Goal: Task Accomplishment & Management: Manage account settings

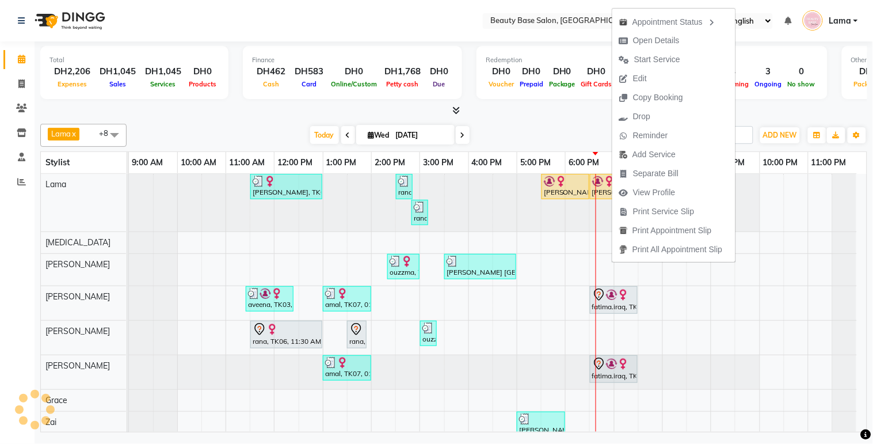
scroll to position [43, 0]
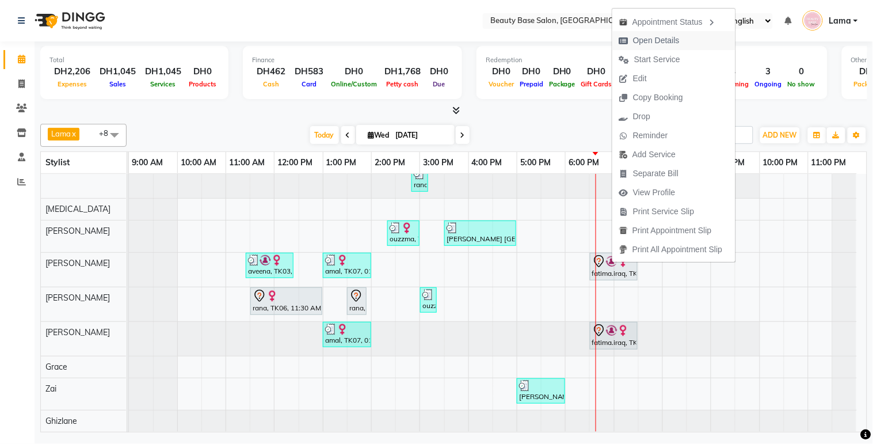
click at [659, 42] on span "Open Details" at bounding box center [656, 41] width 47 height 12
select select "7"
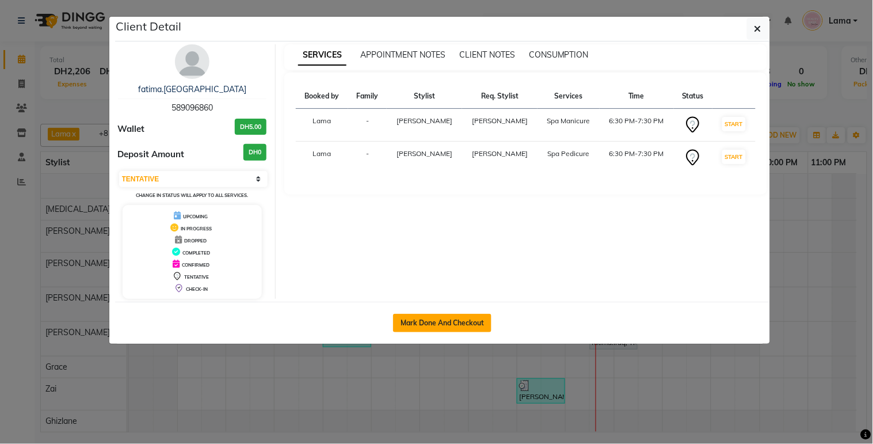
click at [441, 325] on button "Mark Done And Checkout" at bounding box center [442, 323] width 98 height 18
select select "service"
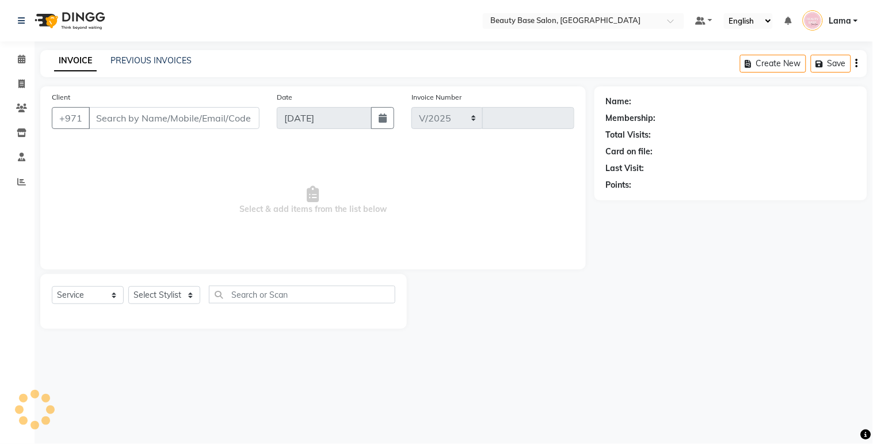
select select "813"
type input "2057"
type input "589096860"
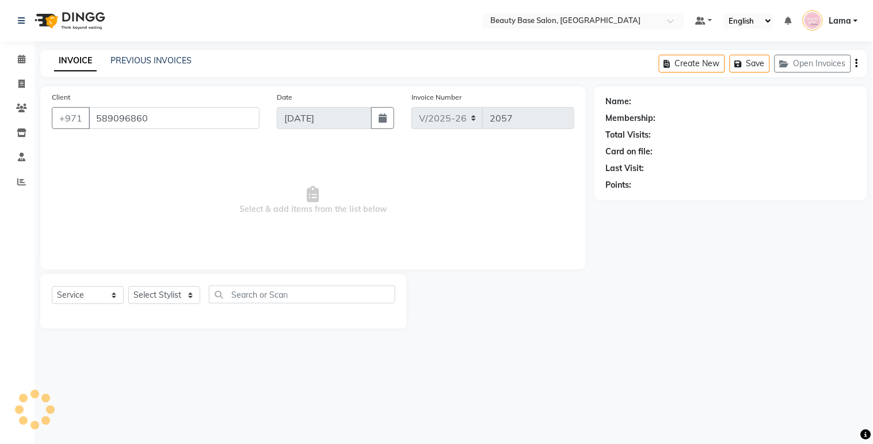
select select "30434"
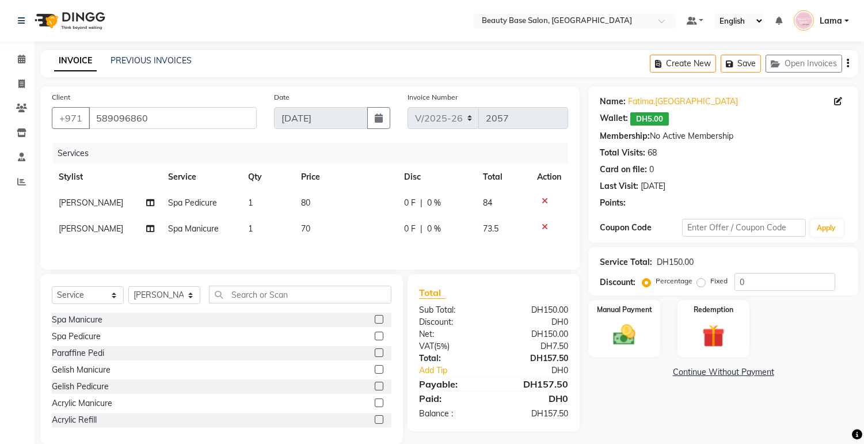
click at [710, 284] on label "Fixed" at bounding box center [718, 281] width 17 height 10
click at [700, 284] on input "Fixed" at bounding box center [704, 281] width 8 height 8
radio input "true"
click at [637, 331] on img at bounding box center [625, 335] width 38 height 27
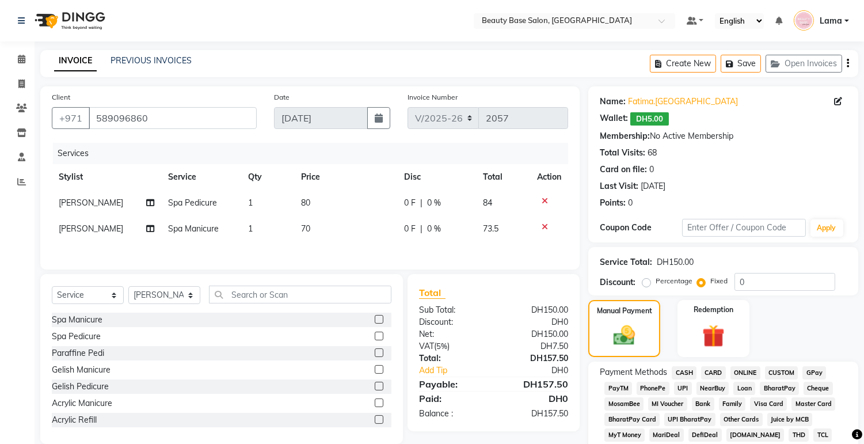
click at [717, 372] on span "CARD" at bounding box center [713, 372] width 25 height 13
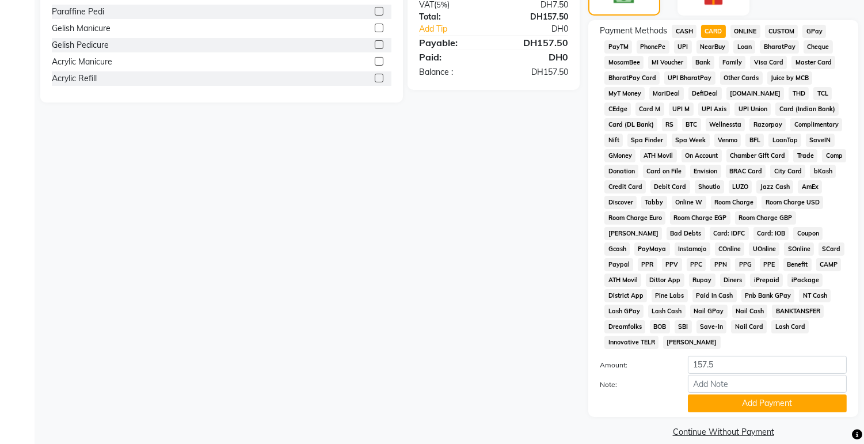
scroll to position [358, 0]
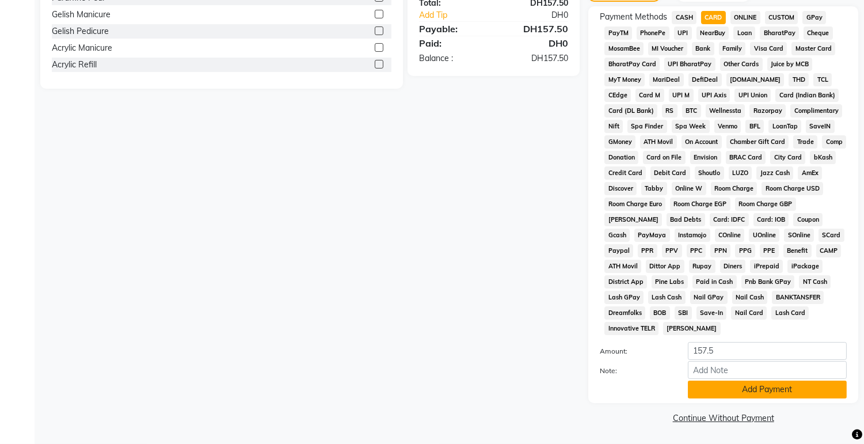
click at [752, 390] on button "Add Payment" at bounding box center [767, 390] width 159 height 18
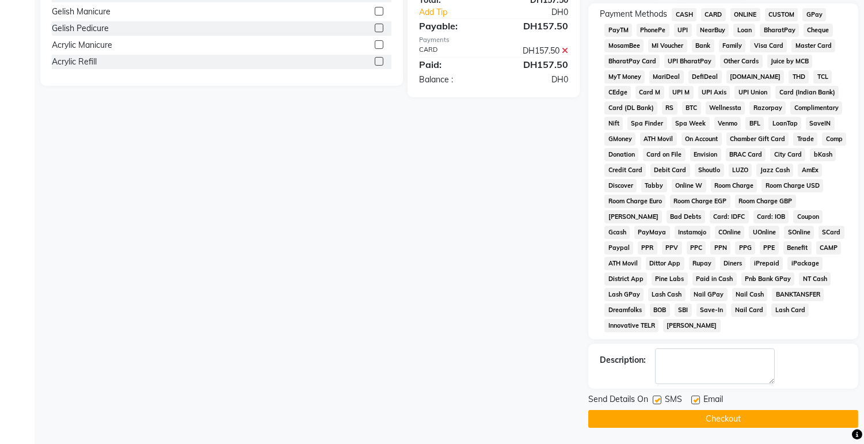
click at [757, 428] on button "Checkout" at bounding box center [723, 419] width 270 height 18
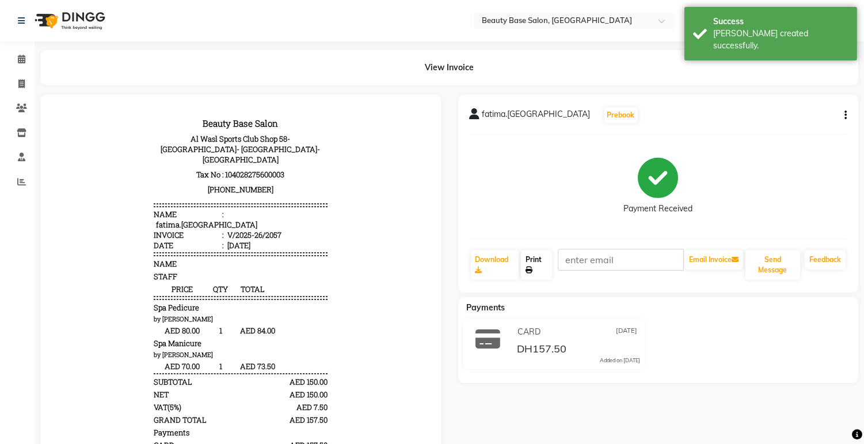
click at [544, 268] on link "Print" at bounding box center [536, 265] width 31 height 30
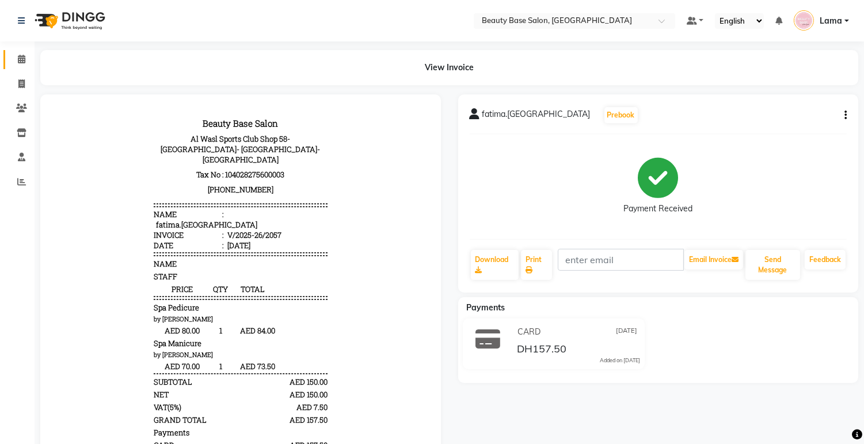
click at [19, 50] on link "Calendar" at bounding box center [17, 59] width 28 height 19
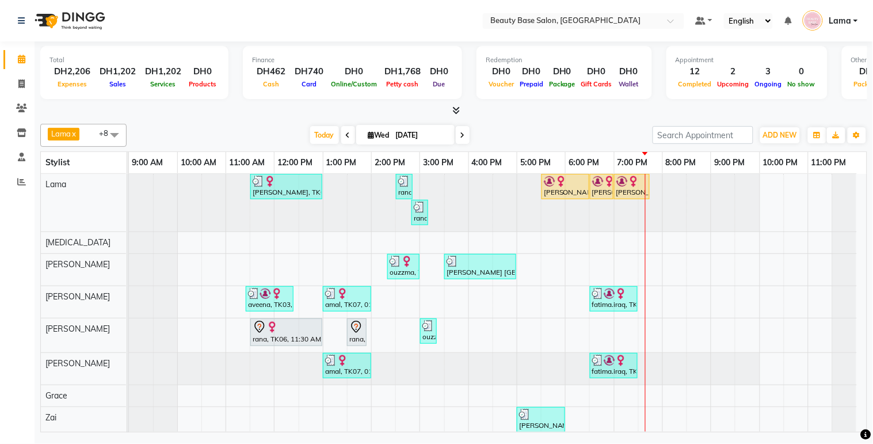
click at [574, 191] on div "[PERSON_NAME], TK05, 05:30 PM-06:30 PM, application of root" at bounding box center [565, 187] width 45 height 22
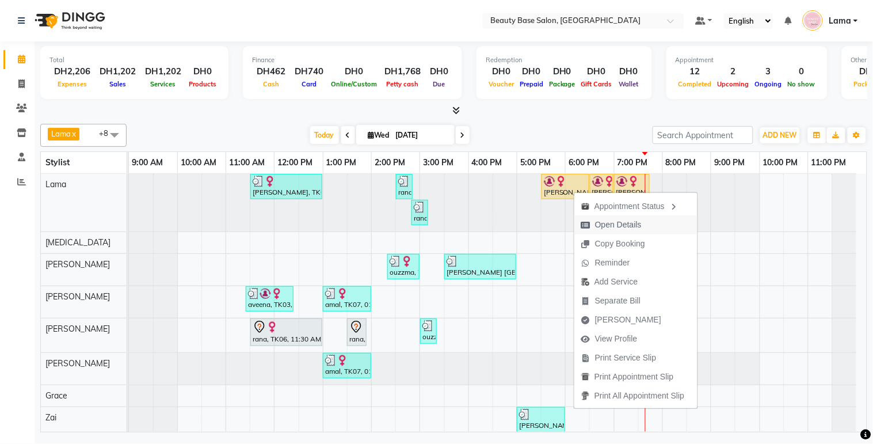
click at [608, 226] on span "Open Details" at bounding box center [618, 225] width 47 height 12
select select "1"
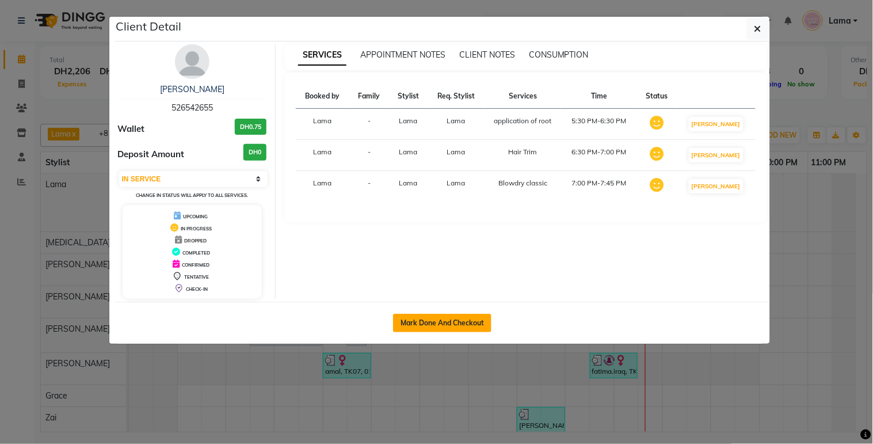
click at [467, 329] on button "Mark Done And Checkout" at bounding box center [442, 323] width 98 height 18
select select "service"
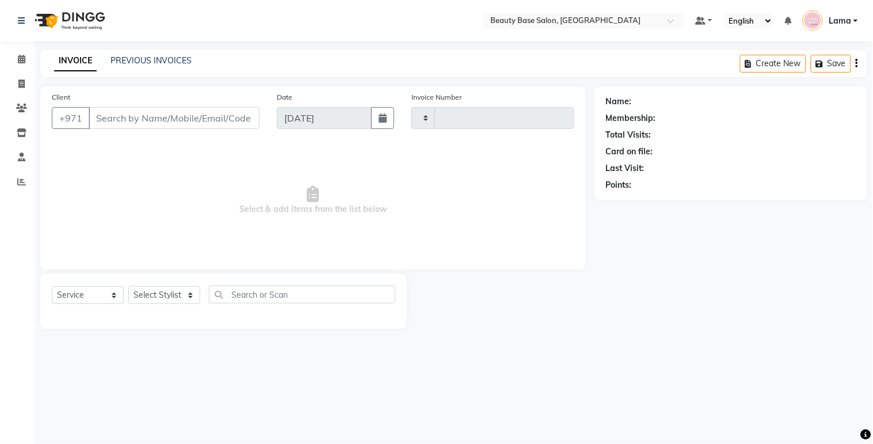
type input "2058"
select select "813"
type input "526542655"
select select "13437"
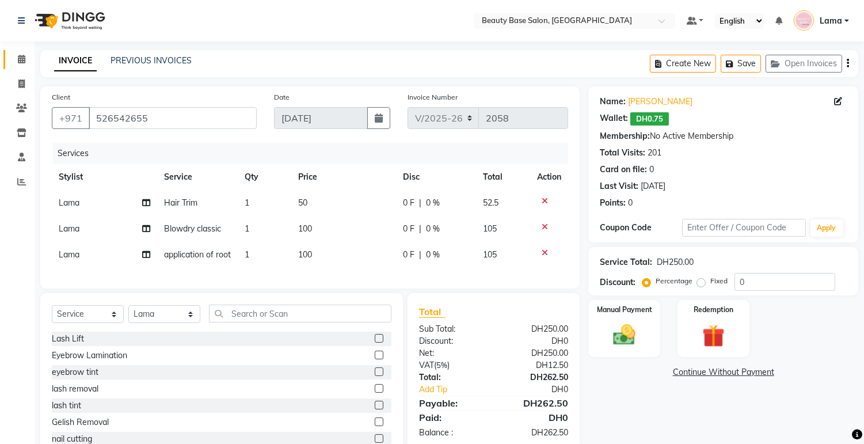
click at [26, 58] on span at bounding box center [22, 59] width 20 height 13
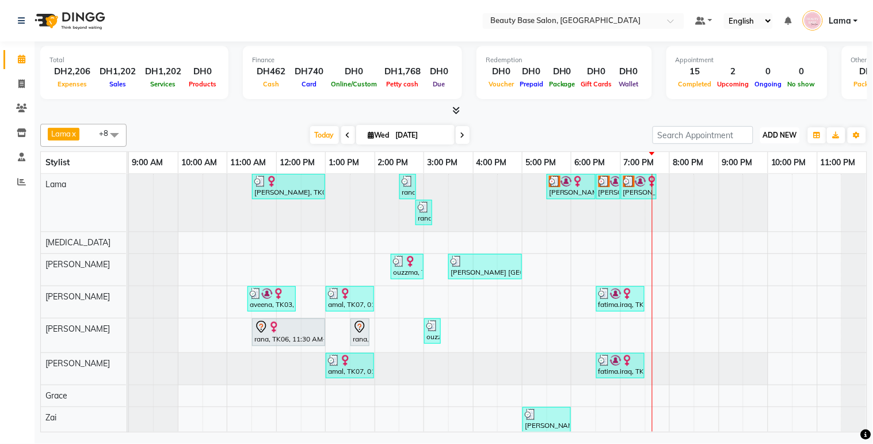
click at [780, 140] on button "ADD NEW Toggle Dropdown" at bounding box center [781, 135] width 40 height 16
click at [763, 158] on button "Add Appointment" at bounding box center [754, 156] width 91 height 15
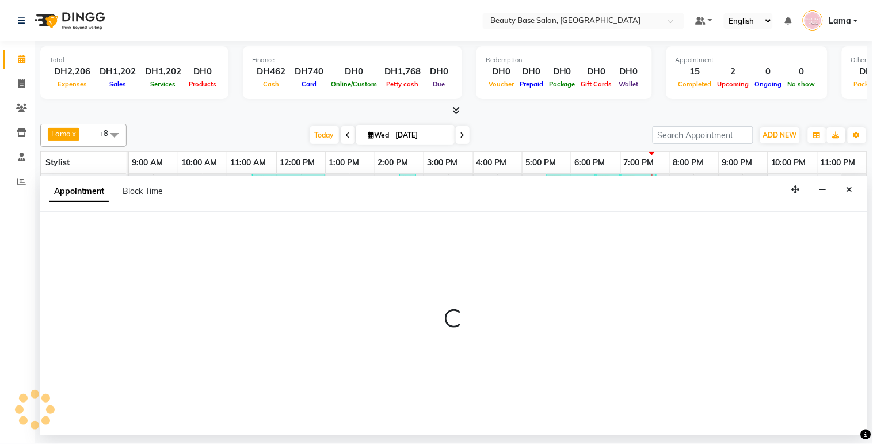
select select "tentative"
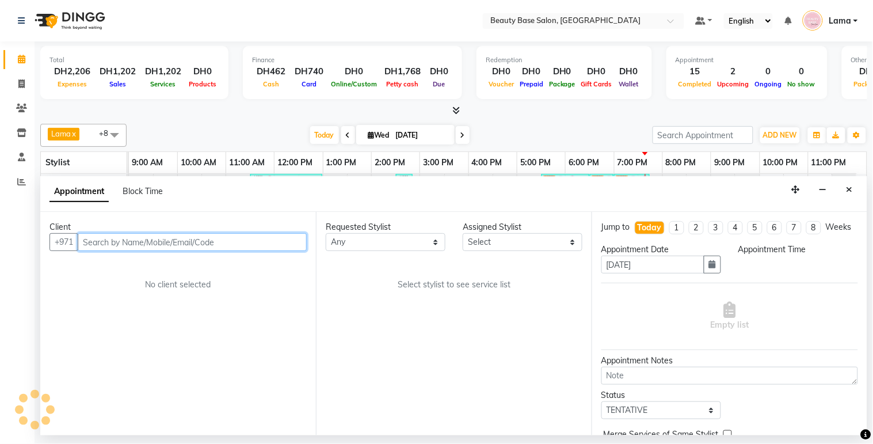
select select "600"
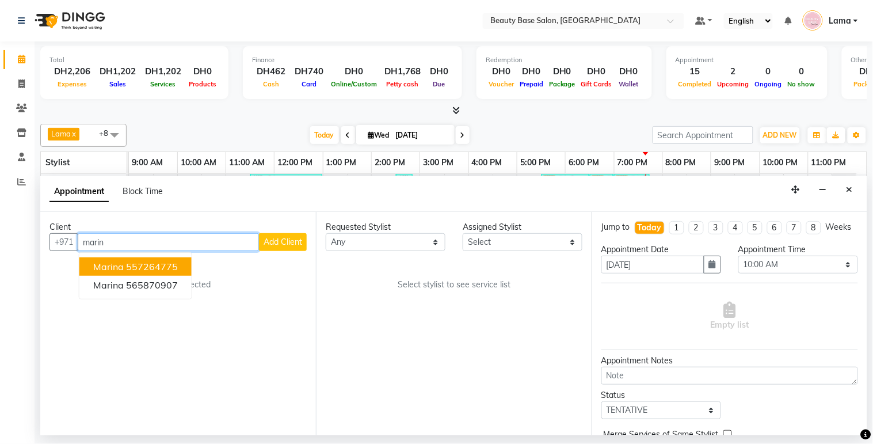
click at [152, 264] on ngb-highlight "557264775" at bounding box center [152, 267] width 52 height 12
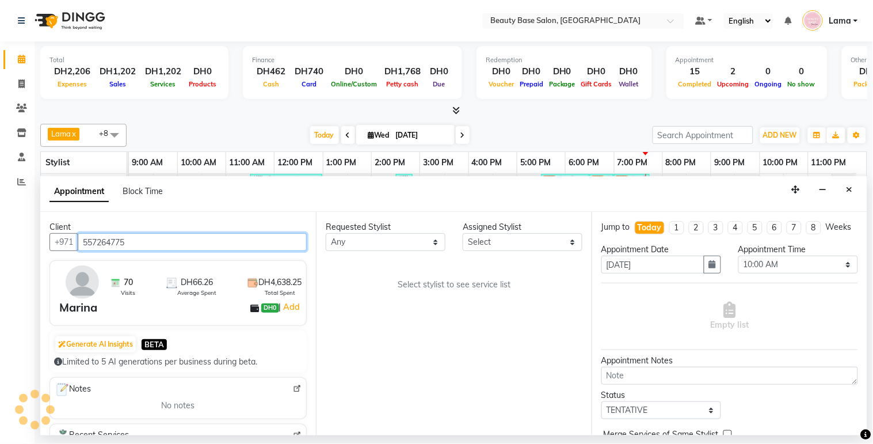
type input "557264775"
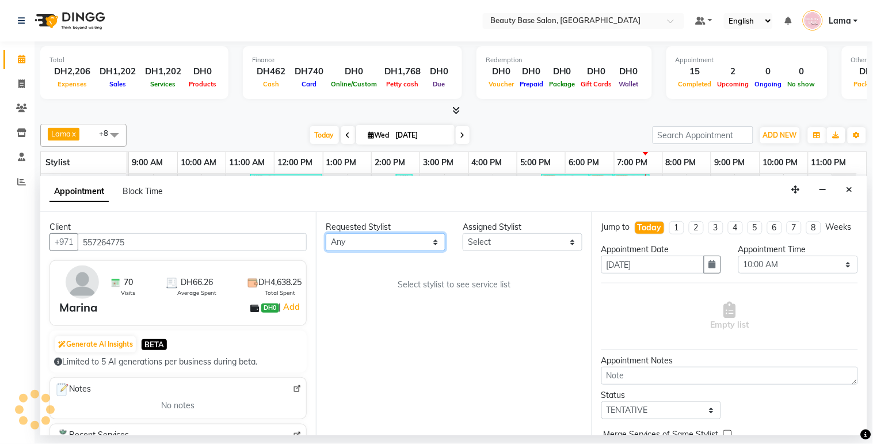
click at [390, 237] on select "Any [PERSON_NAME] [PERSON_NAME] [PERSON_NAME] [PERSON_NAME] [PERSON_NAME] [MEDI…" at bounding box center [386, 242] width 120 height 18
select select "61471"
click at [326, 233] on select "Any [PERSON_NAME] [PERSON_NAME] [PERSON_NAME] [PERSON_NAME] [PERSON_NAME] [MEDI…" at bounding box center [386, 242] width 120 height 18
select select "61471"
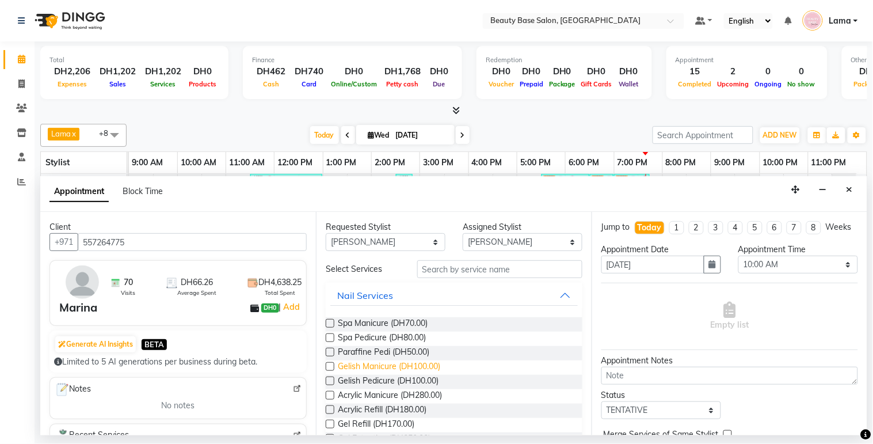
click at [398, 368] on span "Gelish Manicure (DH100.00)" at bounding box center [389, 367] width 102 height 14
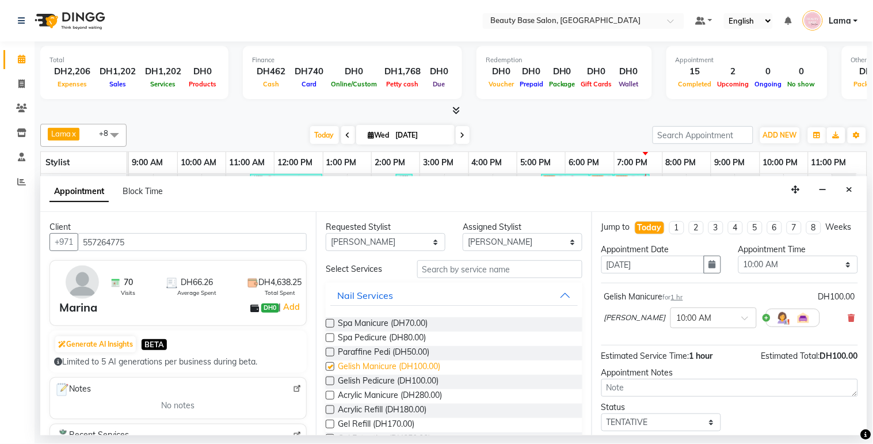
checkbox input "false"
click at [405, 246] on select "Any [PERSON_NAME] [PERSON_NAME] [PERSON_NAME] [PERSON_NAME] [PERSON_NAME] [MEDI…" at bounding box center [386, 242] width 120 height 18
select select "31342"
click at [326, 233] on select "Any [PERSON_NAME] [PERSON_NAME] [PERSON_NAME] [PERSON_NAME] [PERSON_NAME] [MEDI…" at bounding box center [386, 242] width 120 height 18
select select "31342"
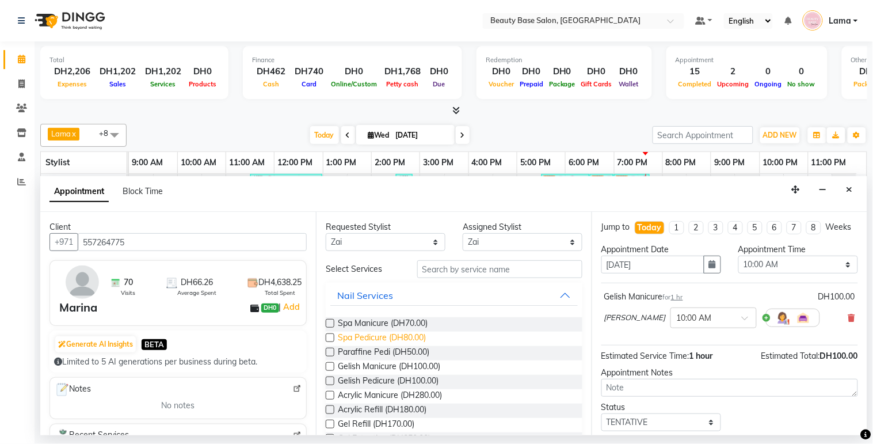
click at [410, 335] on span "Spa Pedicure (DH80.00)" at bounding box center [382, 339] width 88 height 14
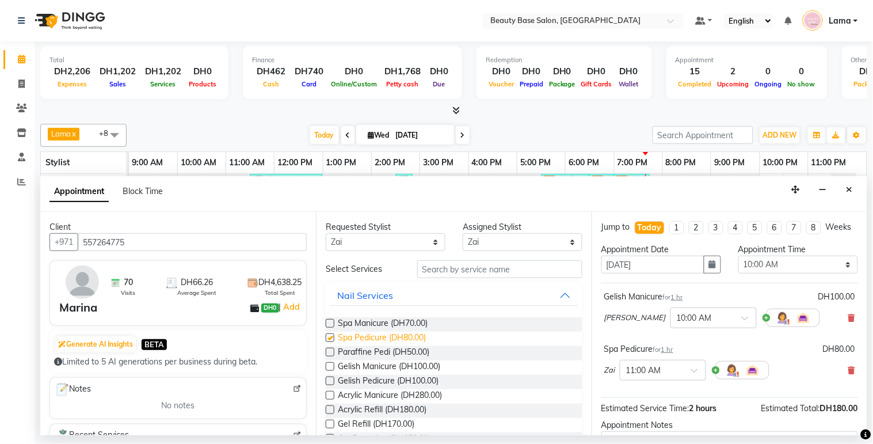
checkbox input "false"
click at [771, 273] on select "Select 10:00 AM 10:05 AM 10:10 AM 10:15 AM 10:20 AM 10:25 AM 10:30 AM 10:35 AM …" at bounding box center [799, 265] width 120 height 18
select select "1110"
click at [739, 266] on select "Select 10:00 AM 10:05 AM 10:10 AM 10:15 AM 10:20 AM 10:25 AM 10:30 AM 10:35 AM …" at bounding box center [799, 265] width 120 height 18
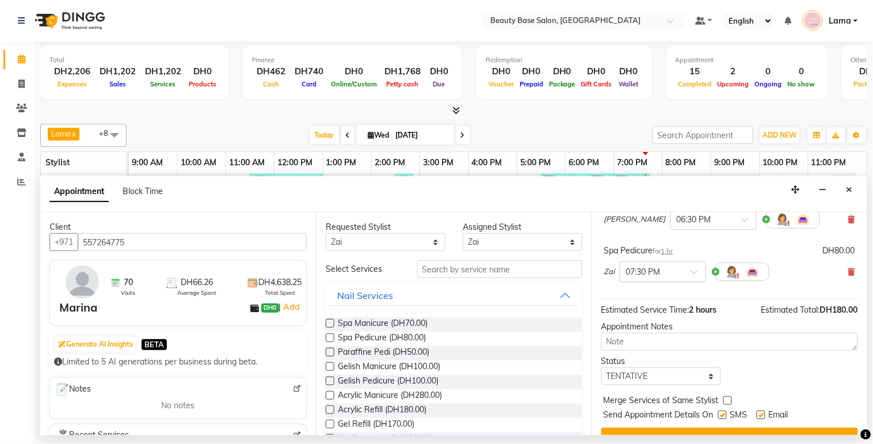
click at [670, 277] on input "text" at bounding box center [651, 271] width 51 height 12
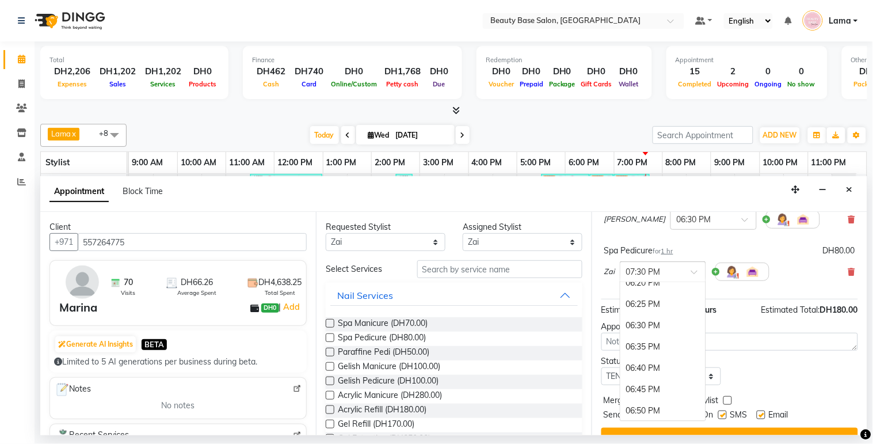
click at [651, 336] on div "06:30 PM" at bounding box center [663, 325] width 85 height 21
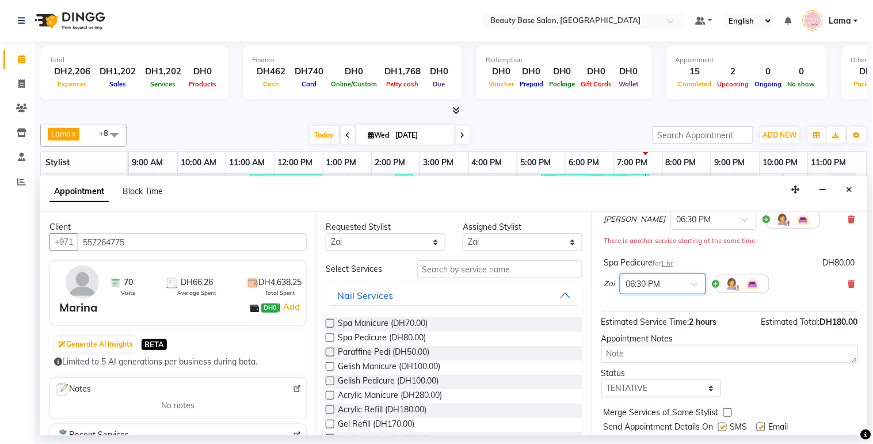
scroll to position [144, 0]
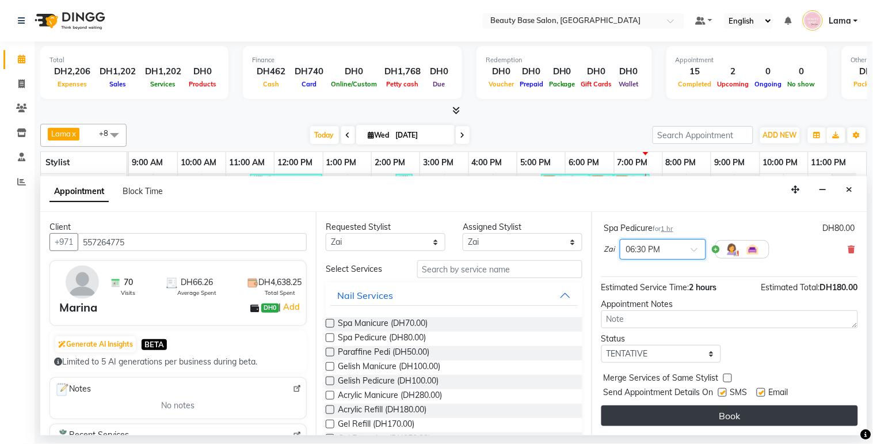
click at [760, 417] on button "Book" at bounding box center [730, 415] width 257 height 21
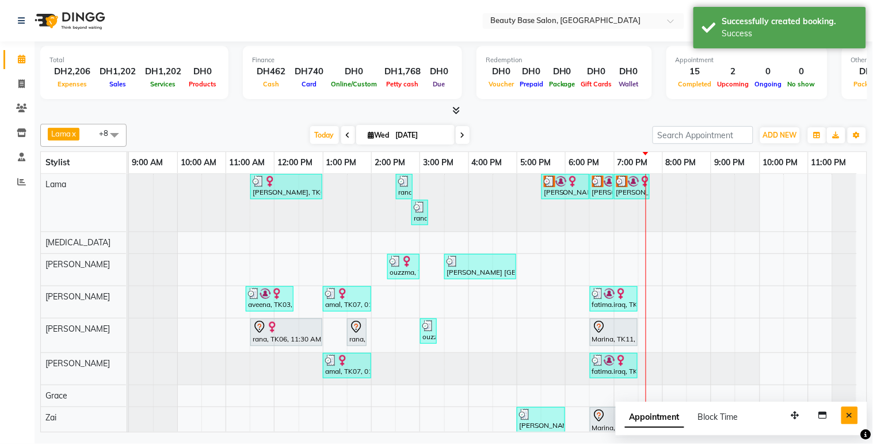
click at [850, 421] on button "Close" at bounding box center [850, 415] width 17 height 18
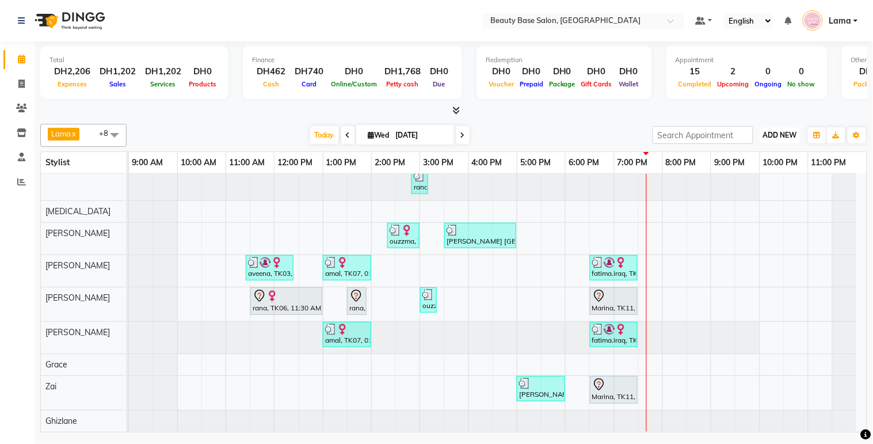
click at [778, 140] on button "ADD NEW Toggle Dropdown" at bounding box center [781, 135] width 40 height 16
click at [762, 158] on button "Add Appointment" at bounding box center [754, 156] width 91 height 15
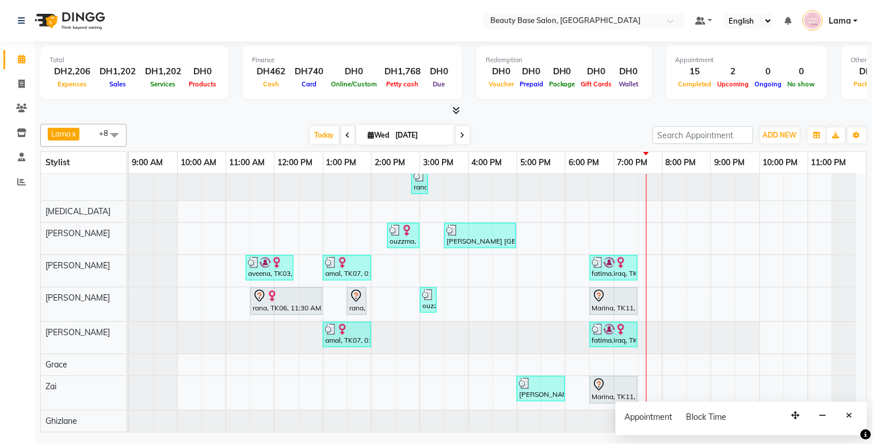
select select "tentative"
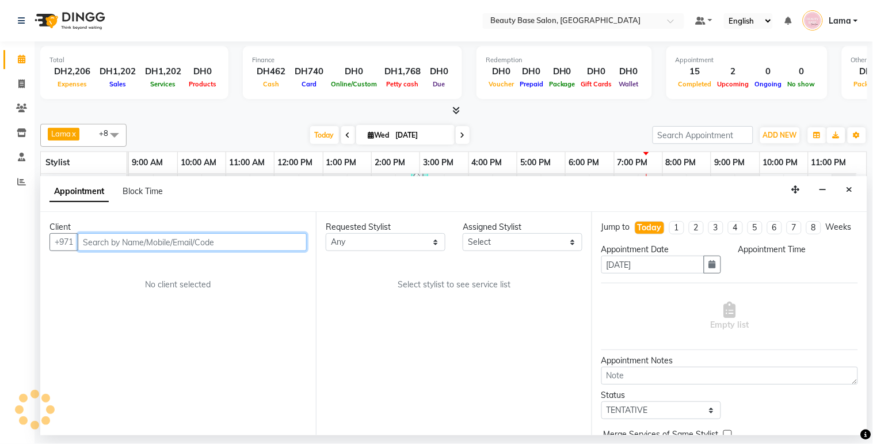
select select "600"
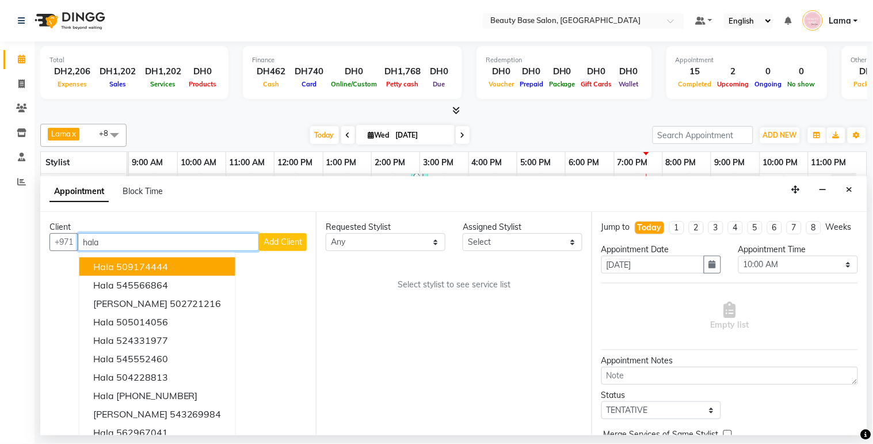
scroll to position [12, 0]
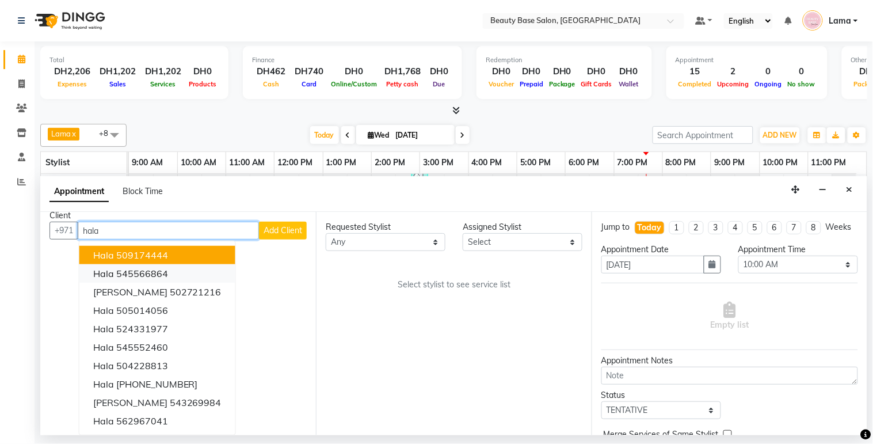
click at [164, 275] on ngb-highlight "545566864" at bounding box center [142, 274] width 52 height 12
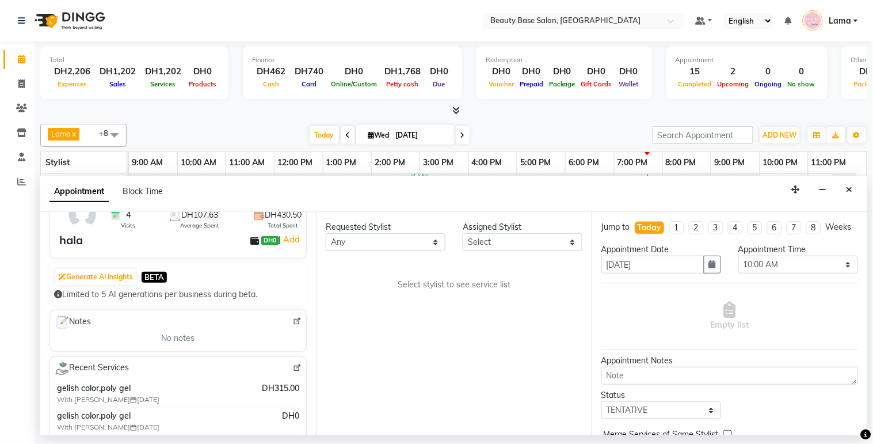
scroll to position [0, 0]
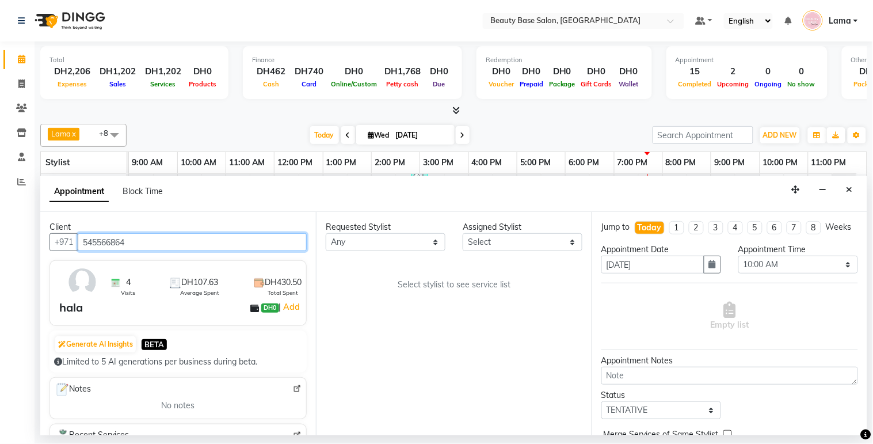
click at [268, 244] on input "545566864" at bounding box center [192, 242] width 229 height 18
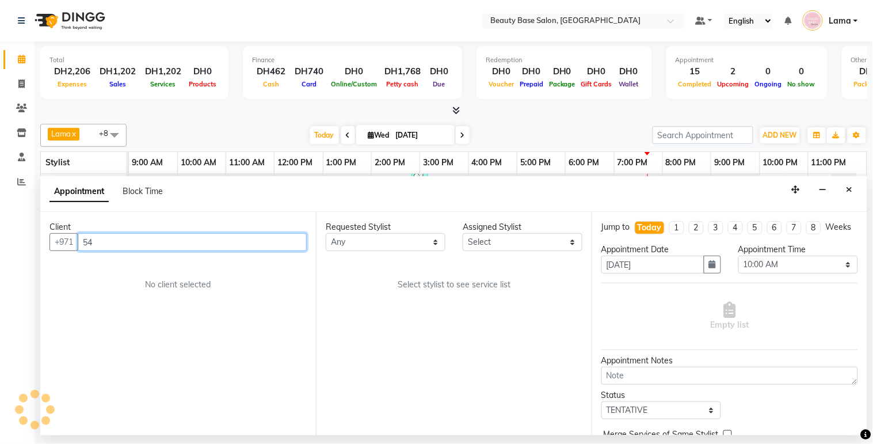
type input "5"
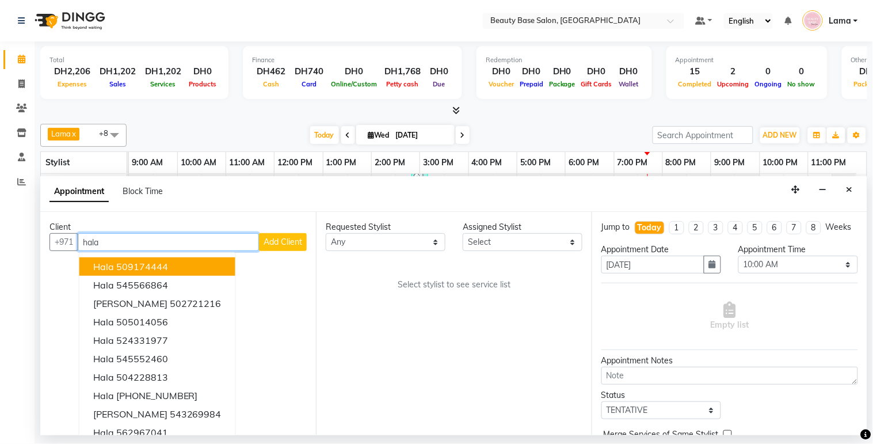
scroll to position [12, 0]
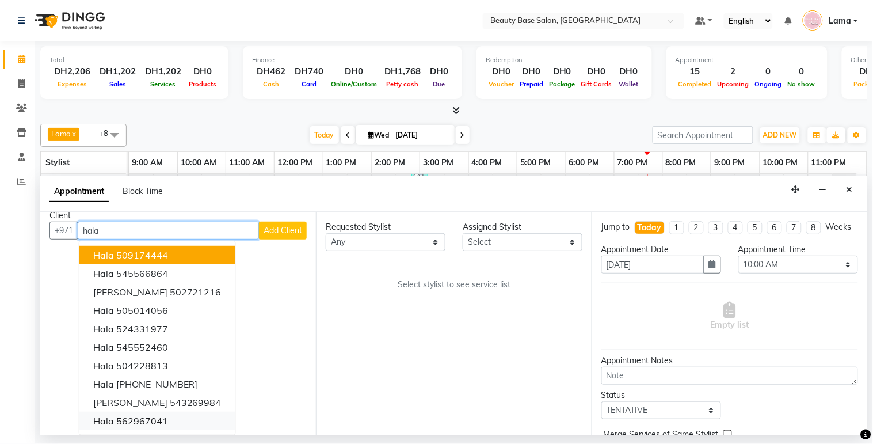
click at [177, 423] on button "hala 562967041" at bounding box center [157, 421] width 156 height 18
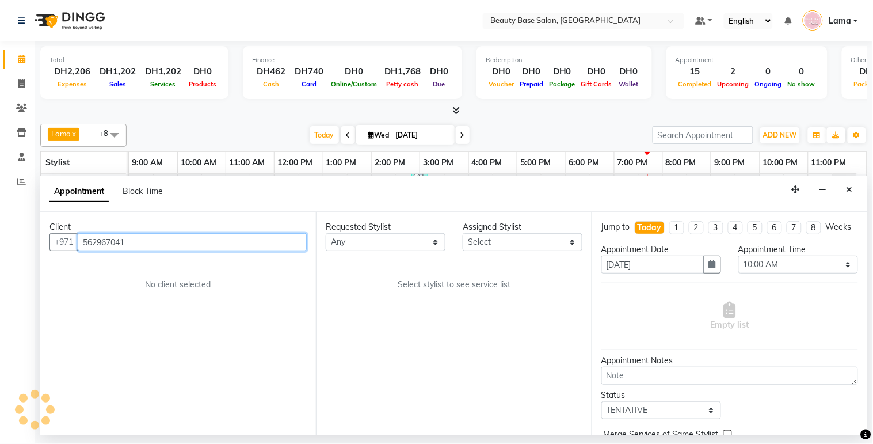
scroll to position [0, 0]
type input "5"
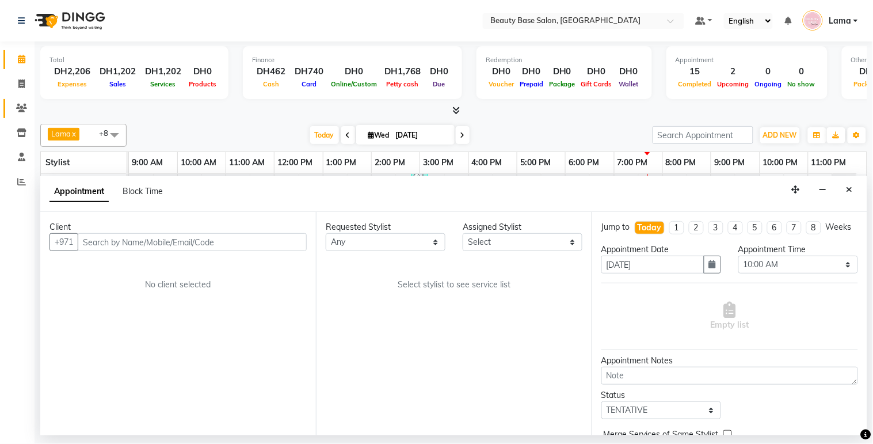
click at [16, 115] on link "Clients" at bounding box center [17, 108] width 28 height 19
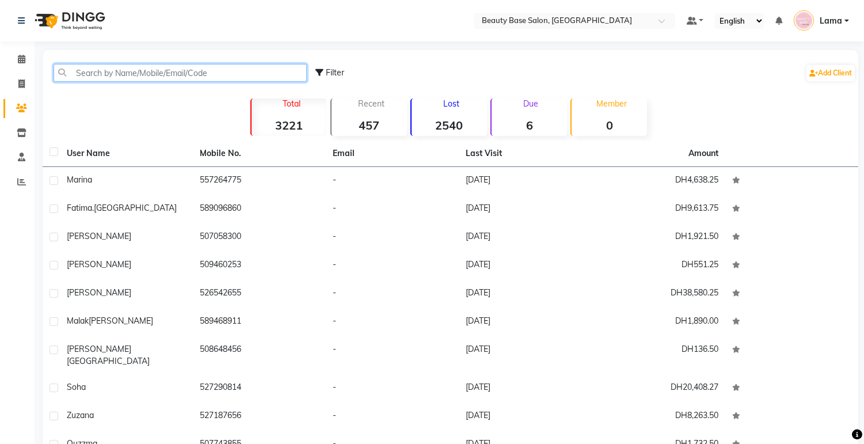
click at [177, 75] on input "text" at bounding box center [180, 73] width 253 height 18
type input "j"
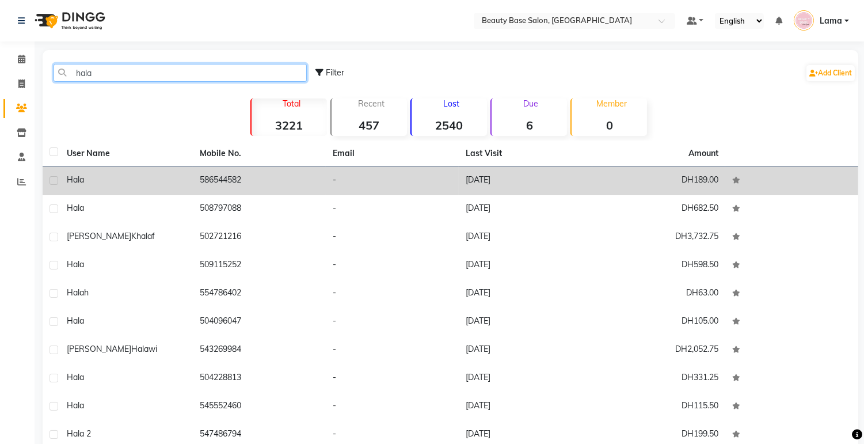
type input "hala"
click at [323, 181] on td "586544582" at bounding box center [259, 181] width 133 height 28
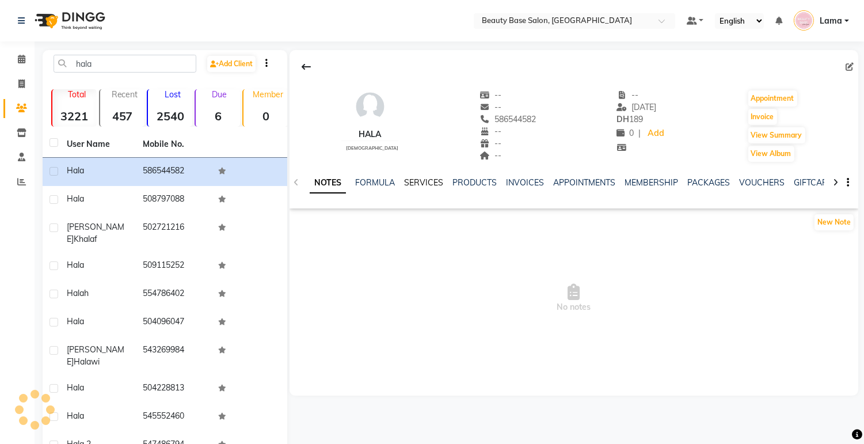
click at [427, 185] on link "SERVICES" at bounding box center [423, 182] width 39 height 10
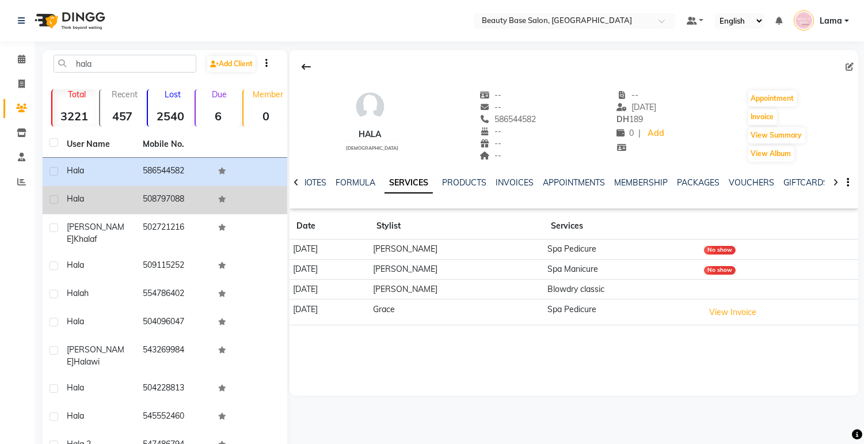
click at [173, 204] on td "508797088" at bounding box center [174, 200] width 76 height 28
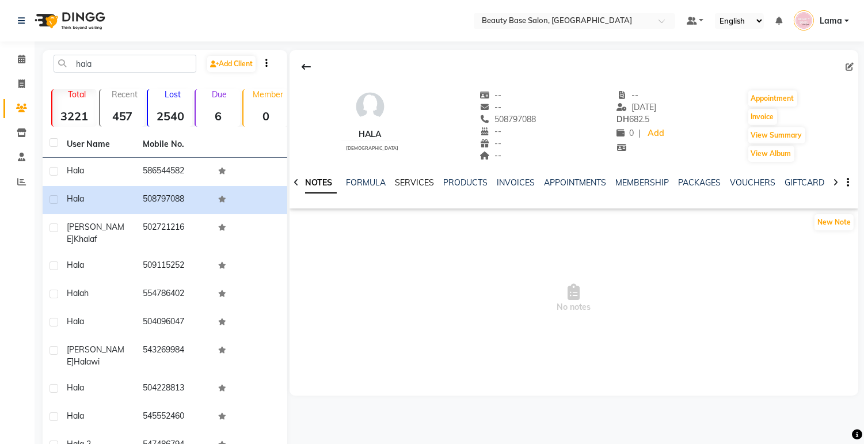
click at [418, 185] on link "SERVICES" at bounding box center [414, 182] width 39 height 10
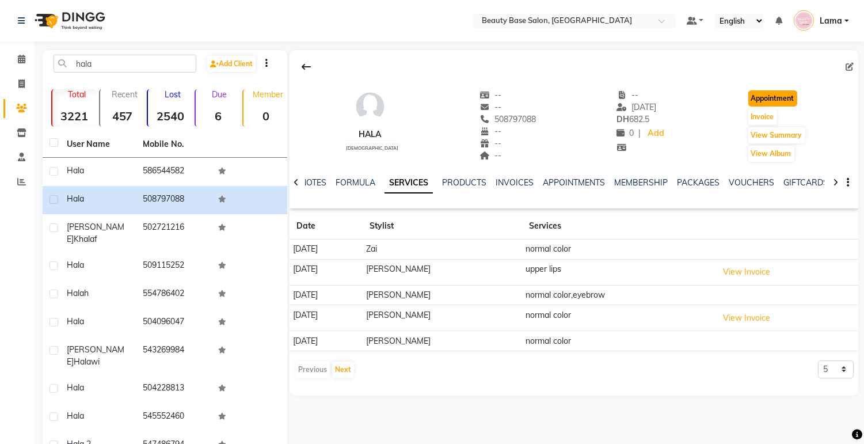
click at [777, 97] on button "Appointment" at bounding box center [772, 98] width 49 height 16
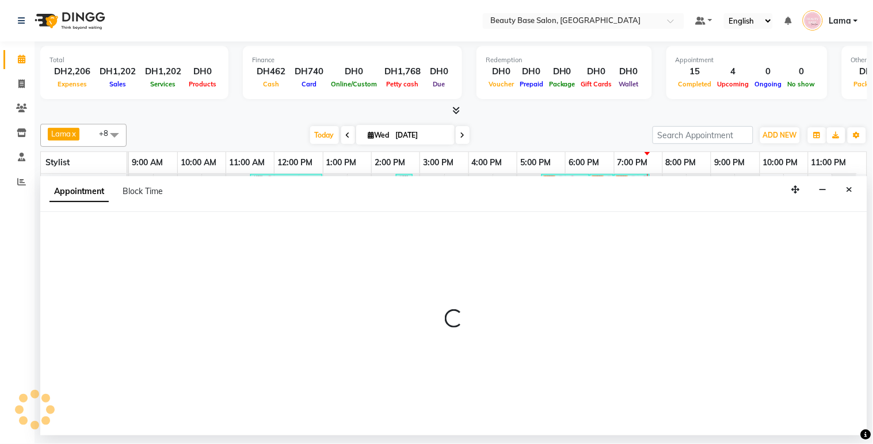
select select "600"
select select "tentative"
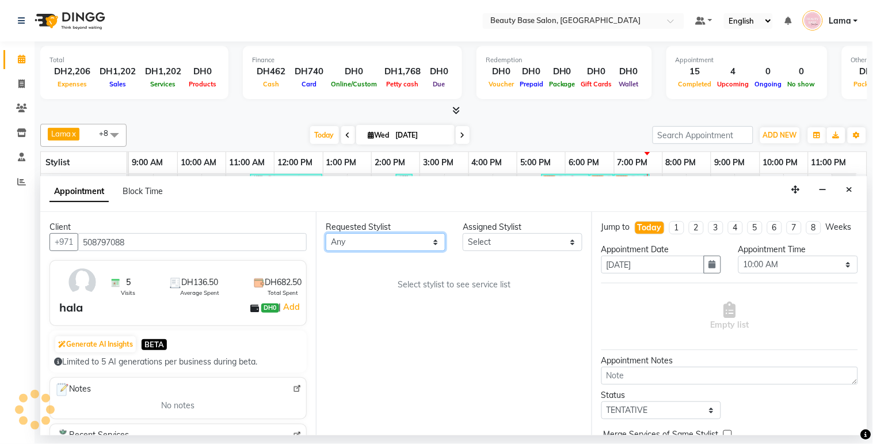
click at [403, 248] on select "Any [PERSON_NAME] [PERSON_NAME] [PERSON_NAME] [PERSON_NAME] [PERSON_NAME] [MEDI…" at bounding box center [386, 242] width 120 height 18
select select "61471"
click at [326, 233] on select "Any [PERSON_NAME] [PERSON_NAME] [PERSON_NAME] [PERSON_NAME] [PERSON_NAME] [MEDI…" at bounding box center [386, 242] width 120 height 18
select select "61471"
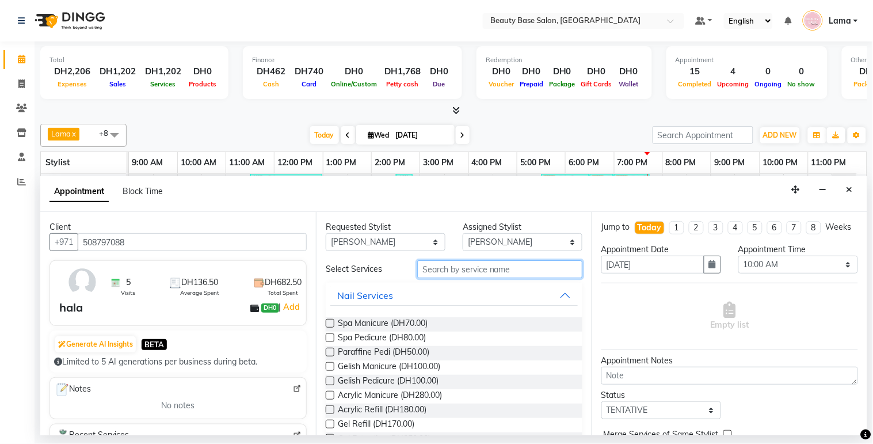
click at [443, 271] on input "text" at bounding box center [499, 269] width 165 height 18
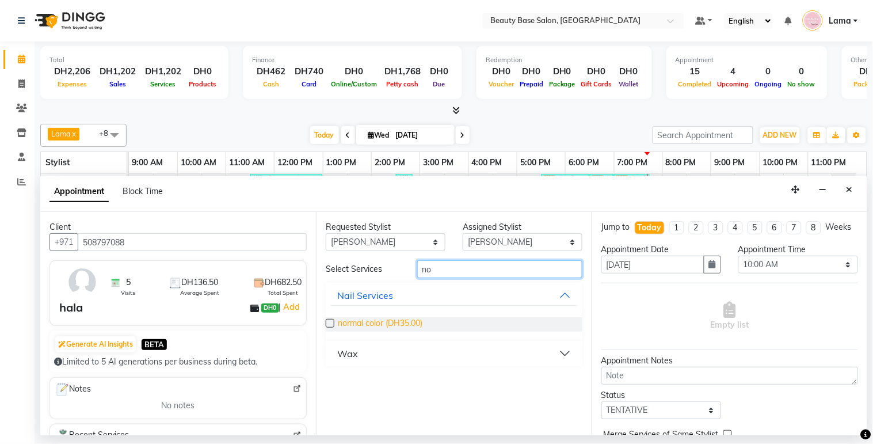
type input "no"
click at [396, 320] on span "normal color (DH35.00)" at bounding box center [380, 324] width 85 height 14
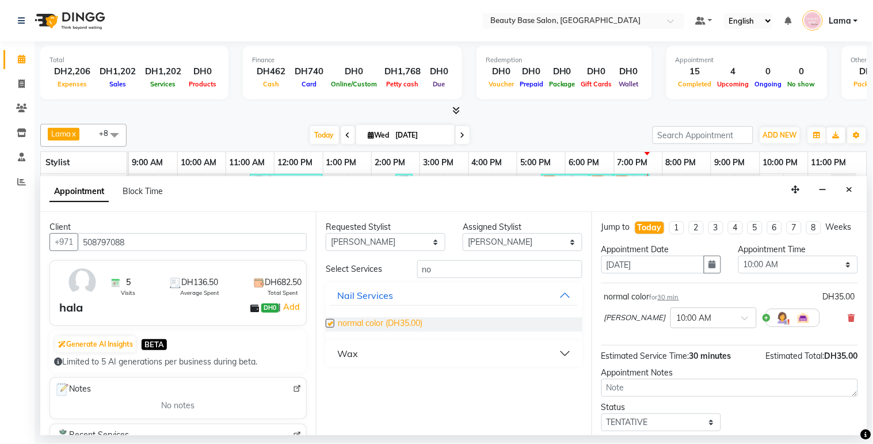
checkbox input "false"
click at [407, 240] on select "Any [PERSON_NAME] [PERSON_NAME] [PERSON_NAME] [PERSON_NAME] [PERSON_NAME] [MEDI…" at bounding box center [386, 242] width 120 height 18
select select "17496"
click at [326, 233] on select "Any [PERSON_NAME] [PERSON_NAME] [PERSON_NAME] [PERSON_NAME] [PERSON_NAME] [MEDI…" at bounding box center [386, 242] width 120 height 18
select select "17496"
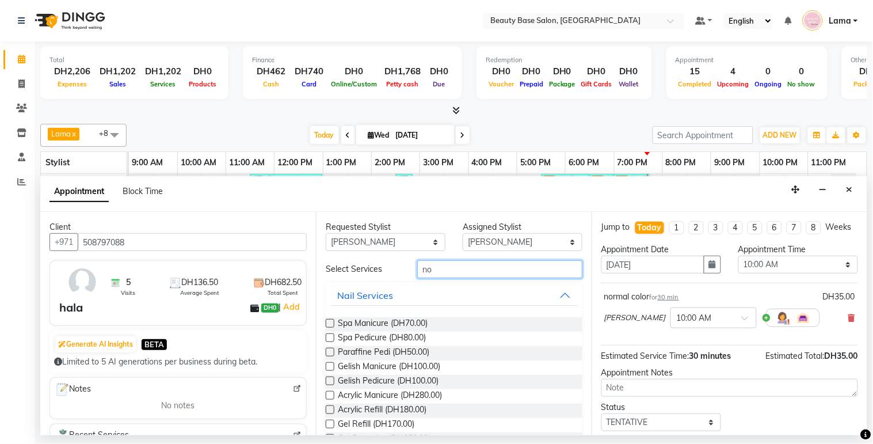
click at [454, 272] on input "no" at bounding box center [499, 269] width 165 height 18
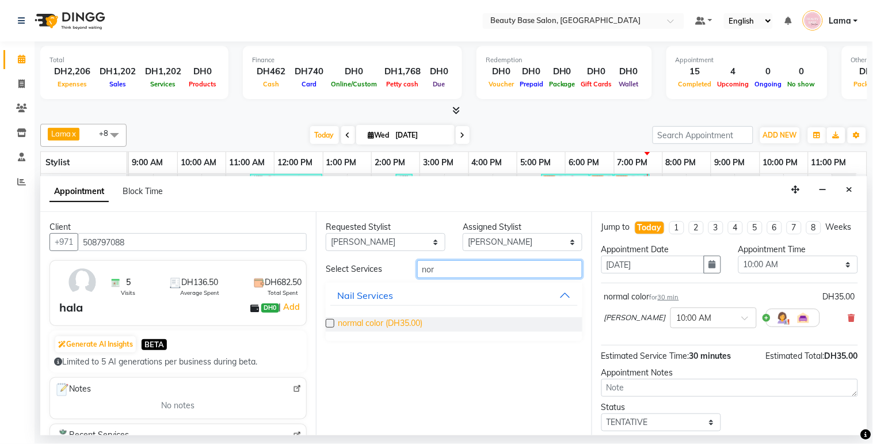
type input "nor"
click at [398, 329] on span "normal color (DH35.00)" at bounding box center [380, 324] width 85 height 14
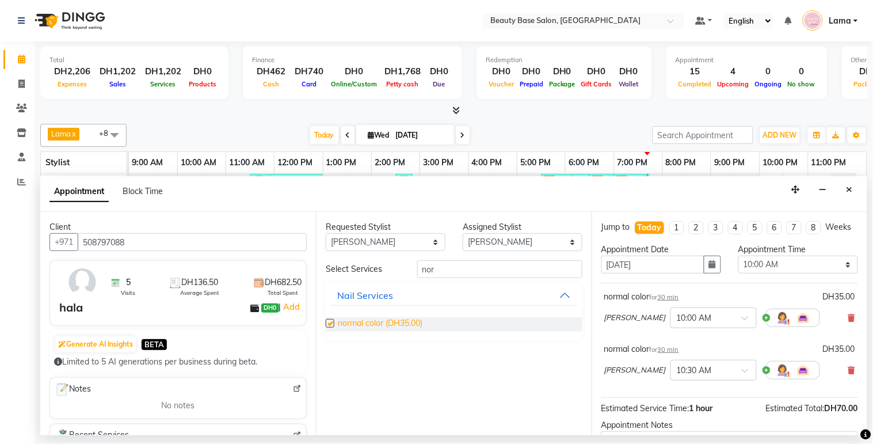
checkbox input "false"
click at [776, 273] on select "Select 10:00 AM 10:05 AM 10:10 AM 10:15 AM 10:20 AM 10:25 AM 10:30 AM 10:35 AM …" at bounding box center [799, 265] width 120 height 18
select select "960"
click at [739, 266] on select "Select 10:00 AM 10:05 AM 10:10 AM 10:15 AM 10:20 AM 10:25 AM 10:30 AM 10:35 AM …" at bounding box center [799, 265] width 120 height 18
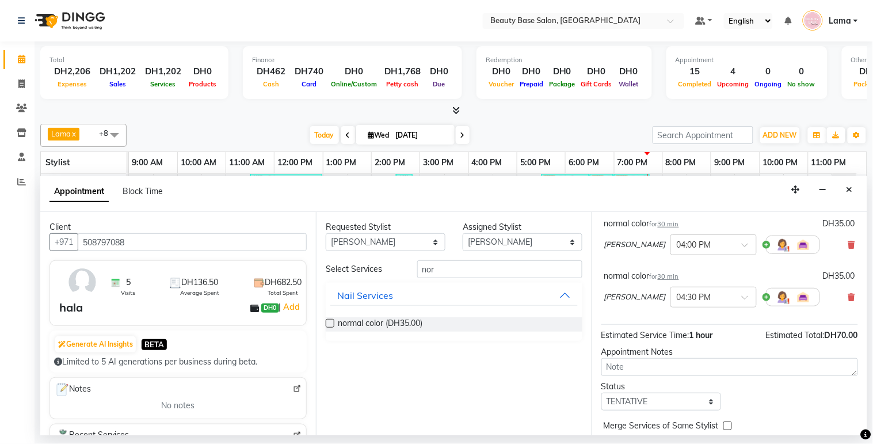
scroll to position [93, 0]
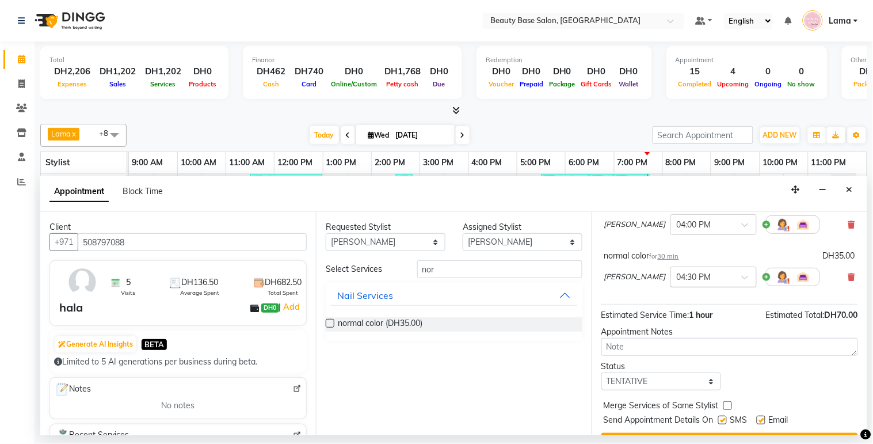
click at [677, 282] on input "text" at bounding box center [702, 276] width 51 height 12
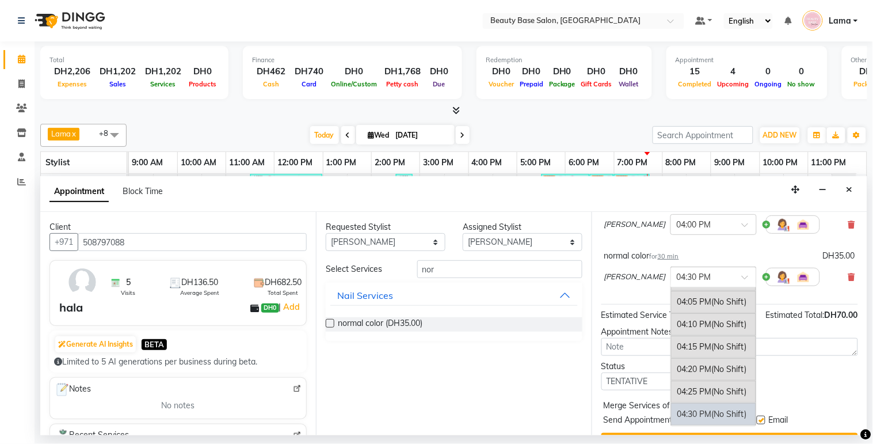
scroll to position [1624, 0]
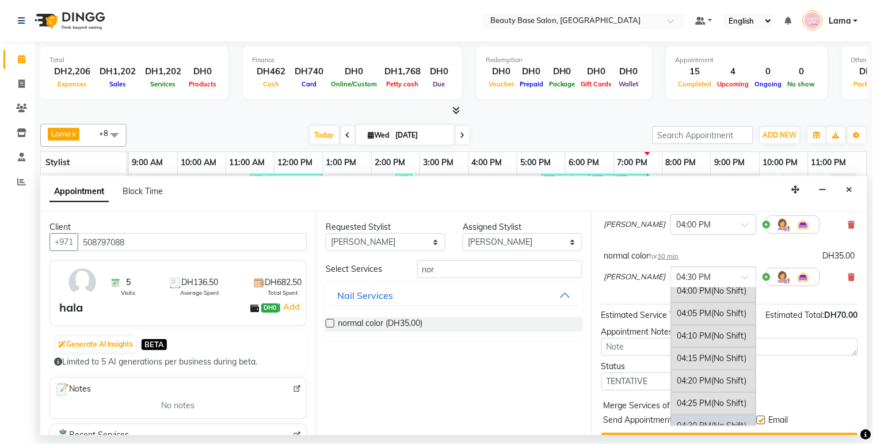
click at [671, 302] on div "04:00 PM (No Shift)" at bounding box center [713, 291] width 85 height 22
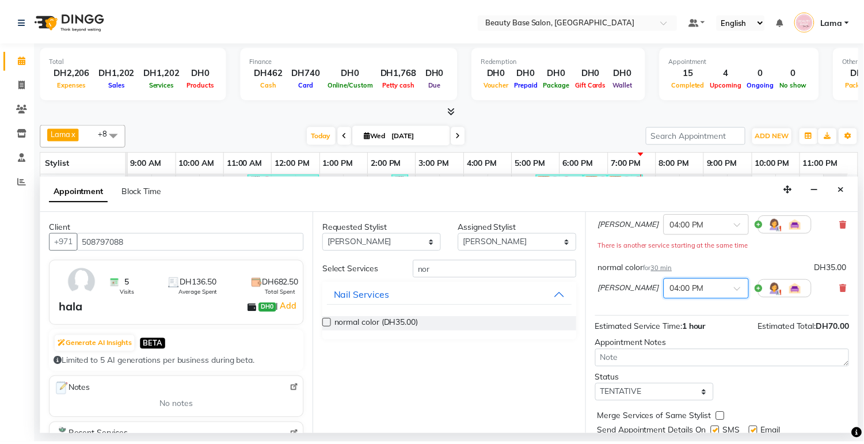
scroll to position [144, 0]
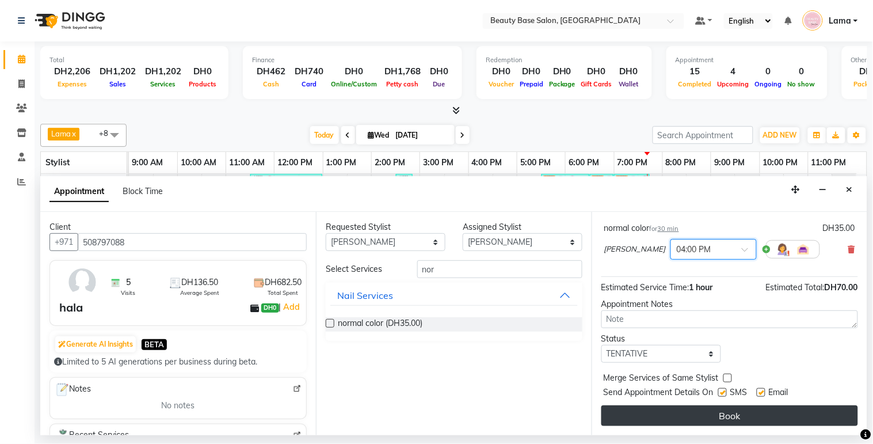
click at [749, 423] on button "Book" at bounding box center [730, 415] width 257 height 21
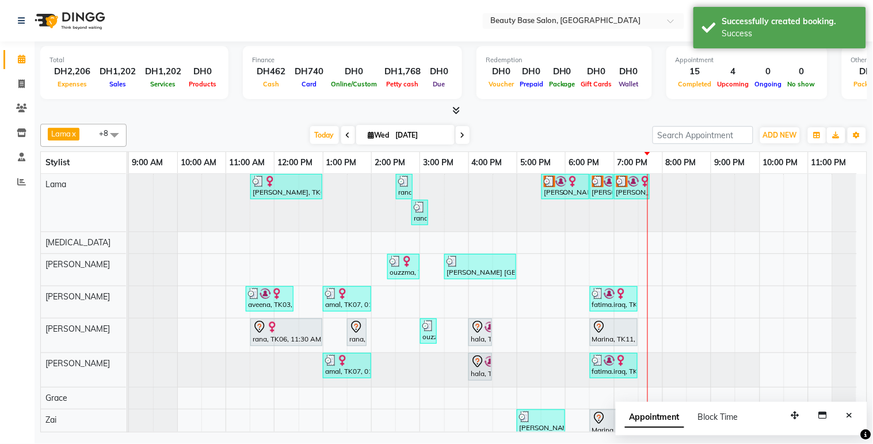
click at [482, 334] on div "hala, TK12, 04:00 PM-04:30 PM, normal color" at bounding box center [480, 332] width 21 height 24
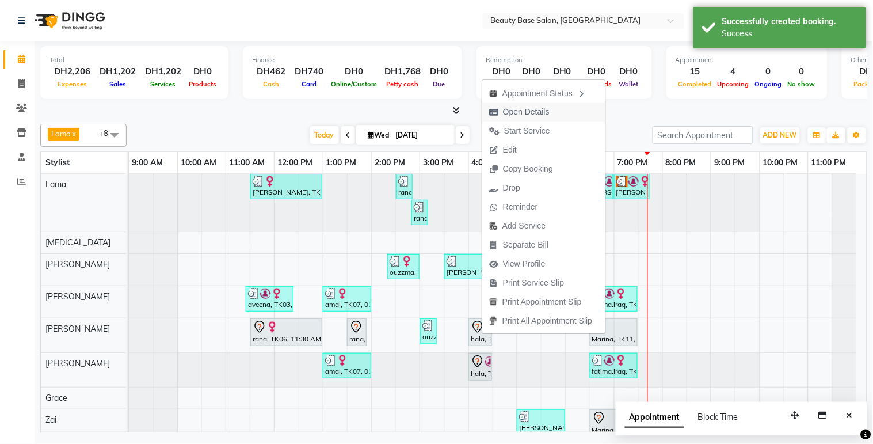
click at [550, 112] on span "Open Details" at bounding box center [519, 111] width 74 height 19
select select "7"
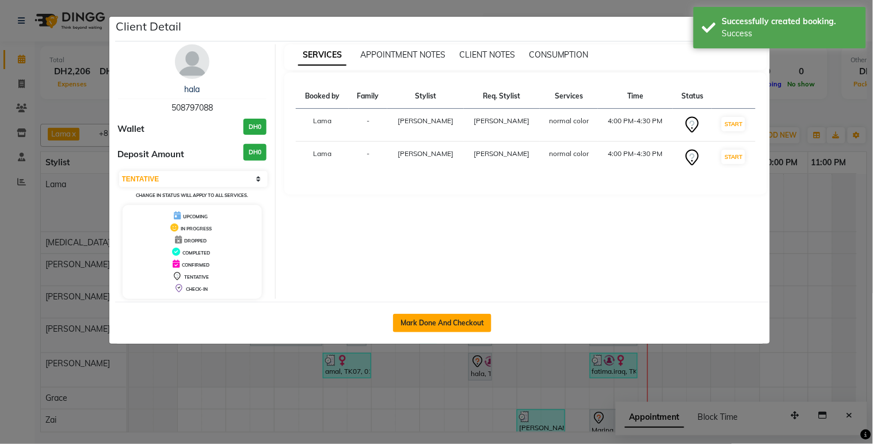
click at [453, 319] on button "Mark Done And Checkout" at bounding box center [442, 323] width 98 height 18
select select "service"
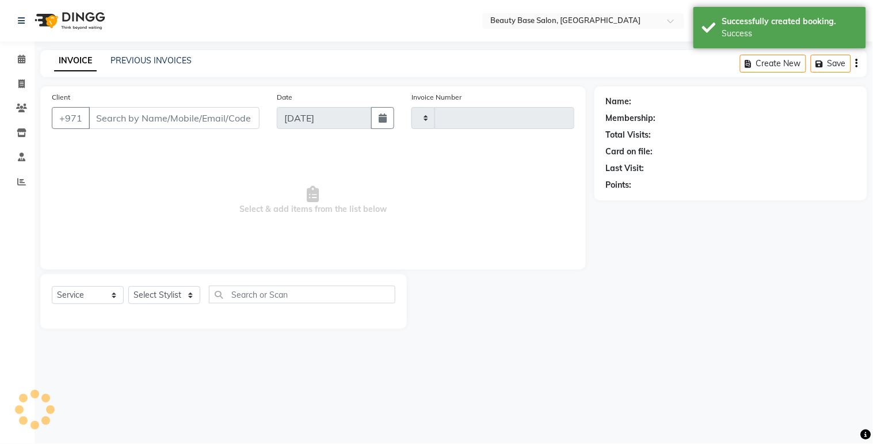
type input "2058"
select select "813"
type input "508797088"
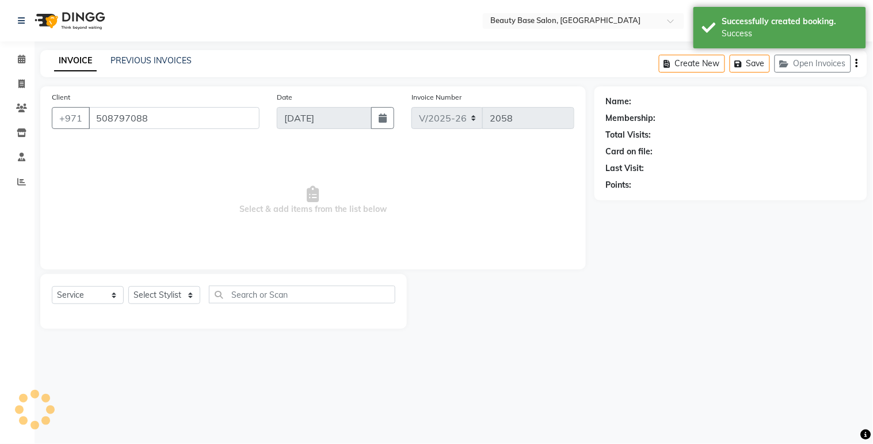
select select "61471"
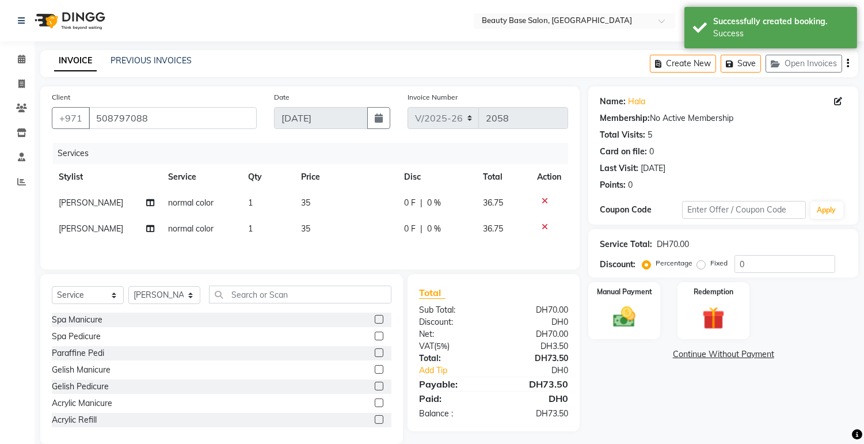
click at [710, 266] on label "Fixed" at bounding box center [718, 263] width 17 height 10
click at [705, 266] on input "Fixed" at bounding box center [704, 263] width 8 height 8
radio input "true"
click at [649, 314] on div "Manual Payment" at bounding box center [624, 310] width 75 height 59
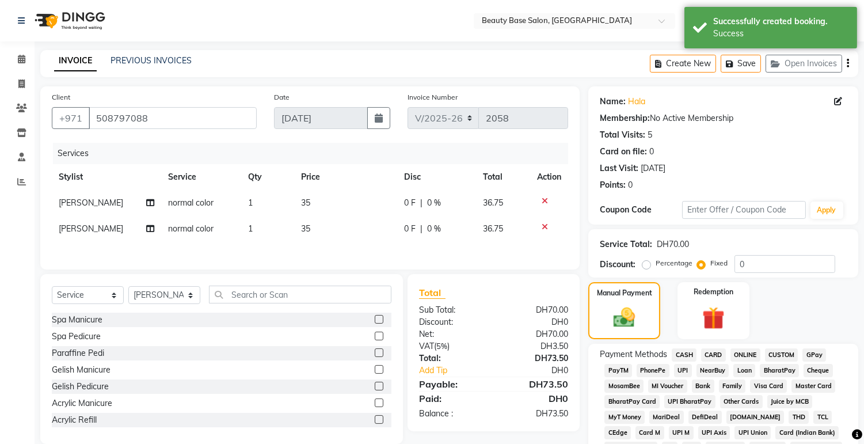
click at [717, 356] on span "CARD" at bounding box center [713, 354] width 25 height 13
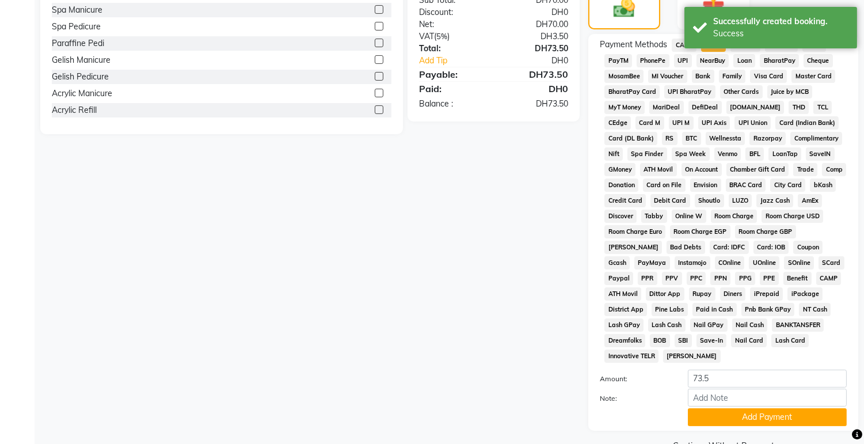
scroll to position [314, 0]
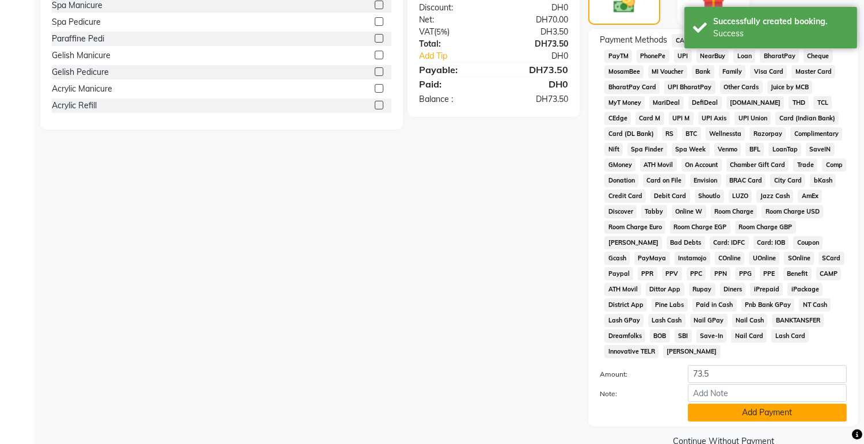
click at [744, 421] on button "Add Payment" at bounding box center [767, 413] width 159 height 18
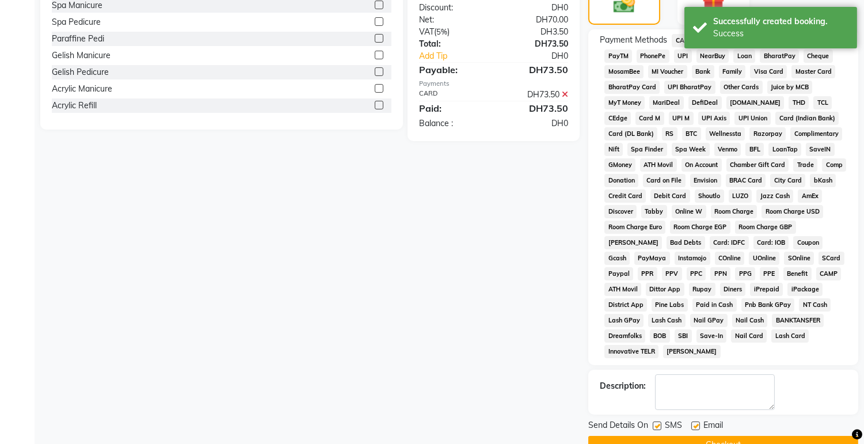
scroll to position [344, 0]
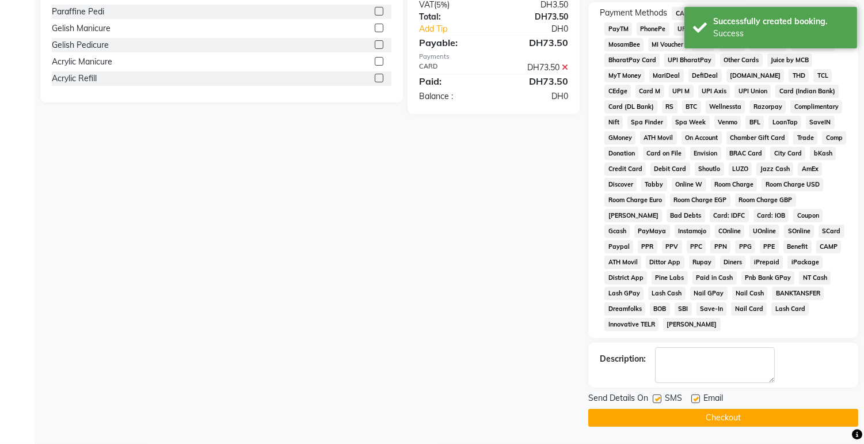
click at [755, 420] on button "Checkout" at bounding box center [723, 418] width 270 height 18
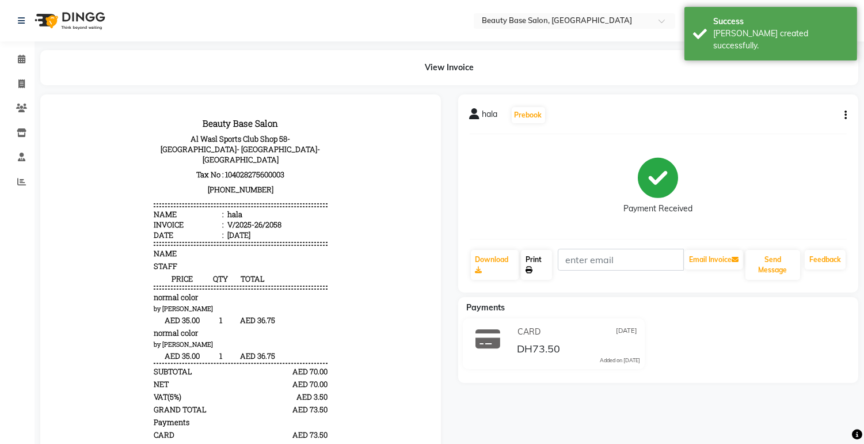
click at [538, 254] on link "Print" at bounding box center [536, 265] width 31 height 30
click at [19, 61] on icon at bounding box center [21, 59] width 7 height 9
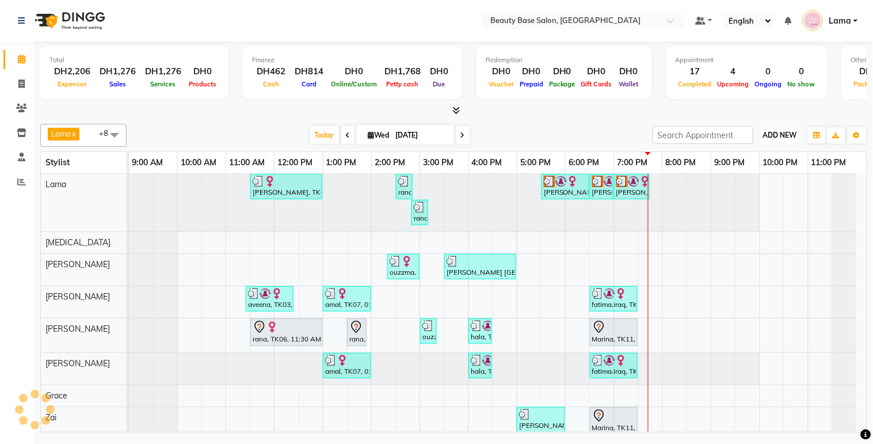
click at [787, 131] on span "ADD NEW" at bounding box center [780, 135] width 34 height 9
click at [766, 159] on button "Add Appointment" at bounding box center [754, 156] width 91 height 15
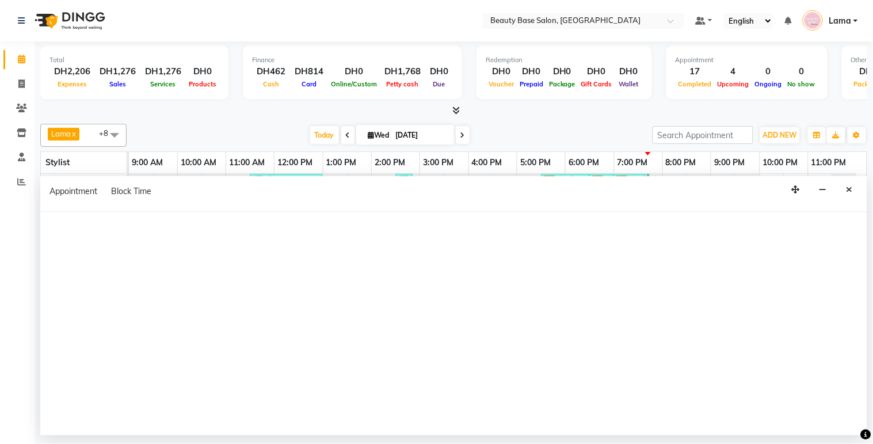
select select "600"
select select "tentative"
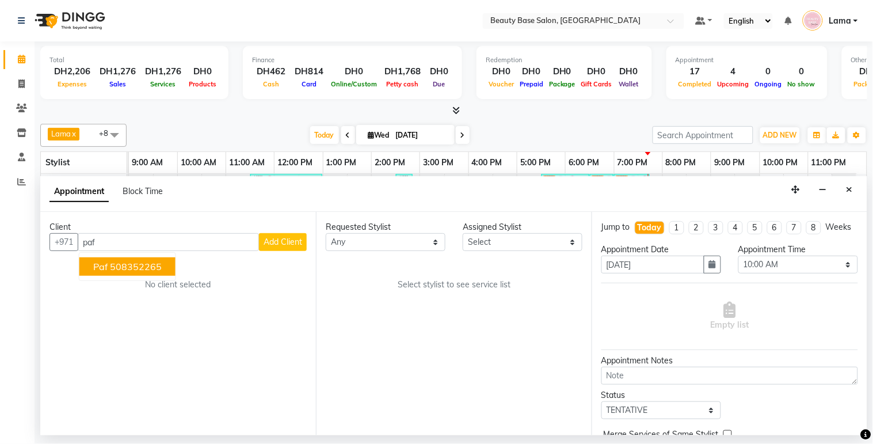
click at [147, 275] on button "paf 508352265" at bounding box center [127, 266] width 96 height 18
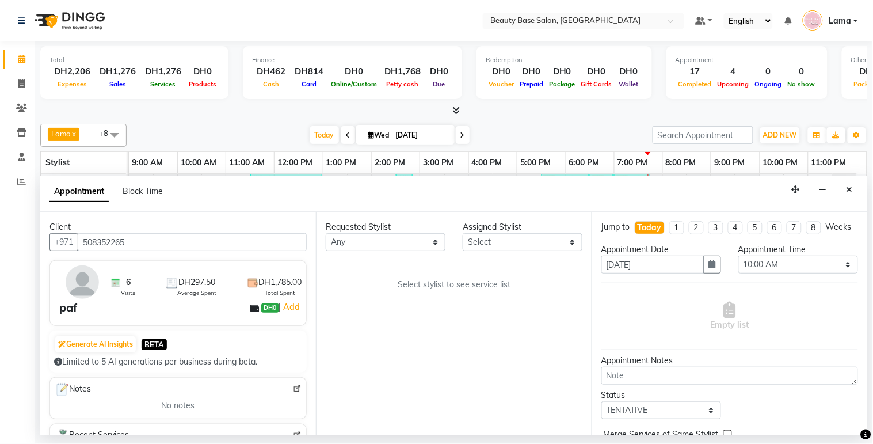
type input "508352265"
click at [411, 238] on select "Any [PERSON_NAME] [PERSON_NAME] [PERSON_NAME] [PERSON_NAME] [PERSON_NAME] [MEDI…" at bounding box center [386, 242] width 120 height 18
select select "17496"
click at [326, 233] on select "Any [PERSON_NAME] [PERSON_NAME] [PERSON_NAME] [PERSON_NAME] [PERSON_NAME] [MEDI…" at bounding box center [386, 242] width 120 height 18
select select "17496"
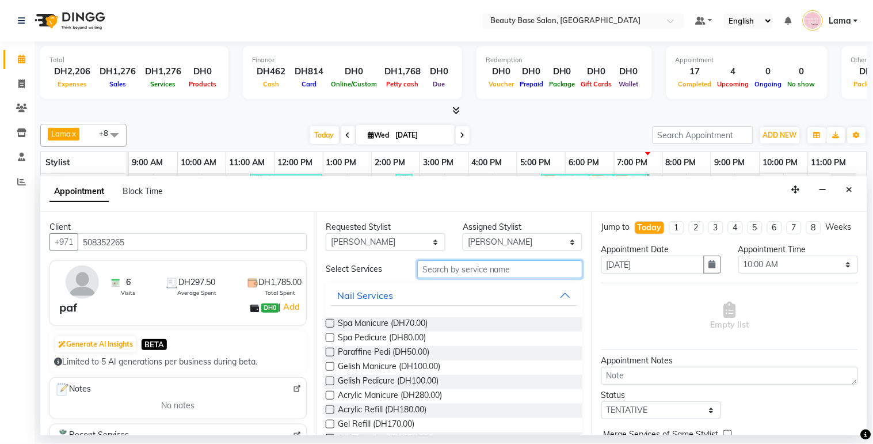
click at [465, 273] on input "text" at bounding box center [499, 269] width 165 height 18
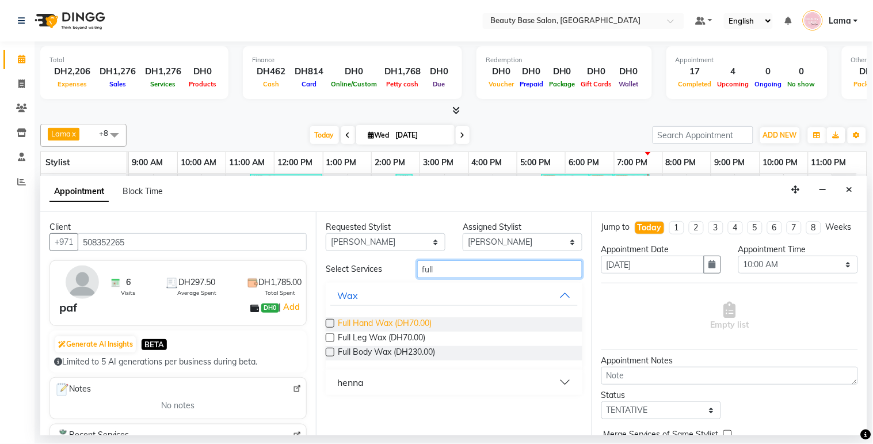
type input "full"
click at [400, 325] on span "Full Hand Wax (DH70.00)" at bounding box center [385, 324] width 94 height 14
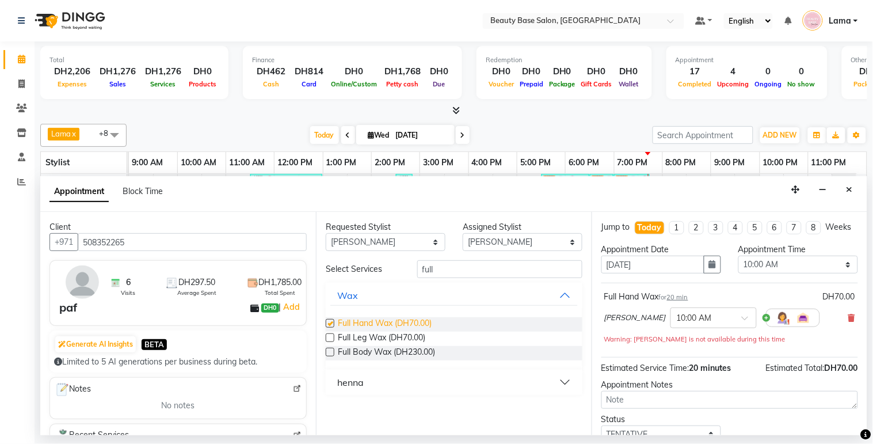
checkbox input "false"
click at [420, 241] on select "Any [PERSON_NAME] [PERSON_NAME] [PERSON_NAME] [PERSON_NAME] [PERSON_NAME] [MEDI…" at bounding box center [386, 242] width 120 height 18
select select "61471"
click at [326, 233] on select "Any [PERSON_NAME] [PERSON_NAME] [PERSON_NAME] [PERSON_NAME] [PERSON_NAME] [MEDI…" at bounding box center [386, 242] width 120 height 18
select select "61471"
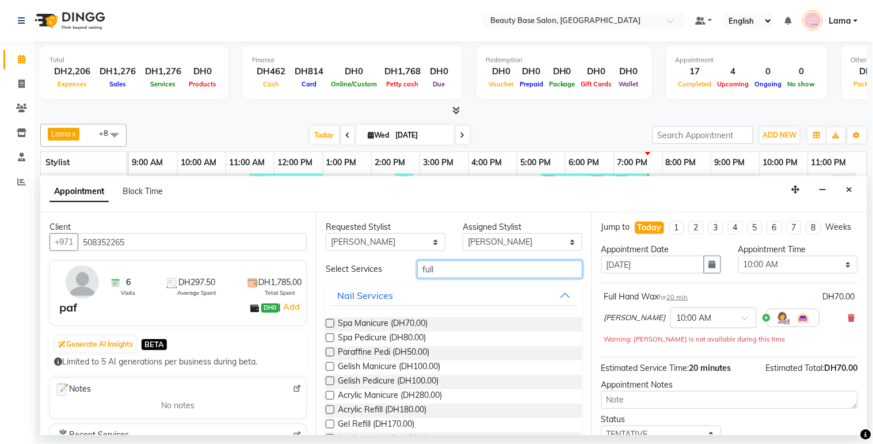
click at [469, 265] on input "full" at bounding box center [499, 269] width 165 height 18
type input "f"
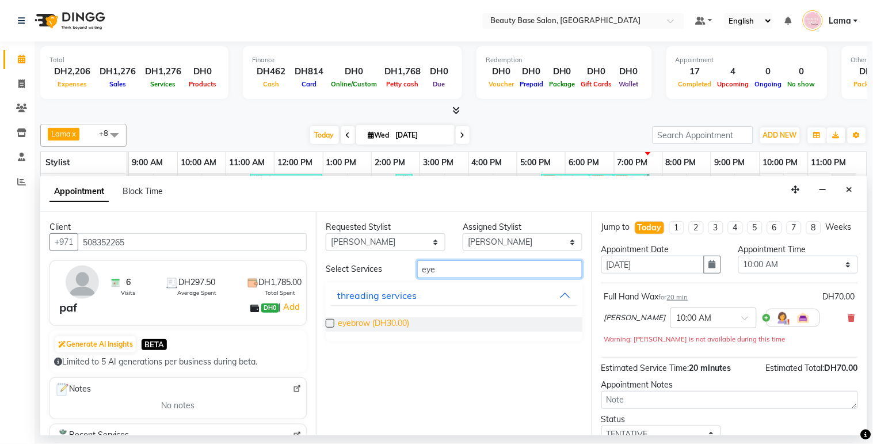
type input "eye"
click at [375, 324] on span "eyebrow (DH30.00)" at bounding box center [373, 324] width 71 height 14
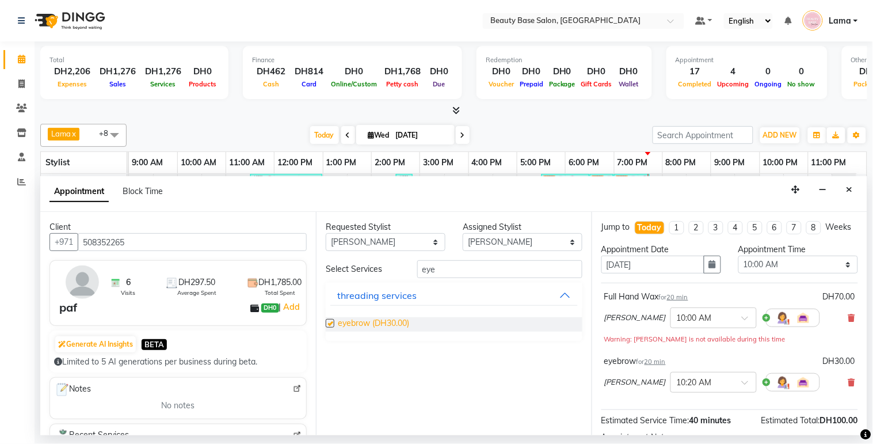
checkbox input "false"
click at [409, 236] on select "Any [PERSON_NAME] [PERSON_NAME] [PERSON_NAME] [PERSON_NAME] [PERSON_NAME] [MEDI…" at bounding box center [386, 242] width 120 height 18
select select "54541"
click at [326, 233] on select "Any [PERSON_NAME] [PERSON_NAME] [PERSON_NAME] [PERSON_NAME] [PERSON_NAME] [MEDI…" at bounding box center [386, 242] width 120 height 18
select select "54541"
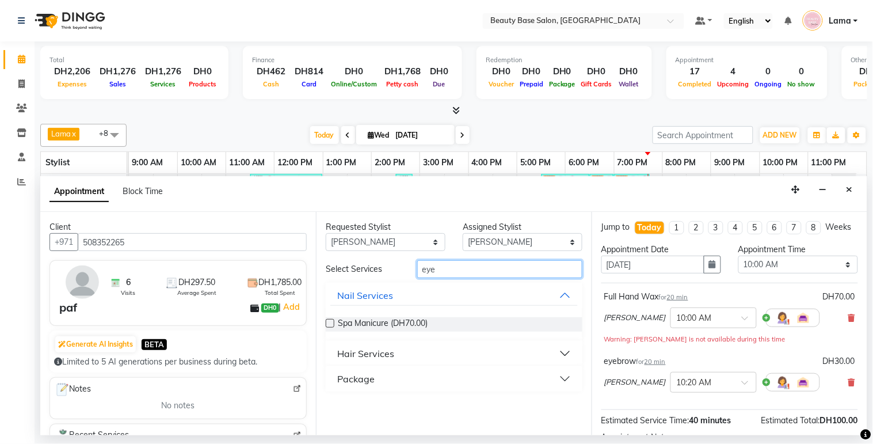
click at [470, 272] on input "eye" at bounding box center [499, 269] width 165 height 18
type input "e"
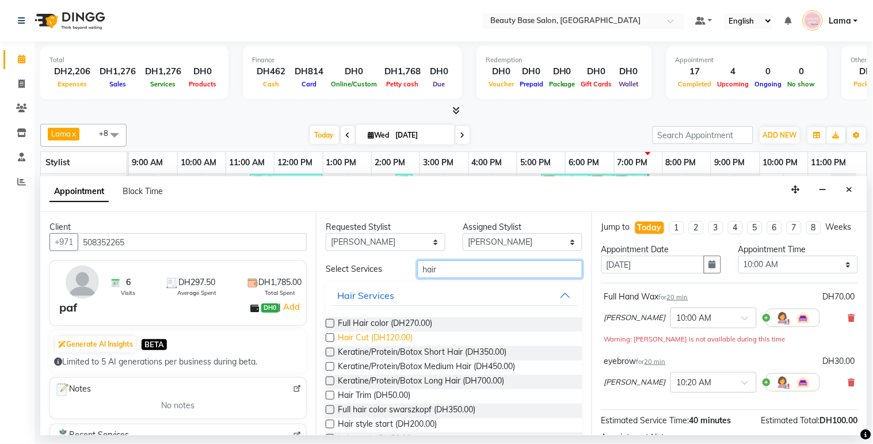
type input "hair"
click at [386, 337] on span "Hair Cut (DH120.00)" at bounding box center [375, 339] width 75 height 14
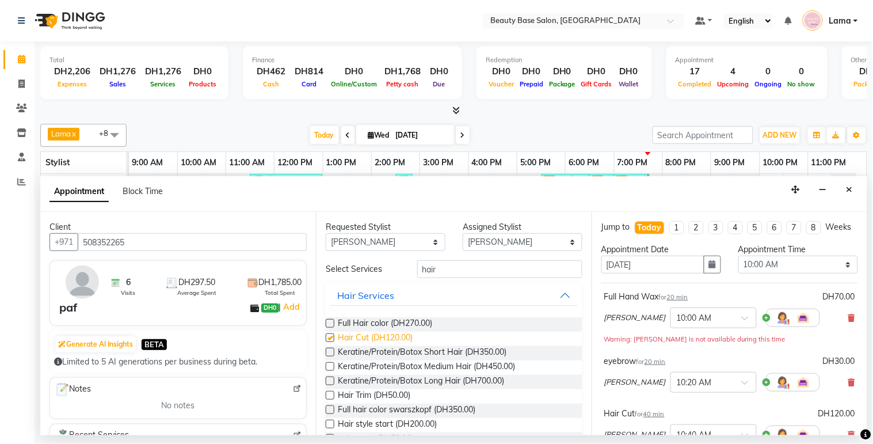
checkbox input "false"
click at [776, 273] on select "Select 10:00 AM 10:05 AM 10:10 AM 10:15 AM 10:20 AM 10:25 AM 10:30 AM 10:35 AM …" at bounding box center [799, 265] width 120 height 18
select select "1200"
click at [739, 266] on select "Select 10:00 AM 10:05 AM 10:10 AM 10:15 AM 10:20 AM 10:25 AM 10:30 AM 10:35 AM …" at bounding box center [799, 265] width 120 height 18
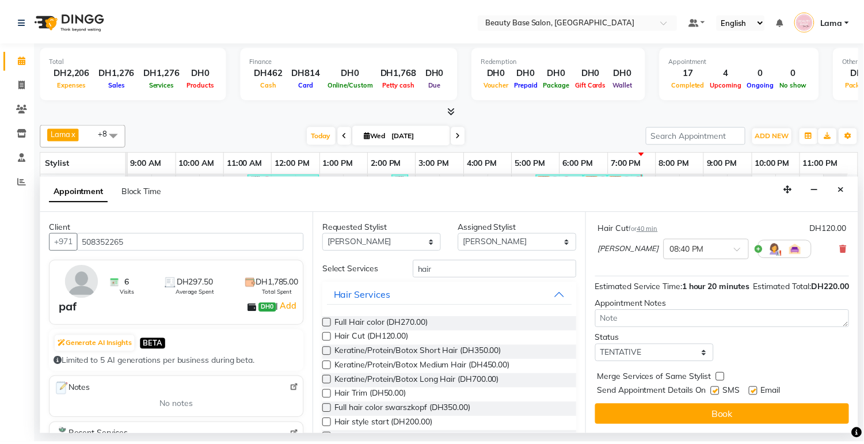
scroll to position [208, 0]
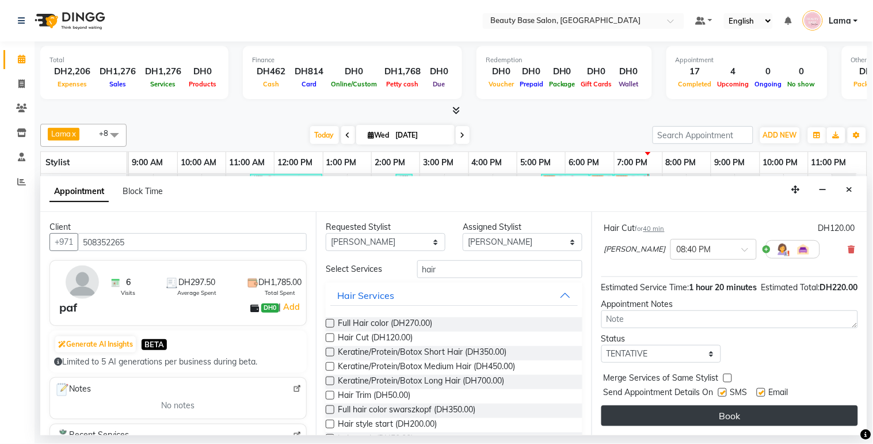
click at [755, 420] on button "Book" at bounding box center [730, 415] width 257 height 21
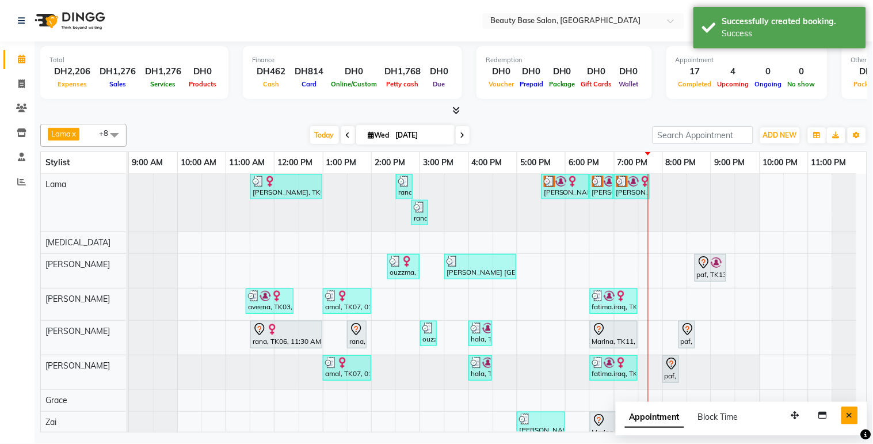
click at [854, 419] on button "Close" at bounding box center [850, 415] width 17 height 18
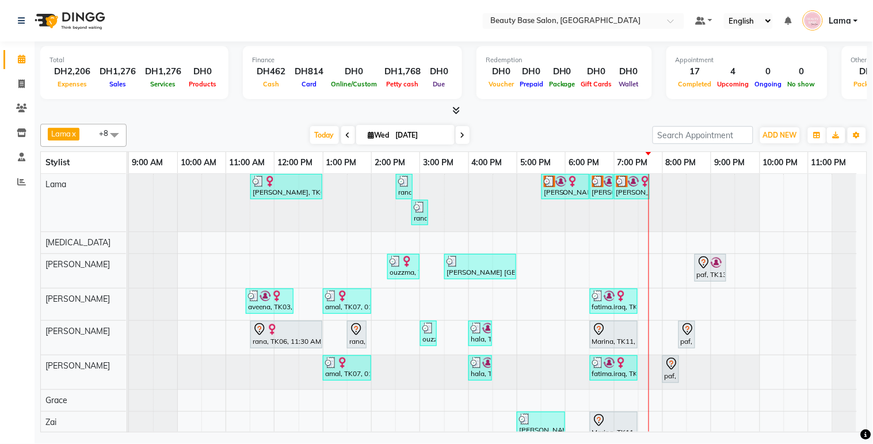
click at [563, 188] on div "[PERSON_NAME], TK05, 05:30 PM-06:30 PM, application of root" at bounding box center [565, 187] width 45 height 22
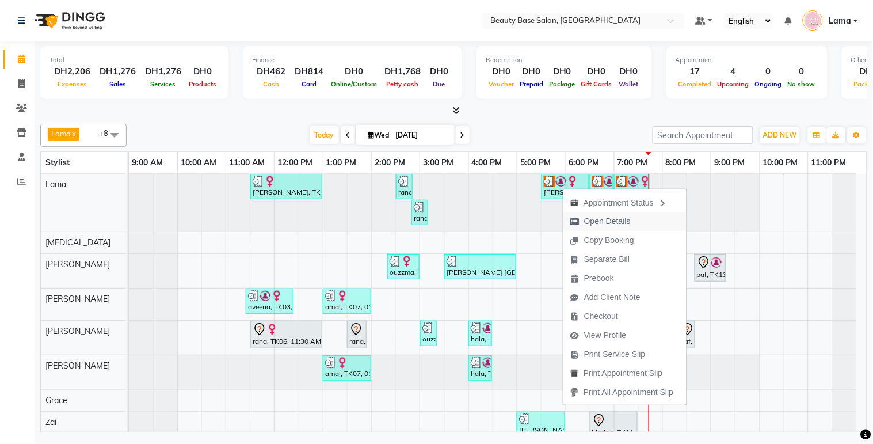
click at [615, 222] on span "Open Details" at bounding box center [607, 221] width 47 height 12
select select "3"
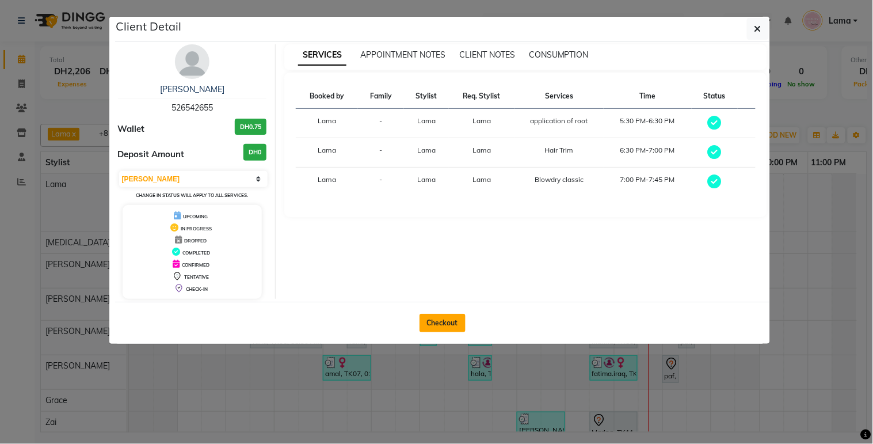
click at [453, 325] on button "Checkout" at bounding box center [443, 323] width 46 height 18
select select "service"
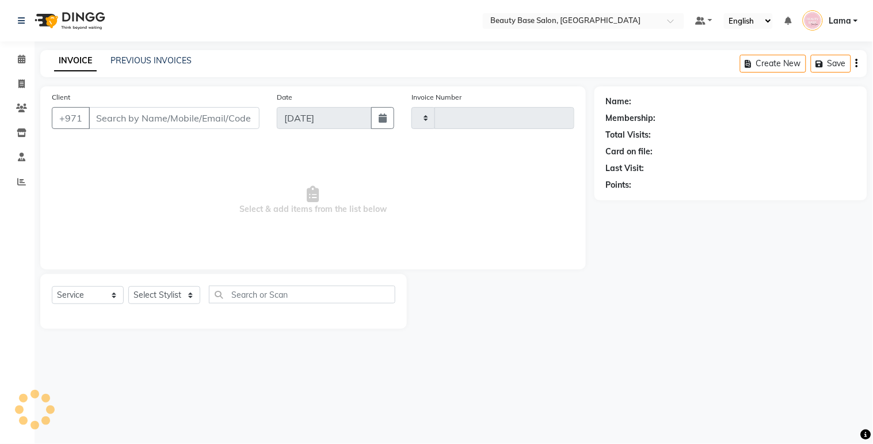
type input "2059"
select select "813"
type input "526542655"
select select "13437"
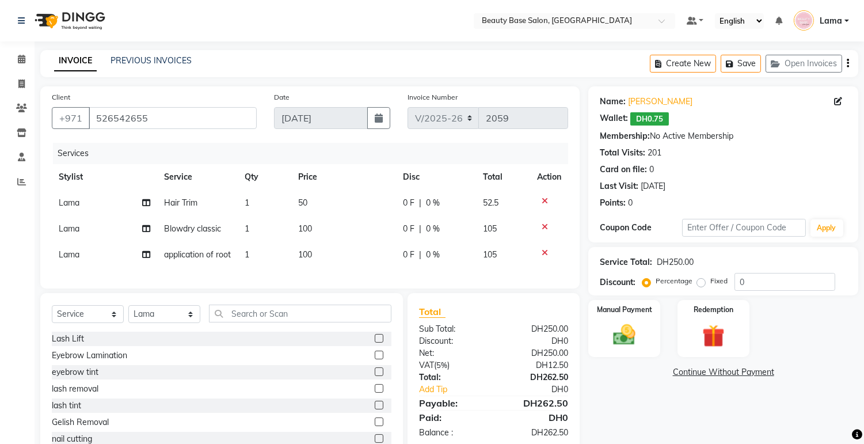
click at [710, 284] on label "Fixed" at bounding box center [718, 281] width 17 height 10
click at [702, 284] on input "Fixed" at bounding box center [704, 281] width 8 height 8
radio input "true"
click at [626, 337] on img at bounding box center [625, 335] width 38 height 27
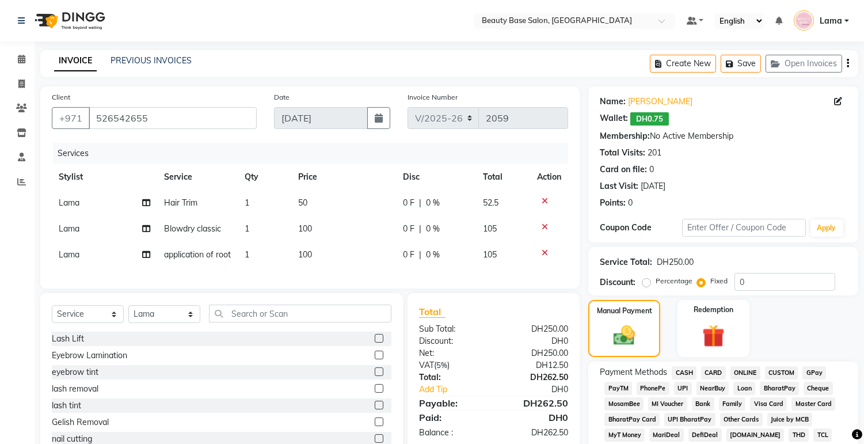
click at [723, 374] on span "CARD" at bounding box center [713, 372] width 25 height 13
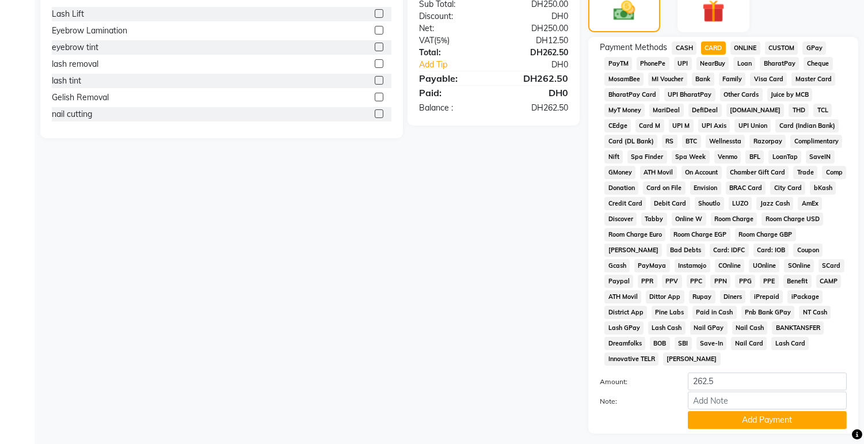
scroll to position [358, 0]
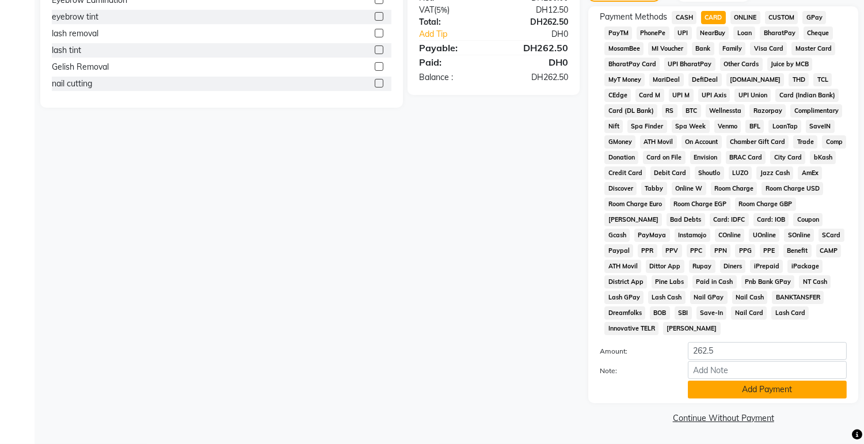
click at [765, 390] on button "Add Payment" at bounding box center [767, 390] width 159 height 18
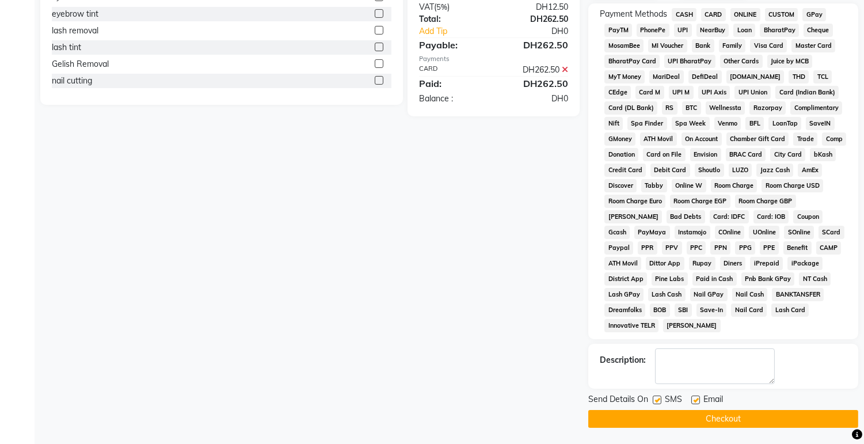
click at [768, 424] on button "Checkout" at bounding box center [723, 419] width 270 height 18
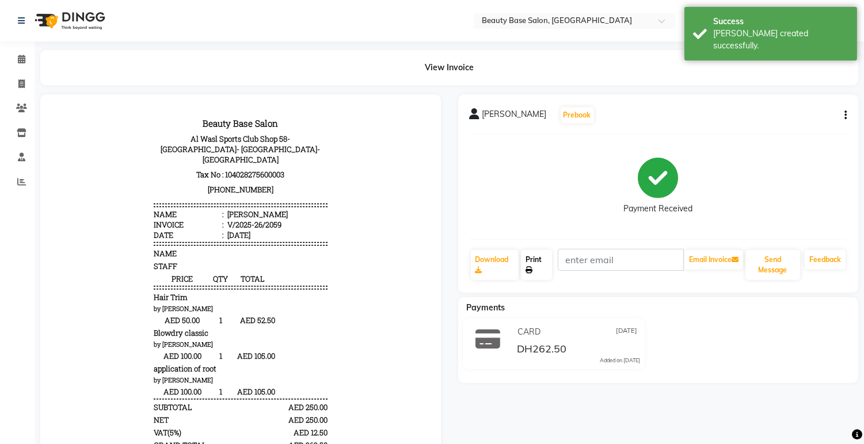
click at [530, 264] on link "Print" at bounding box center [536, 265] width 31 height 30
click at [18, 56] on icon at bounding box center [21, 59] width 7 height 9
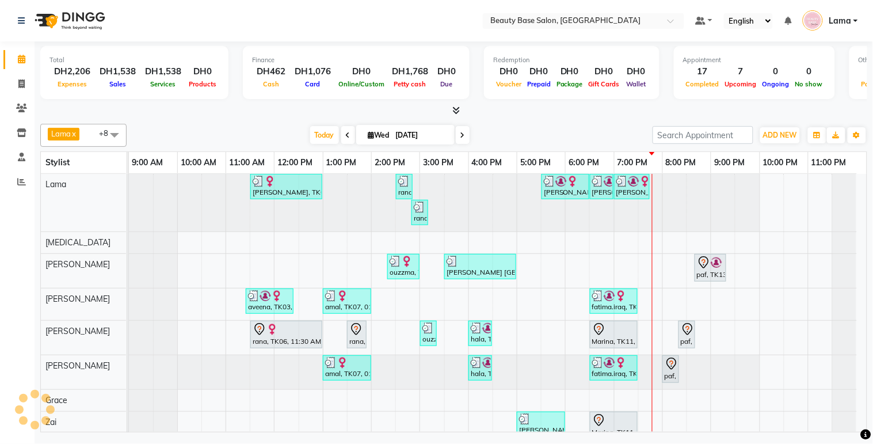
scroll to position [45, 0]
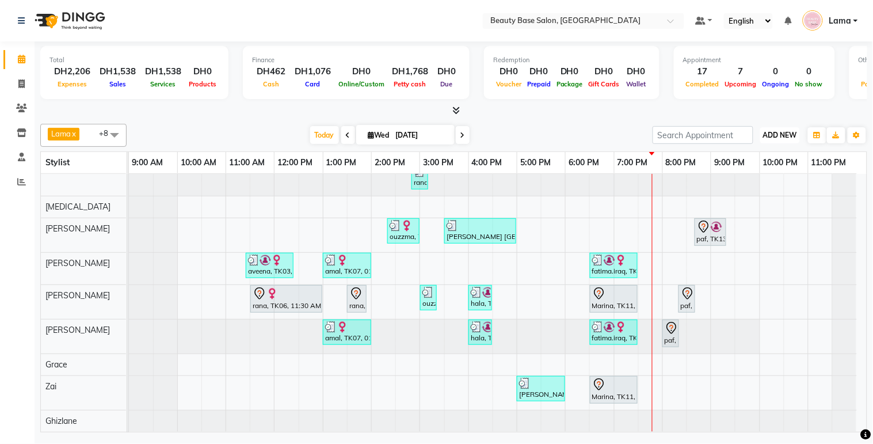
click at [778, 133] on span "ADD NEW" at bounding box center [780, 135] width 34 height 9
click at [776, 158] on button "Add Appointment" at bounding box center [754, 156] width 91 height 15
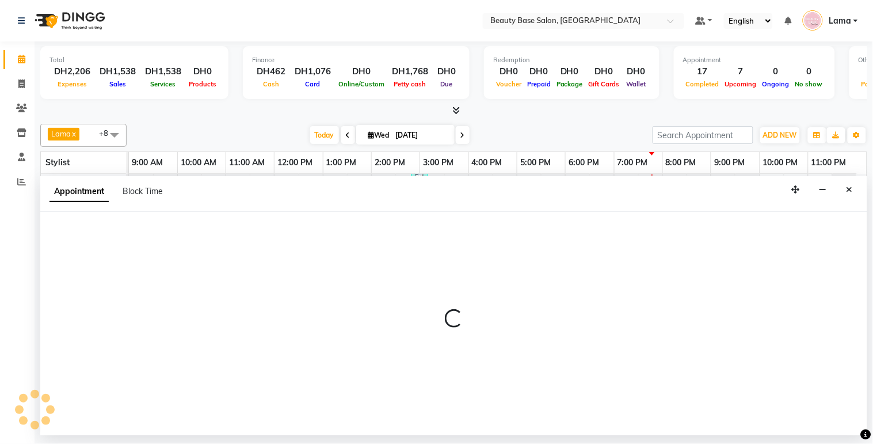
select select "tentative"
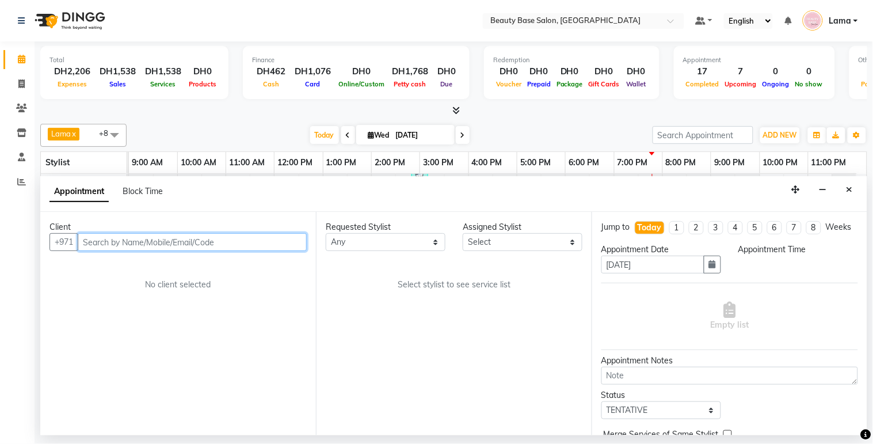
select select "600"
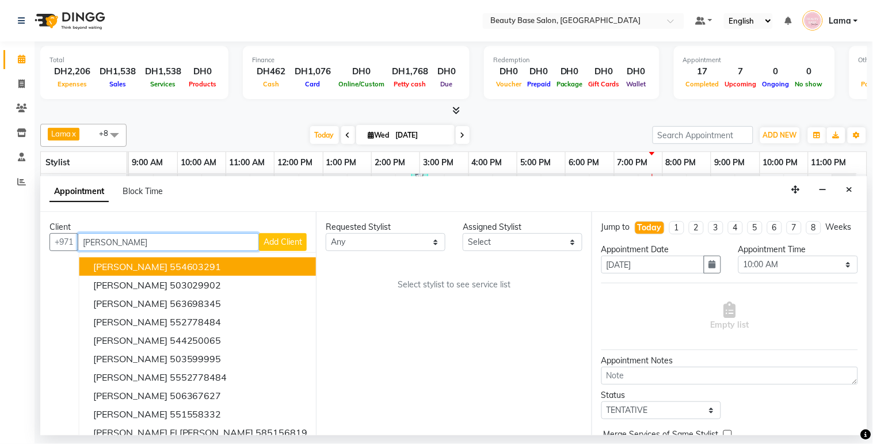
click at [173, 269] on button "[PERSON_NAME] 554603291" at bounding box center [200, 266] width 242 height 18
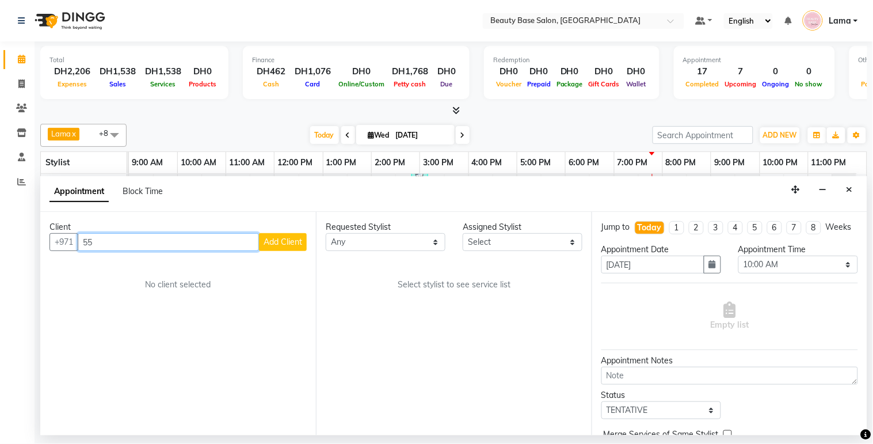
type input "5"
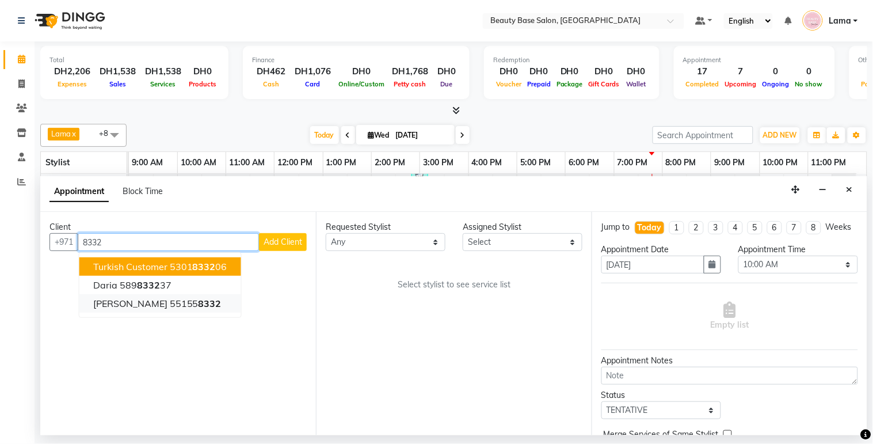
click at [170, 302] on button "[PERSON_NAME] 55155 8332" at bounding box center [160, 303] width 162 height 18
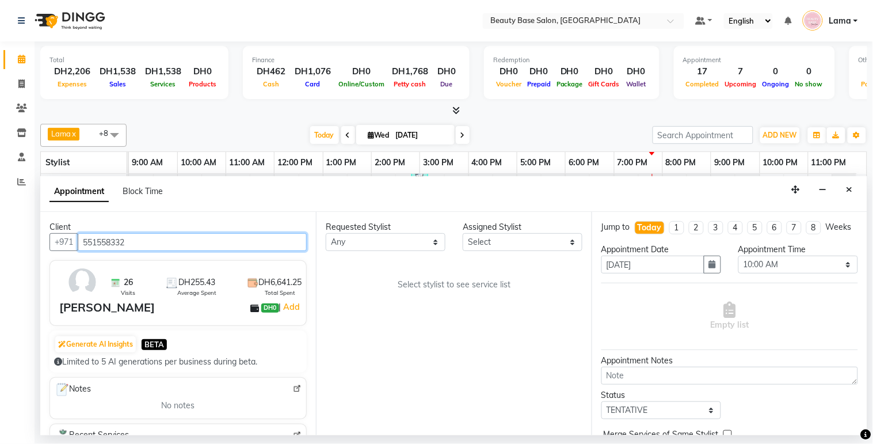
type input "551558332"
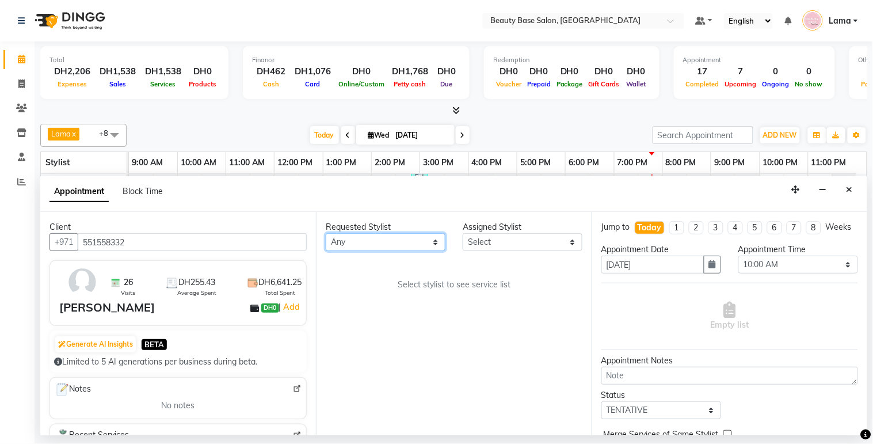
click at [389, 241] on select "Any [PERSON_NAME] [PERSON_NAME] [PERSON_NAME] [PERSON_NAME] [PERSON_NAME] [MEDI…" at bounding box center [386, 242] width 120 height 18
select select "61471"
click at [326, 233] on select "Any [PERSON_NAME] [PERSON_NAME] [PERSON_NAME] [PERSON_NAME] [PERSON_NAME] [MEDI…" at bounding box center [386, 242] width 120 height 18
select select "61471"
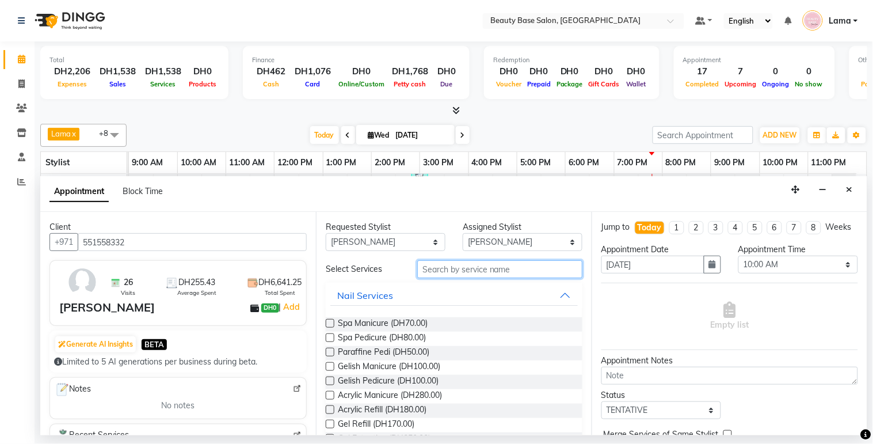
click at [457, 269] on input "text" at bounding box center [499, 269] width 165 height 18
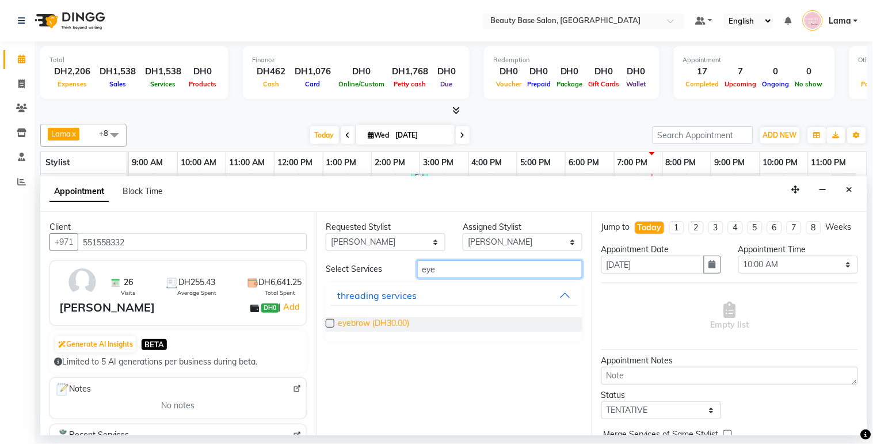
type input "eye"
click at [352, 328] on span "eyebrow (DH30.00)" at bounding box center [373, 324] width 71 height 14
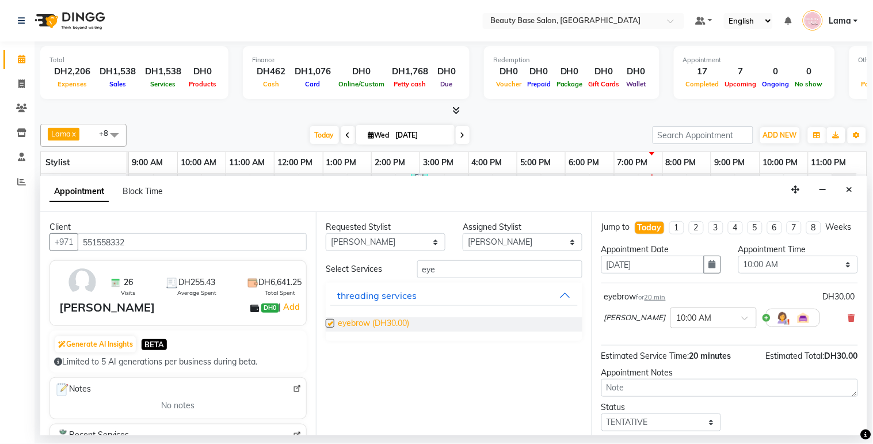
checkbox input "false"
click at [780, 273] on select "Select 10:00 AM 10:05 AM 10:10 AM 10:15 AM 10:20 AM 10:25 AM 10:30 AM 10:35 AM …" at bounding box center [799, 265] width 120 height 18
click at [739, 266] on select "Select 10:00 AM 10:05 AM 10:10 AM 10:15 AM 10:20 AM 10:25 AM 10:30 AM 10:35 AM …" at bounding box center [799, 265] width 120 height 18
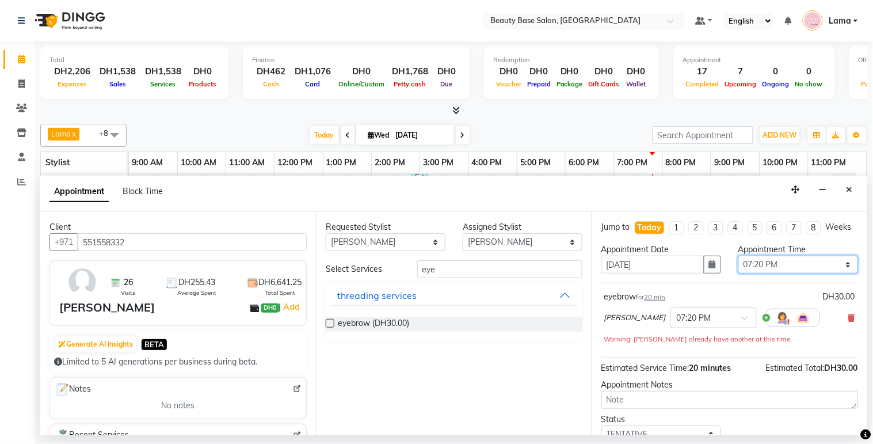
click at [781, 273] on select "Select 10:00 AM 10:05 AM 10:10 AM 10:15 AM 10:20 AM 10:25 AM 10:30 AM 10:35 AM …" at bounding box center [799, 265] width 120 height 18
select select "1205"
click at [739, 266] on select "Select 10:00 AM 10:05 AM 10:10 AM 10:15 AM 10:20 AM 10:25 AM 10:30 AM 10:35 AM …" at bounding box center [799, 265] width 120 height 18
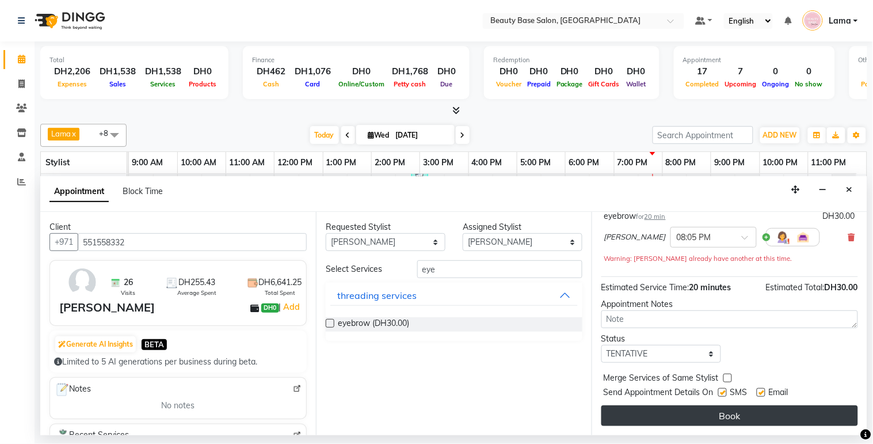
click at [758, 420] on button "Book" at bounding box center [730, 415] width 257 height 21
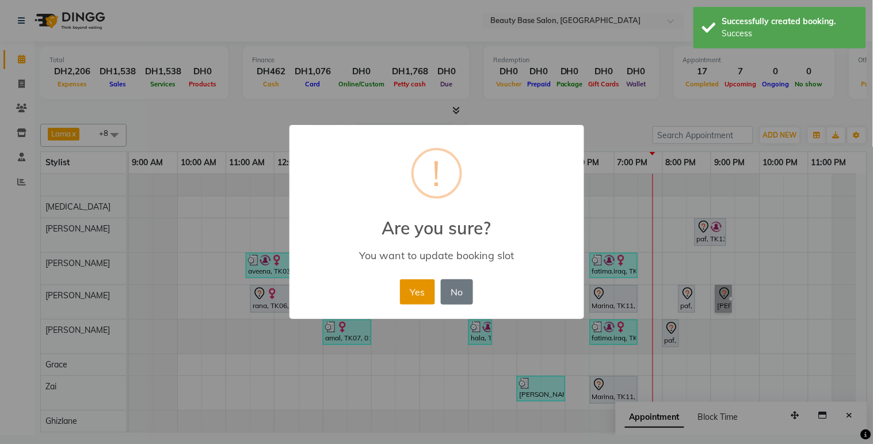
click at [424, 292] on button "Yes" at bounding box center [417, 291] width 35 height 25
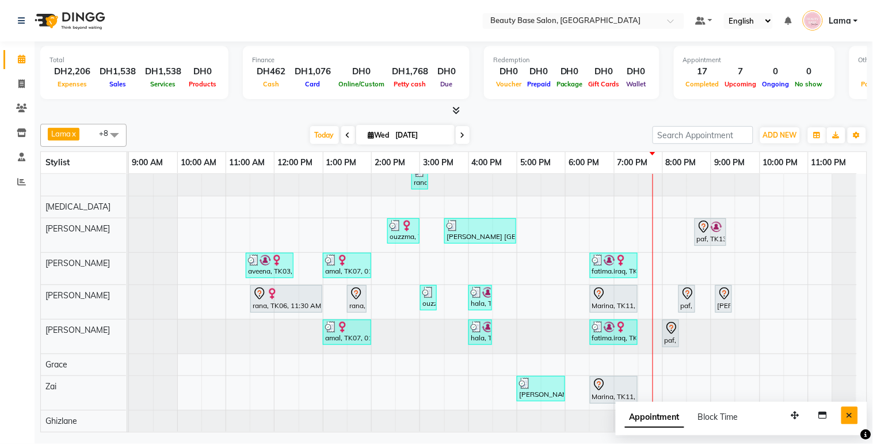
click at [853, 421] on button "Close" at bounding box center [850, 415] width 17 height 18
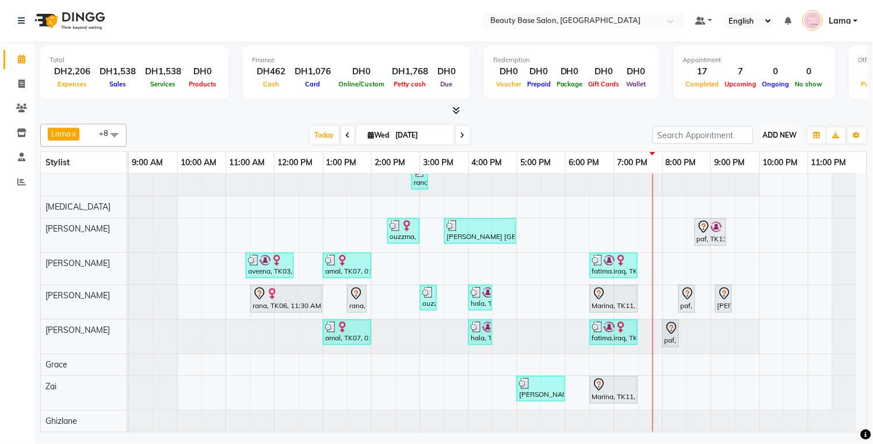
click at [781, 136] on span "ADD NEW" at bounding box center [780, 135] width 34 height 9
click at [769, 156] on button "Add Appointment" at bounding box center [754, 156] width 91 height 15
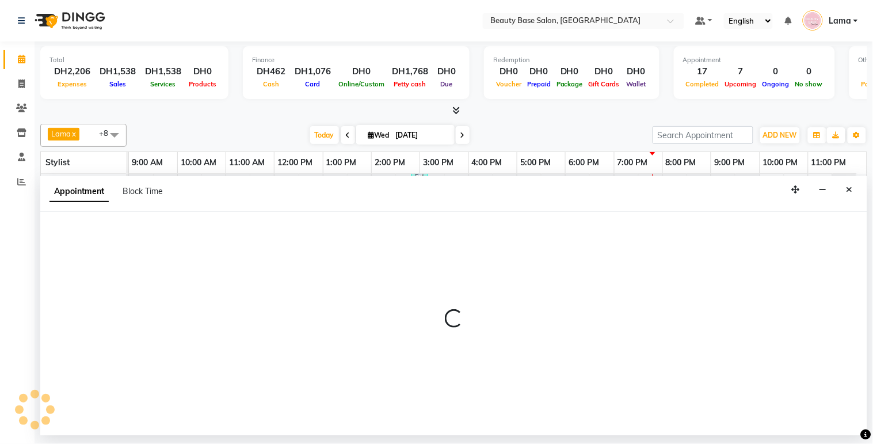
select select "600"
select select "tentative"
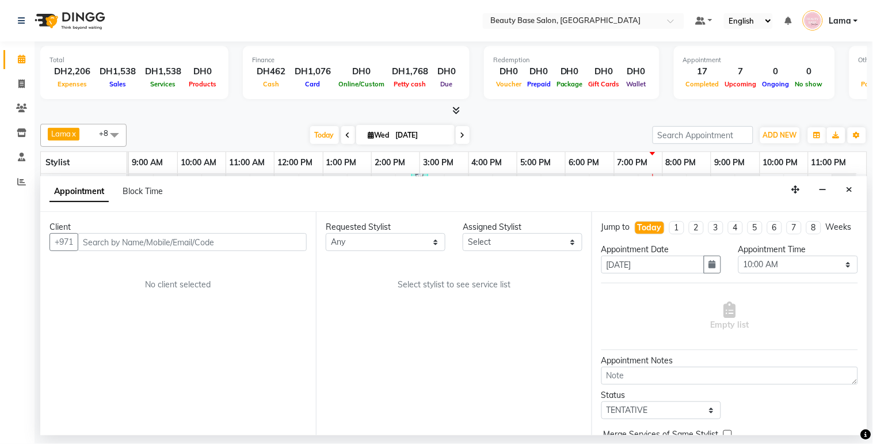
click at [237, 238] on input "text" at bounding box center [192, 242] width 229 height 18
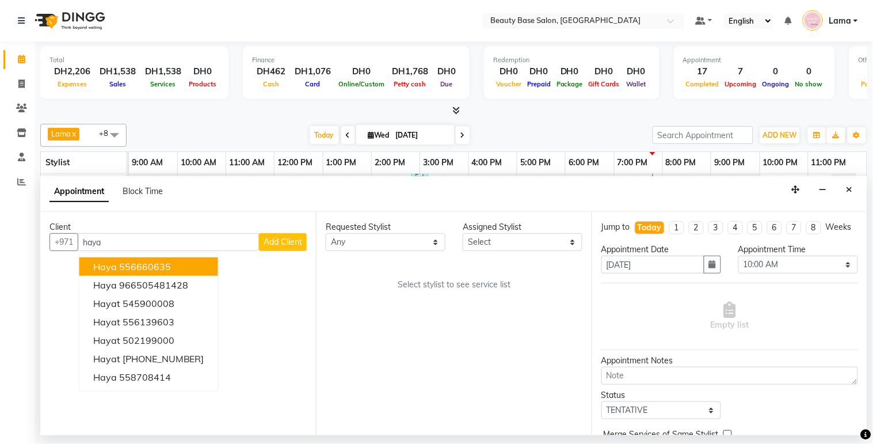
click at [162, 268] on ngb-highlight "556660635" at bounding box center [145, 267] width 52 height 12
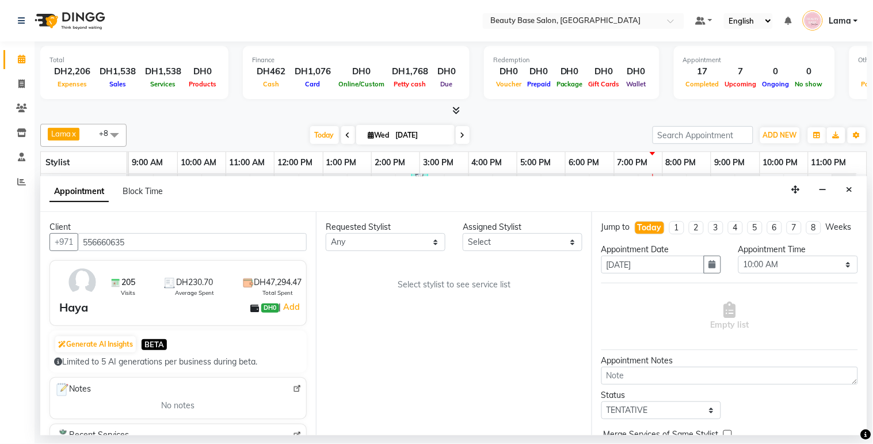
type input "556660635"
click at [397, 246] on select "Any [PERSON_NAME] [PERSON_NAME] [PERSON_NAME] [PERSON_NAME] [PERSON_NAME] [MEDI…" at bounding box center [386, 242] width 120 height 18
select select "30434"
click at [326, 233] on select "Any [PERSON_NAME] [PERSON_NAME] [PERSON_NAME] [PERSON_NAME] [PERSON_NAME] [MEDI…" at bounding box center [386, 242] width 120 height 18
select select "30434"
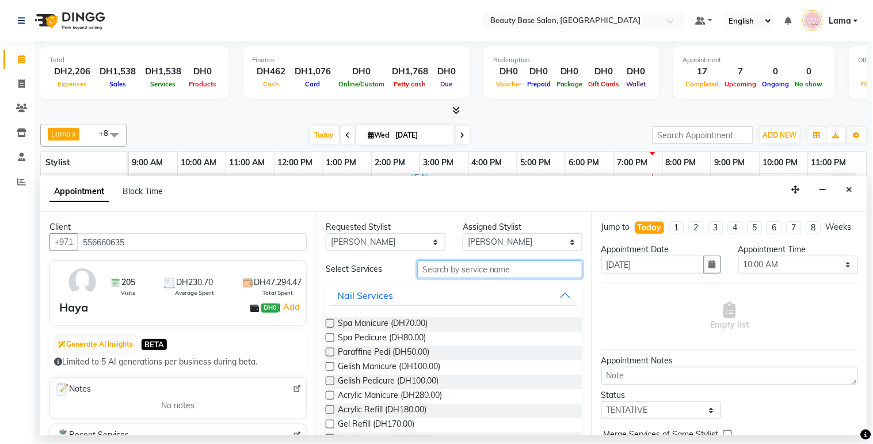
click at [442, 272] on input "text" at bounding box center [499, 269] width 165 height 18
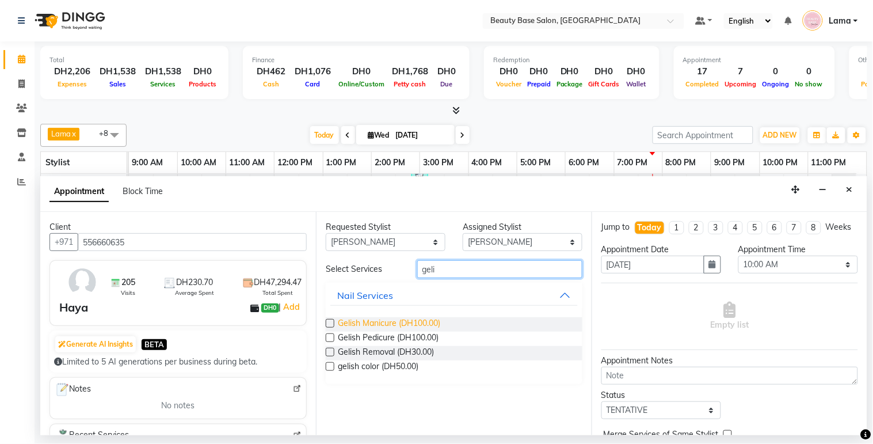
type input "geli"
click at [396, 325] on span "Gelish Manicure (DH100.00)" at bounding box center [389, 324] width 102 height 14
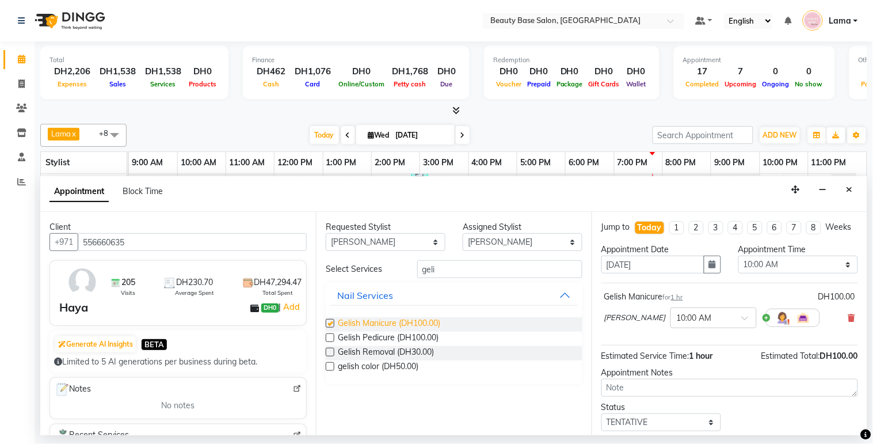
checkbox input "false"
click at [757, 273] on select "Select 10:00 AM 10:05 AM 10:10 AM 10:15 AM 10:20 AM 10:25 AM 10:30 AM 10:35 AM …" at bounding box center [799, 265] width 120 height 18
select select "1200"
click at [739, 266] on select "Select 10:00 AM 10:05 AM 10:10 AM 10:15 AM 10:20 AM 10:25 AM 10:30 AM 10:35 AM …" at bounding box center [799, 265] width 120 height 18
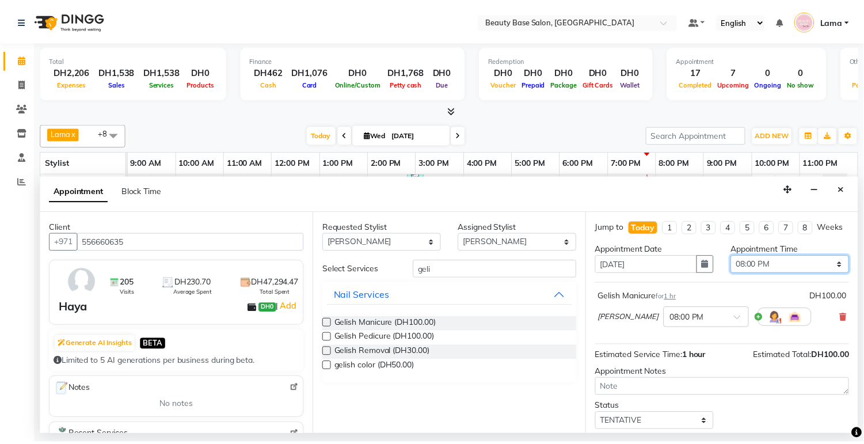
scroll to position [79, 0]
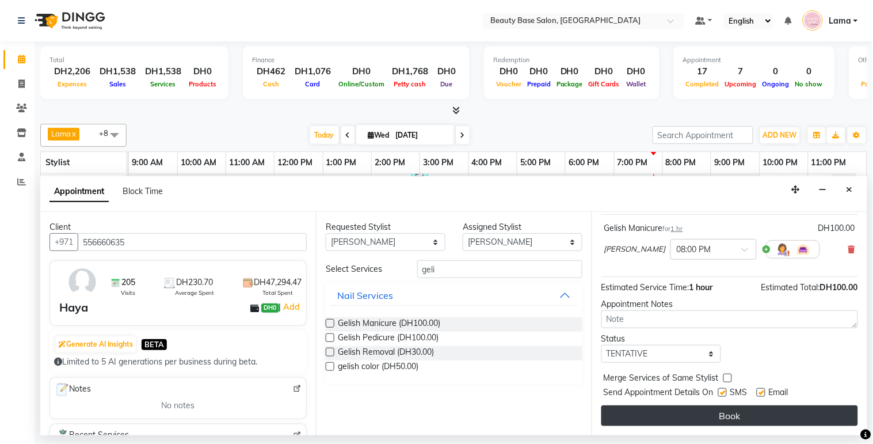
click at [760, 417] on button "Book" at bounding box center [730, 415] width 257 height 21
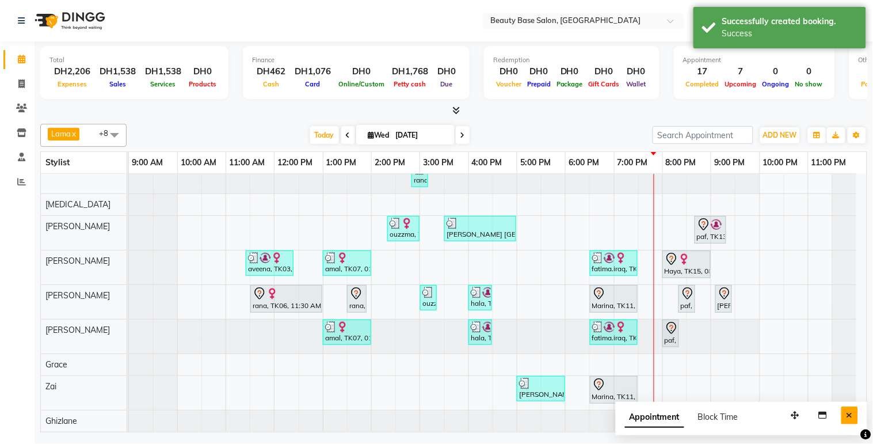
click at [854, 424] on button "Close" at bounding box center [850, 415] width 17 height 18
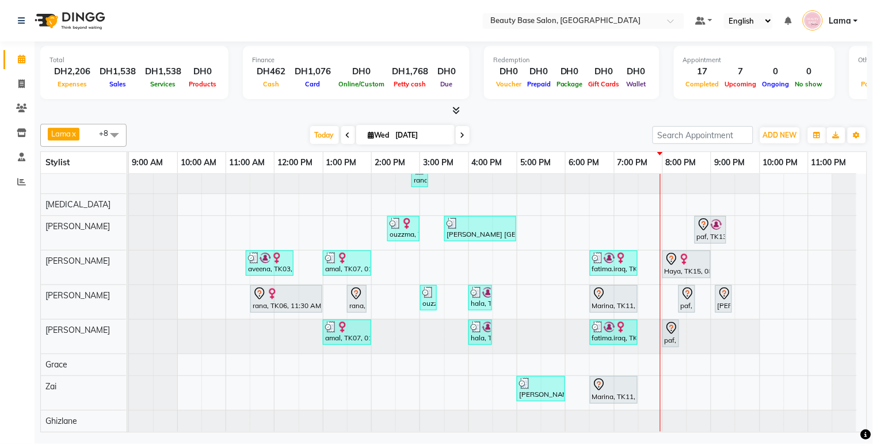
click at [606, 298] on div "Marina, TK11, 06:30 PM-07:30 PM, Gelish Manicure" at bounding box center [613, 299] width 45 height 24
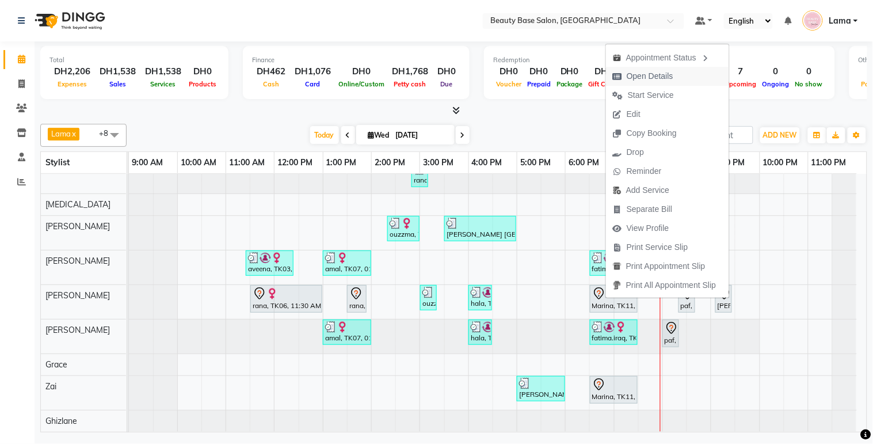
click at [656, 79] on span "Open Details" at bounding box center [650, 76] width 47 height 12
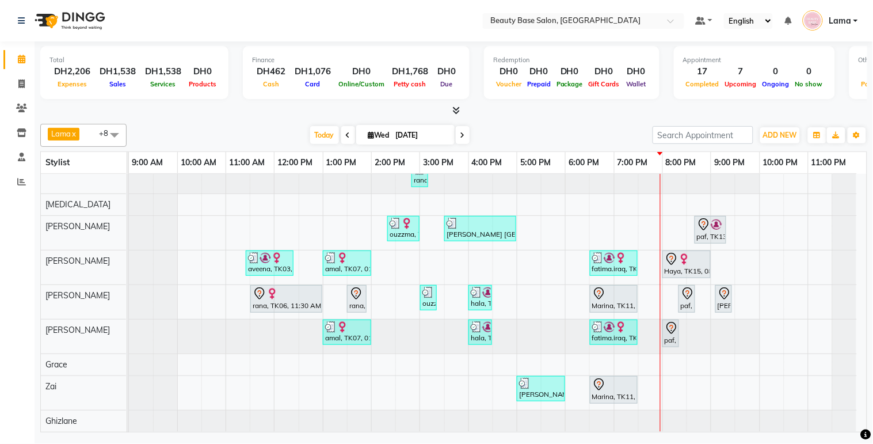
click at [321, 410] on div at bounding box center [493, 420] width 728 height 21
click at [605, 386] on div "Marina, TK11, 06:30 PM-07:30 PM, Spa Pedicure" at bounding box center [613, 390] width 45 height 24
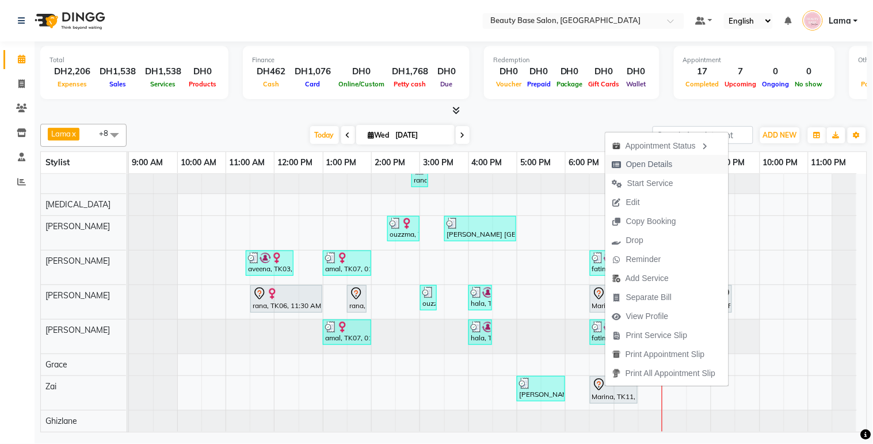
click at [649, 162] on span "Open Details" at bounding box center [649, 164] width 47 height 12
select select "7"
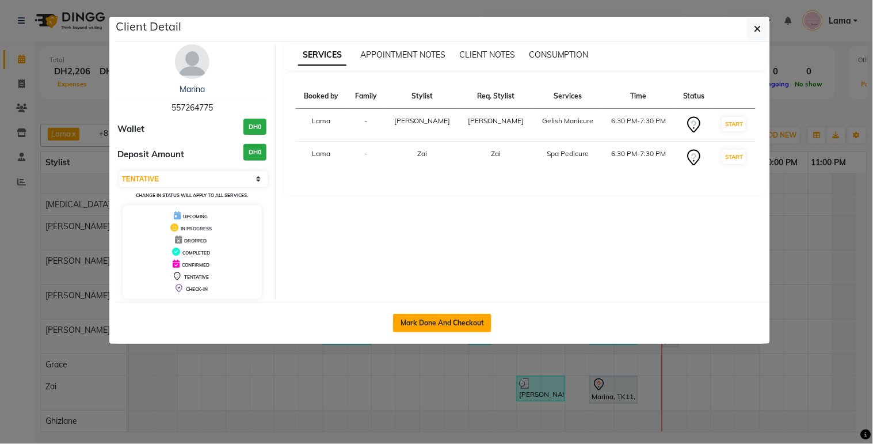
click at [475, 321] on button "Mark Done And Checkout" at bounding box center [442, 323] width 98 height 18
select select "service"
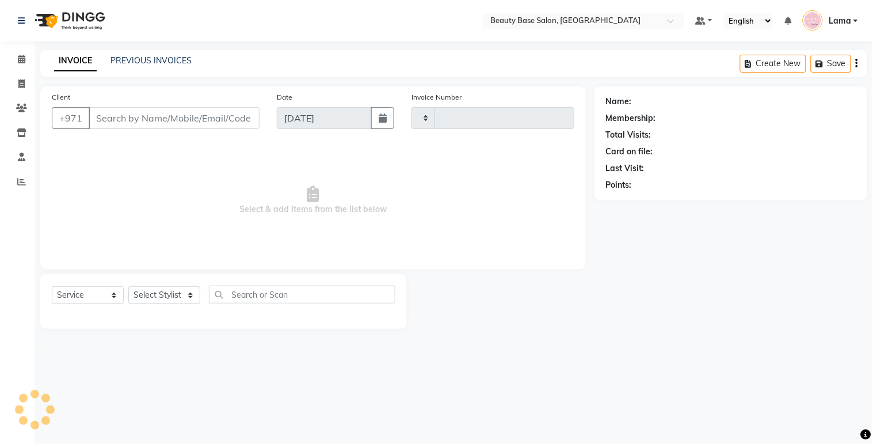
type input "2060"
select select "813"
type input "557264775"
select select "61471"
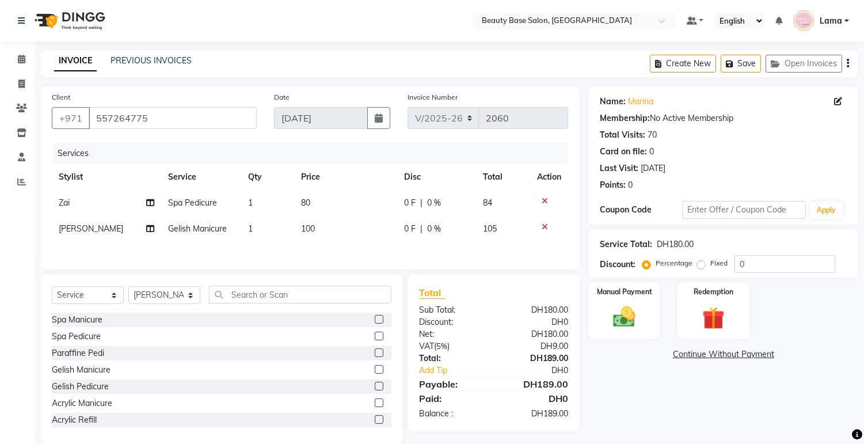
click at [713, 265] on label "Fixed" at bounding box center [718, 263] width 17 height 10
click at [708, 265] on input "Fixed" at bounding box center [704, 263] width 8 height 8
radio input "true"
click at [645, 317] on div "Manual Payment" at bounding box center [624, 310] width 75 height 59
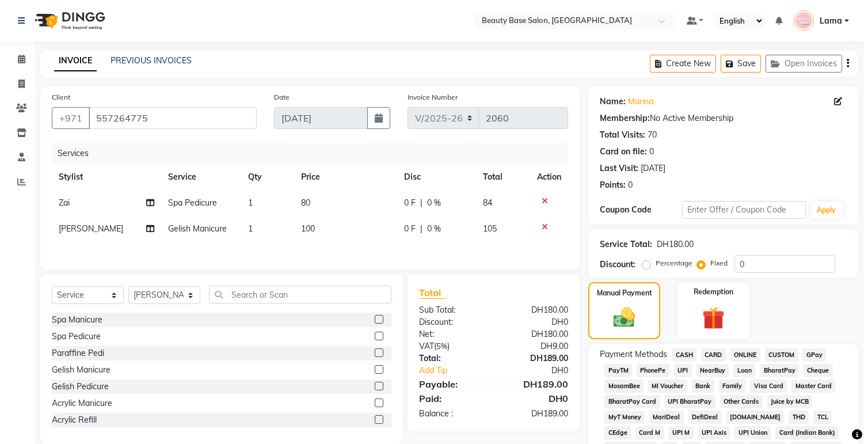
click at [717, 349] on span "CARD" at bounding box center [713, 354] width 25 height 13
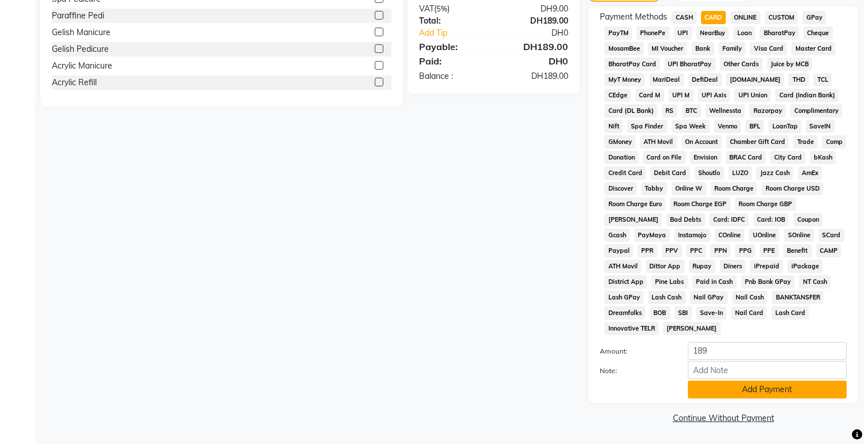
click at [767, 390] on button "Add Payment" at bounding box center [767, 390] width 159 height 18
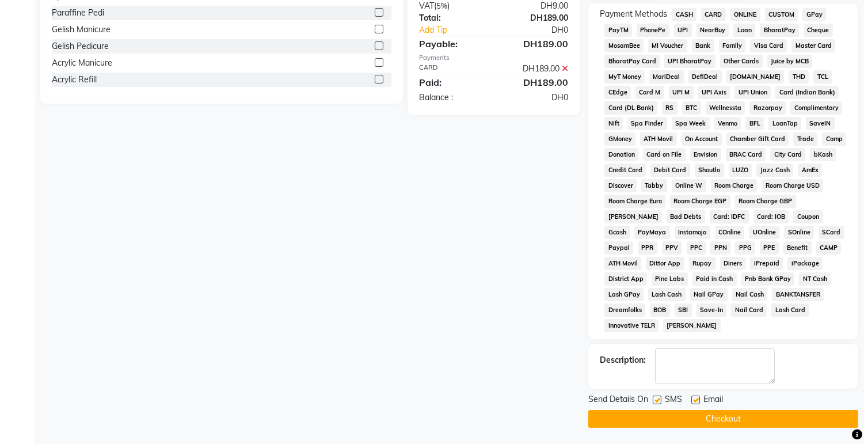
scroll to position [330, 0]
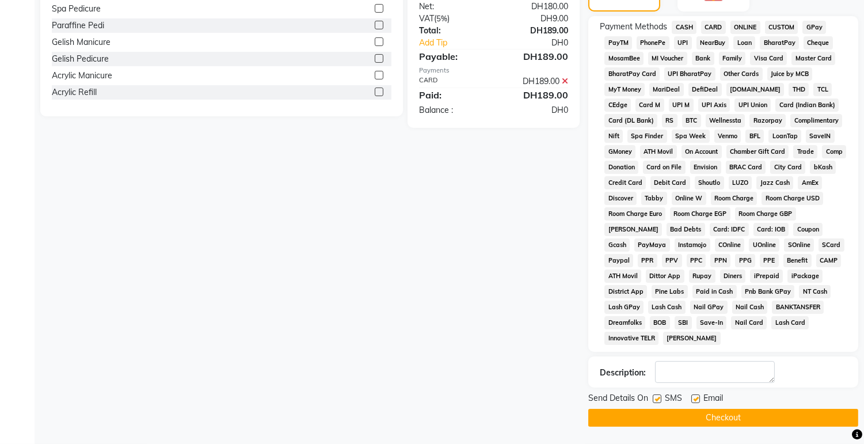
click at [694, 422] on button "Checkout" at bounding box center [723, 418] width 270 height 18
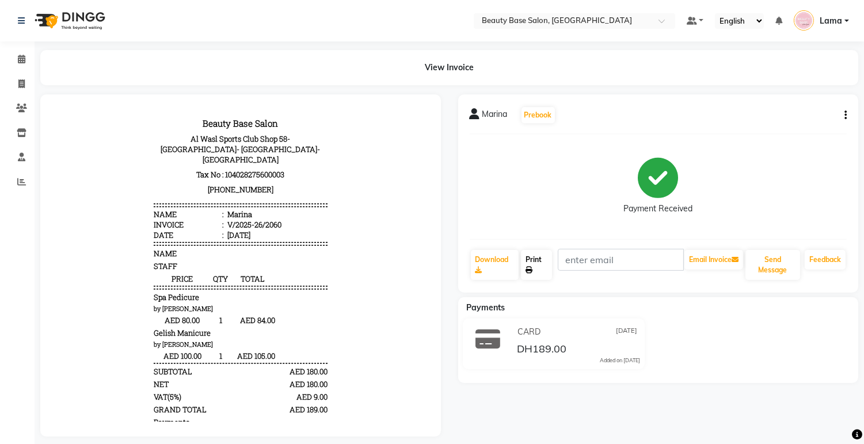
click at [536, 261] on link "Print" at bounding box center [536, 265] width 31 height 30
click at [20, 59] on icon at bounding box center [21, 59] width 7 height 9
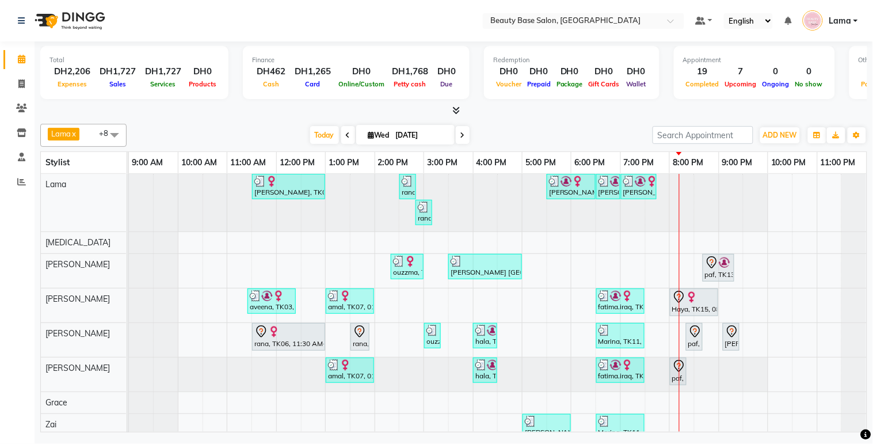
click at [456, 127] on span at bounding box center [463, 135] width 14 height 18
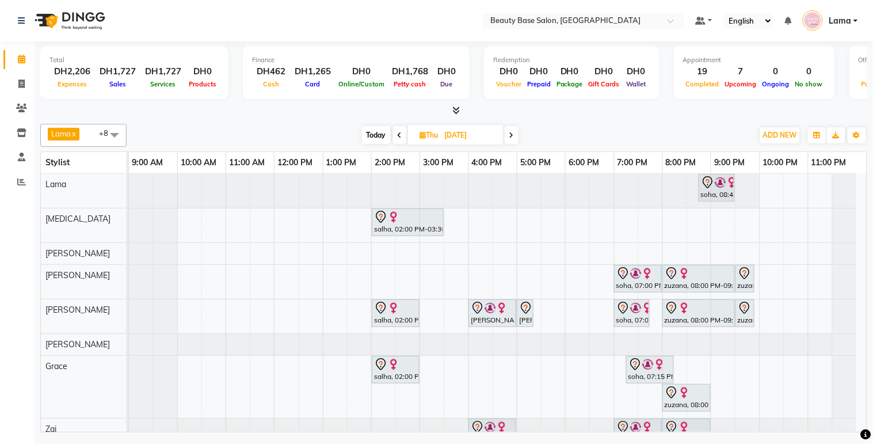
click at [378, 134] on span "Today" at bounding box center [376, 135] width 29 height 18
type input "[DATE]"
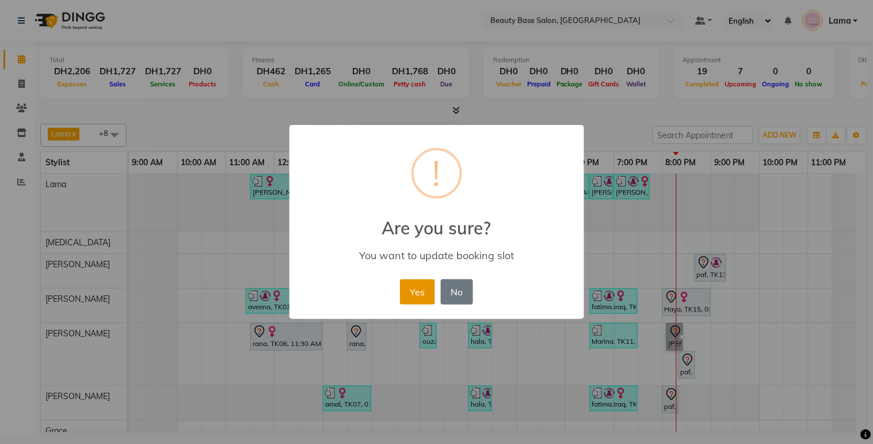
click at [413, 297] on button "Yes" at bounding box center [417, 291] width 35 height 25
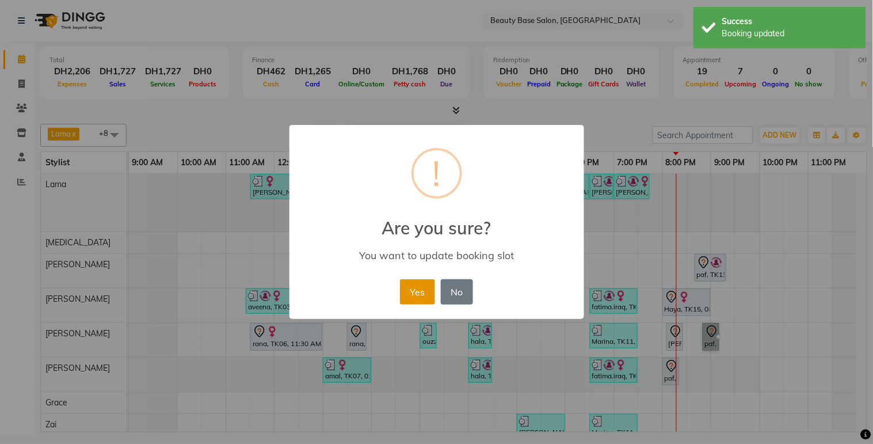
click at [420, 295] on button "Yes" at bounding box center [417, 291] width 35 height 25
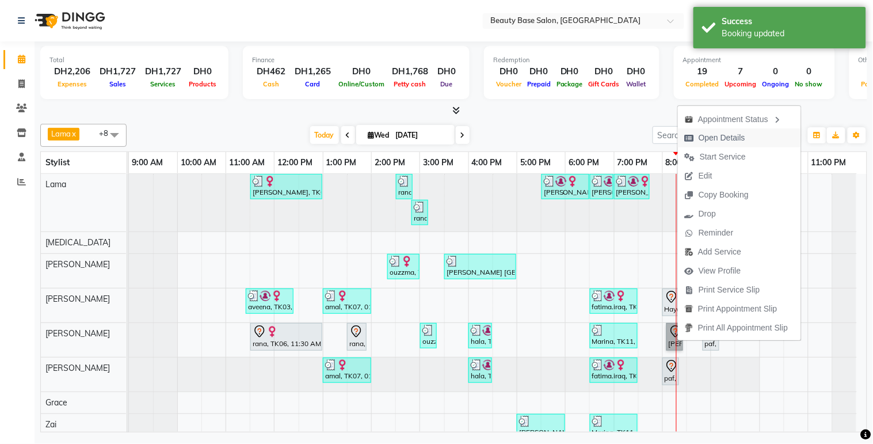
click at [721, 138] on span "Open Details" at bounding box center [722, 138] width 47 height 12
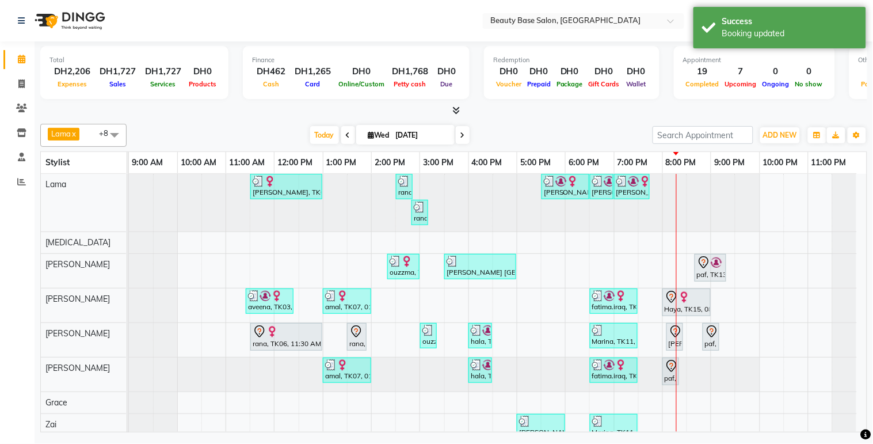
click at [675, 341] on div "[PERSON_NAME], TK14, 08:05 PM-08:25 PM, eyebrow" at bounding box center [675, 337] width 14 height 24
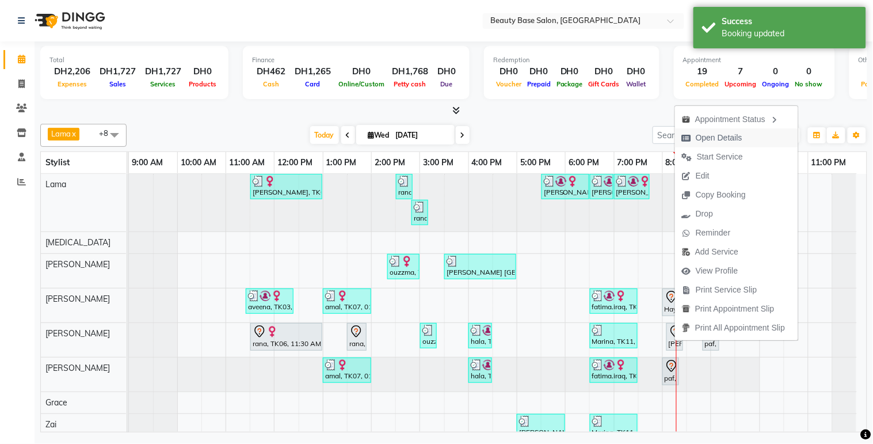
click at [710, 138] on span "Open Details" at bounding box center [719, 138] width 47 height 12
select select "7"
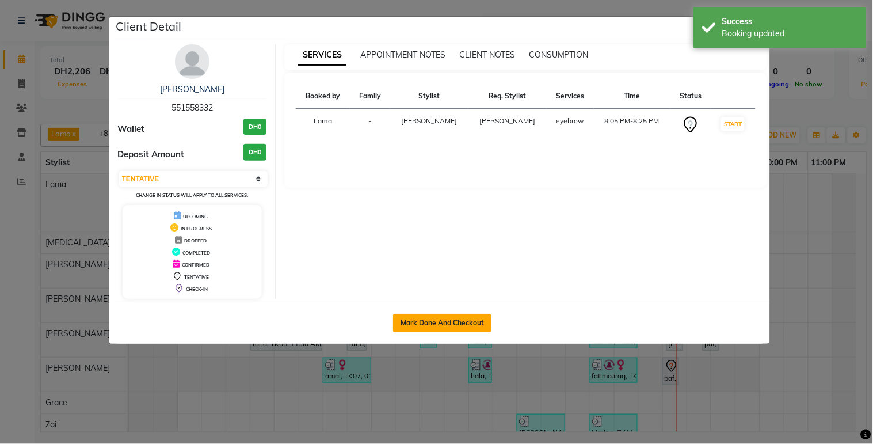
click at [455, 322] on button "Mark Done And Checkout" at bounding box center [442, 323] width 98 height 18
select select "service"
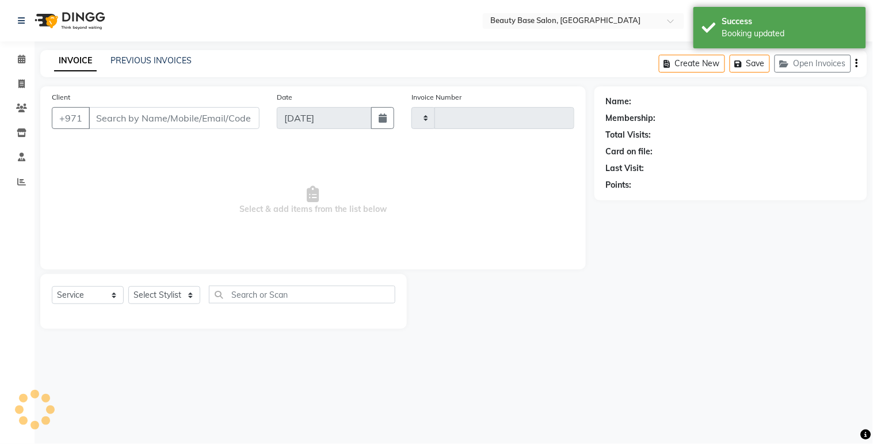
type input "2061"
select select "813"
type input "551558332"
select select "61471"
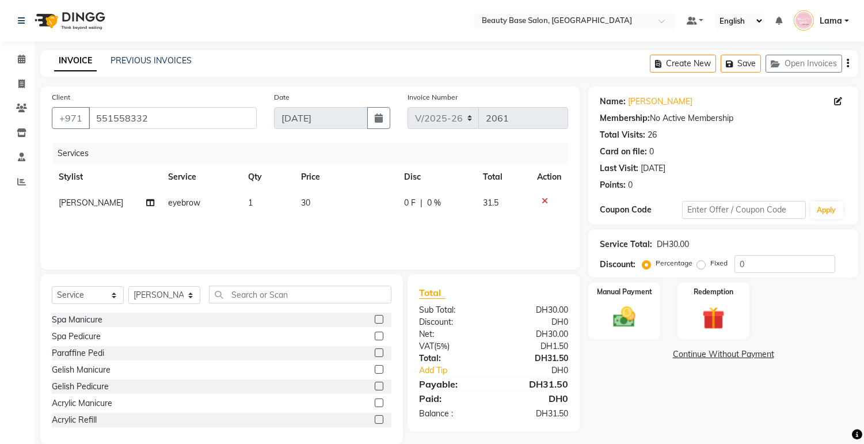
click at [710, 267] on label "Fixed" at bounding box center [718, 263] width 17 height 10
click at [701, 267] on input "Fixed" at bounding box center [704, 263] width 8 height 8
radio input "true"
click at [624, 329] on img at bounding box center [625, 317] width 38 height 27
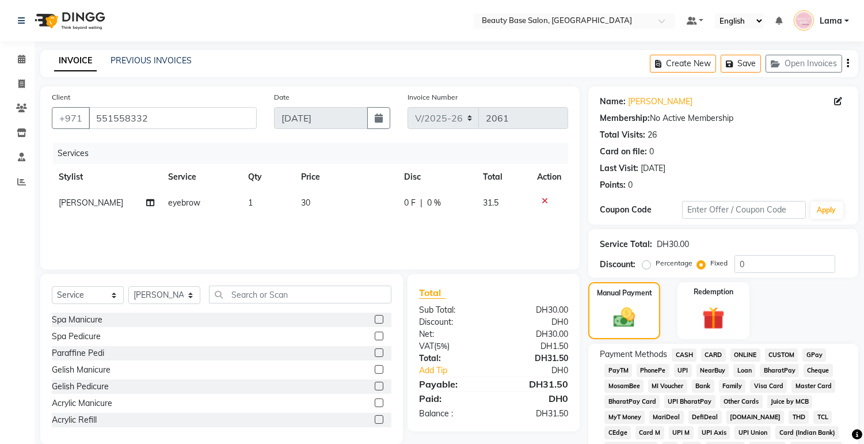
click at [721, 349] on span "CARD" at bounding box center [713, 354] width 25 height 13
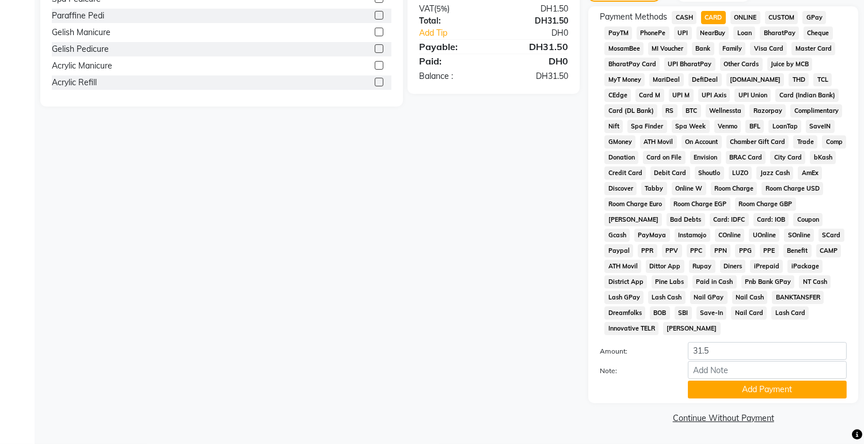
click at [761, 413] on link "Continue Without Payment" at bounding box center [723, 418] width 265 height 12
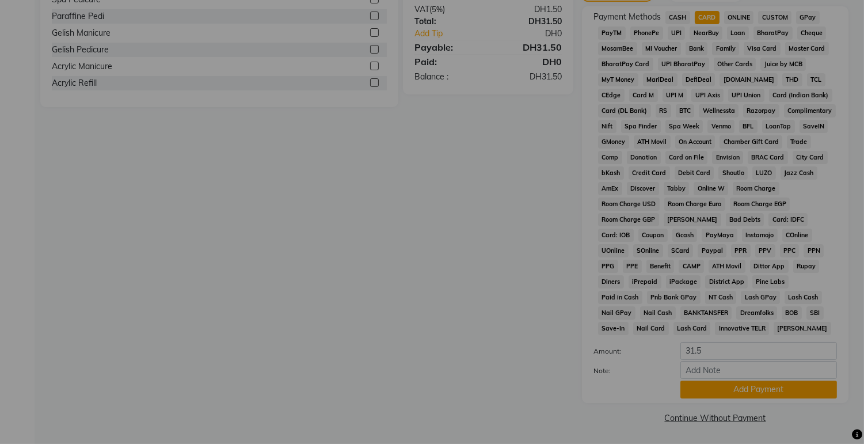
scroll to position [325, 0]
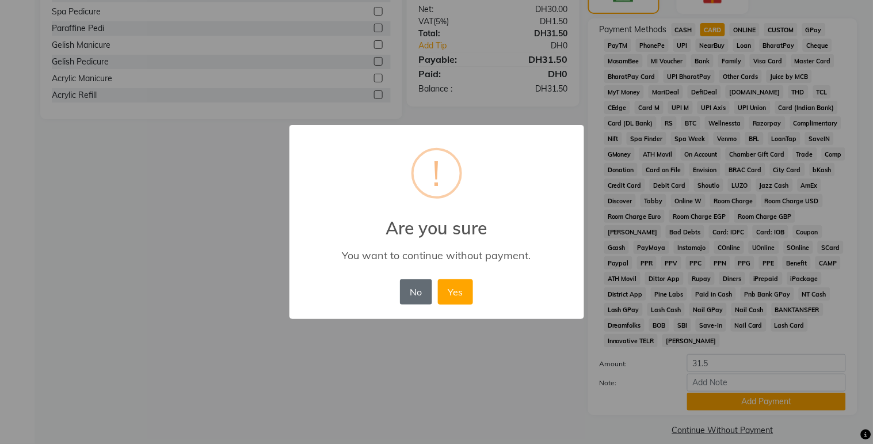
click at [419, 298] on button "No" at bounding box center [416, 291] width 32 height 25
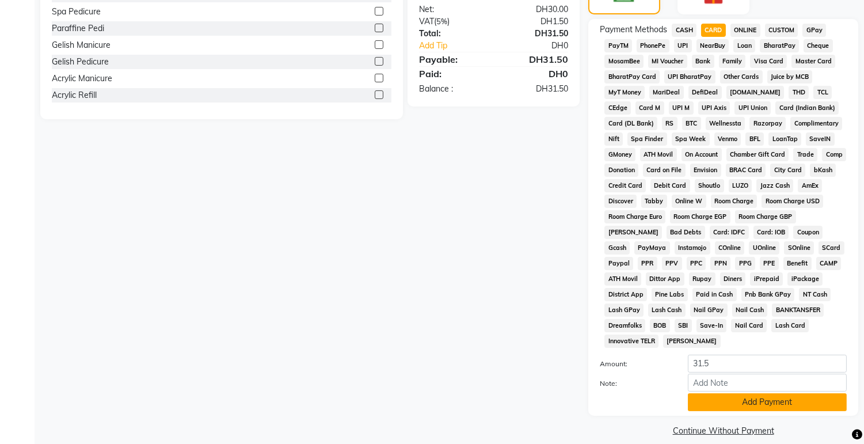
click at [738, 406] on button "Add Payment" at bounding box center [767, 402] width 159 height 18
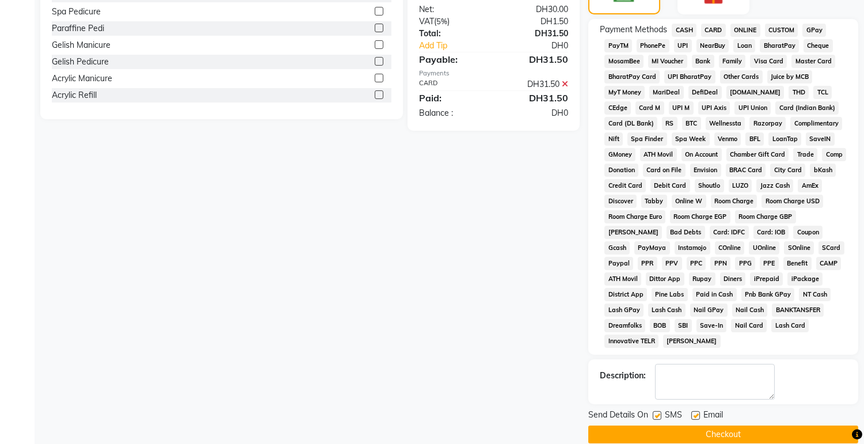
click at [712, 435] on button "Checkout" at bounding box center [723, 434] width 270 height 18
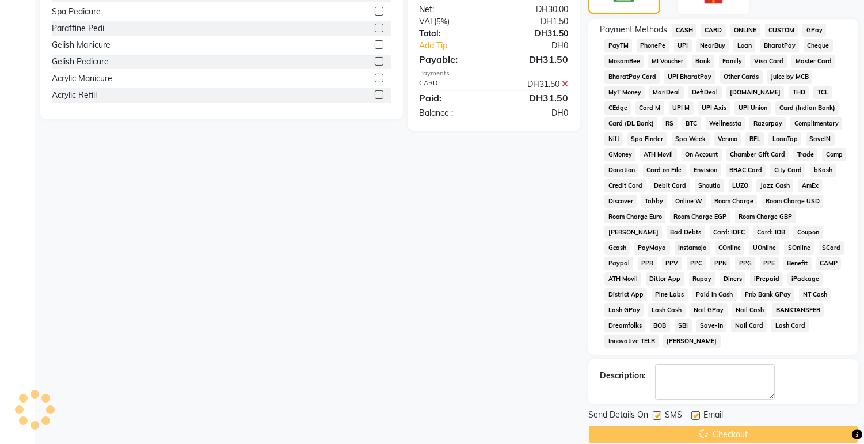
scroll to position [344, 0]
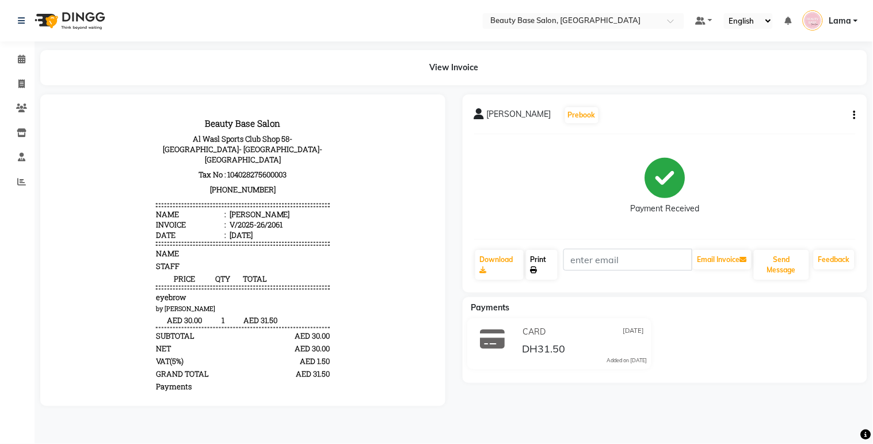
click at [543, 260] on link "Print" at bounding box center [542, 265] width 32 height 30
click at [13, 60] on span at bounding box center [22, 59] width 20 height 13
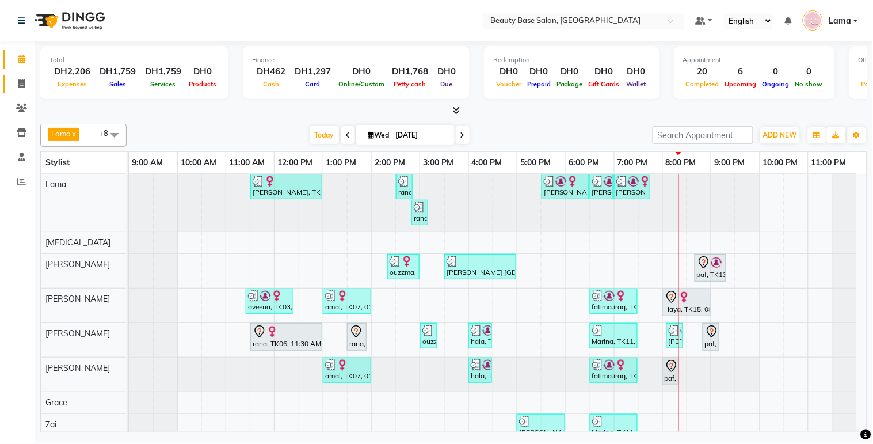
click at [25, 75] on link "Invoice" at bounding box center [17, 84] width 28 height 19
select select "service"
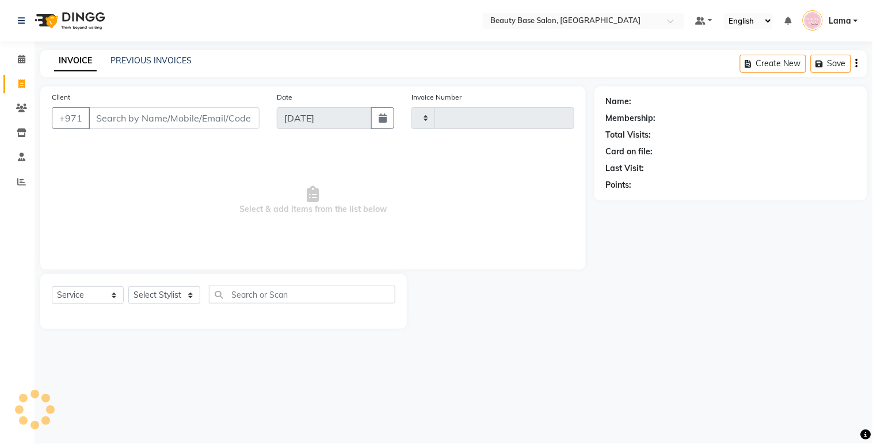
type input "2062"
select select "813"
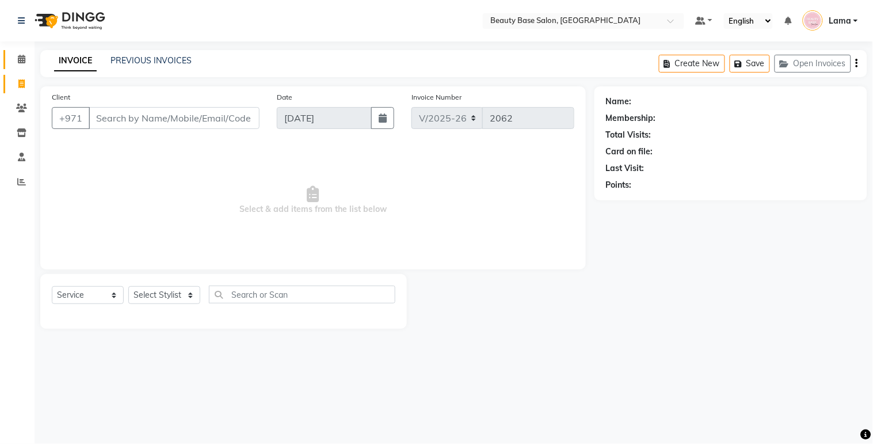
click at [24, 61] on icon at bounding box center [21, 59] width 7 height 9
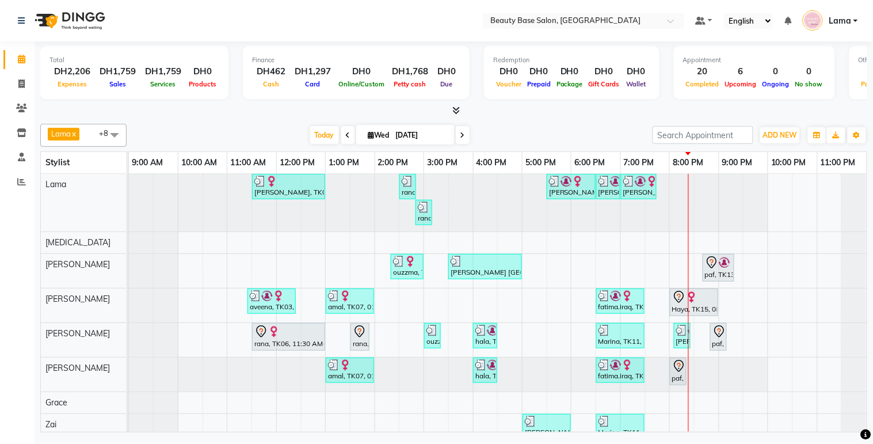
click at [705, 303] on div at bounding box center [694, 297] width 44 height 14
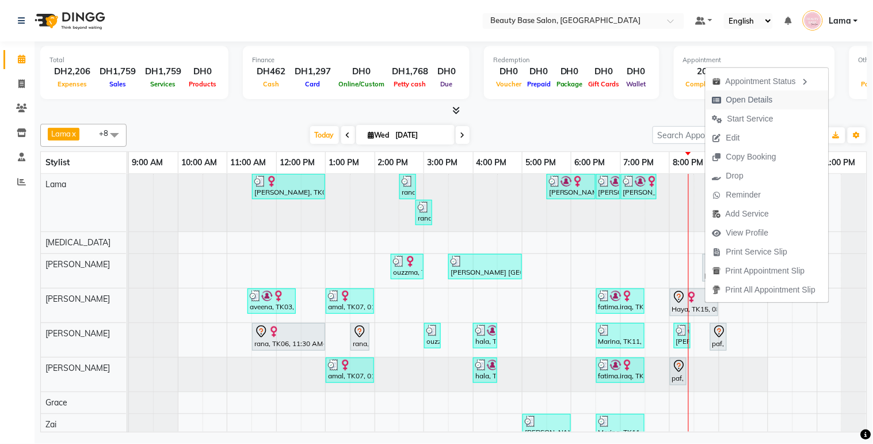
click at [758, 93] on span "Open Details" at bounding box center [743, 99] width 74 height 19
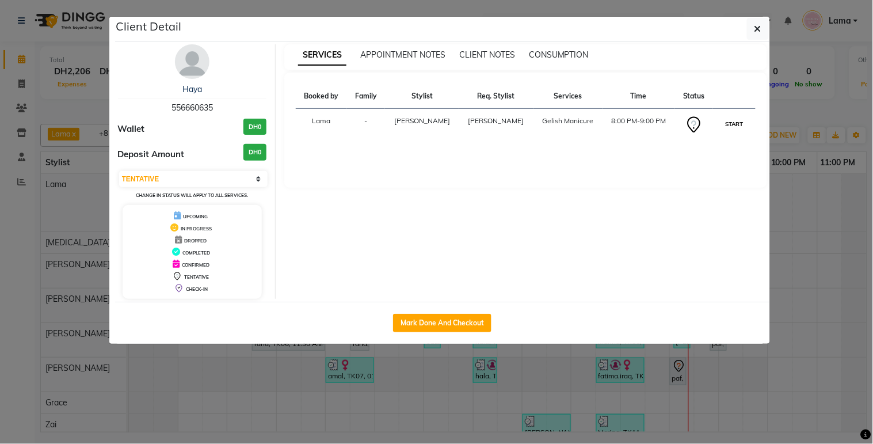
click at [737, 127] on button "START" at bounding box center [735, 124] width 24 height 14
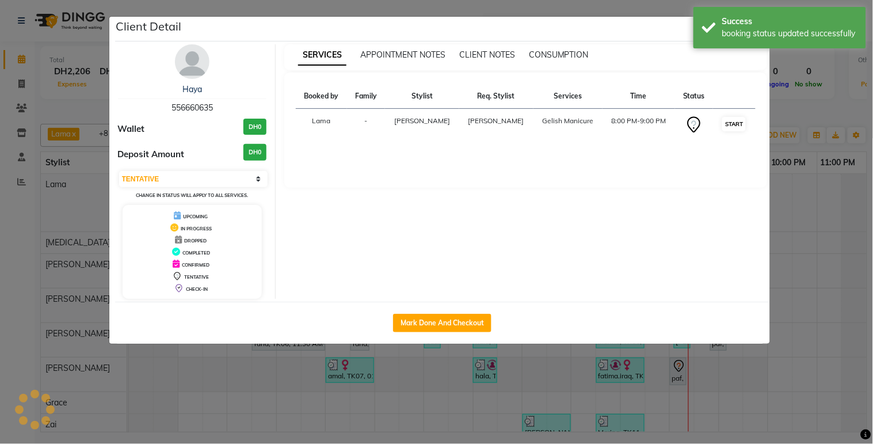
select select "1"
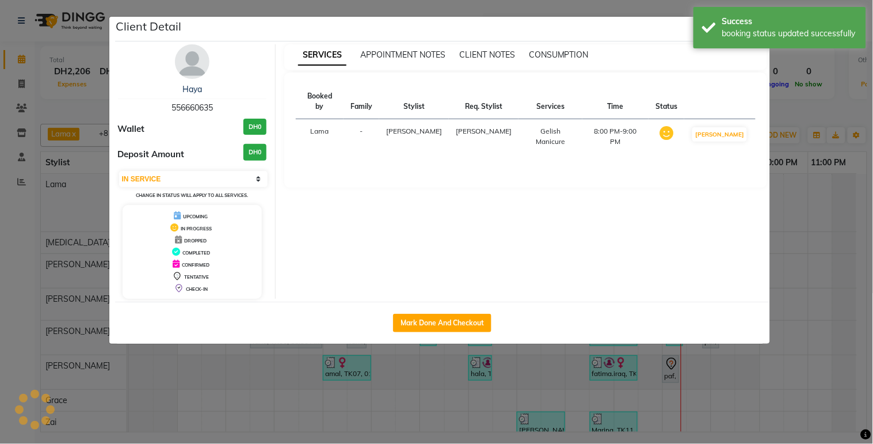
click at [815, 291] on ngb-modal-window "Client Detail Haya 556660635 Wallet DH0 Deposit Amount DH0 Select IN SERVICE CO…" at bounding box center [436, 222] width 873 height 444
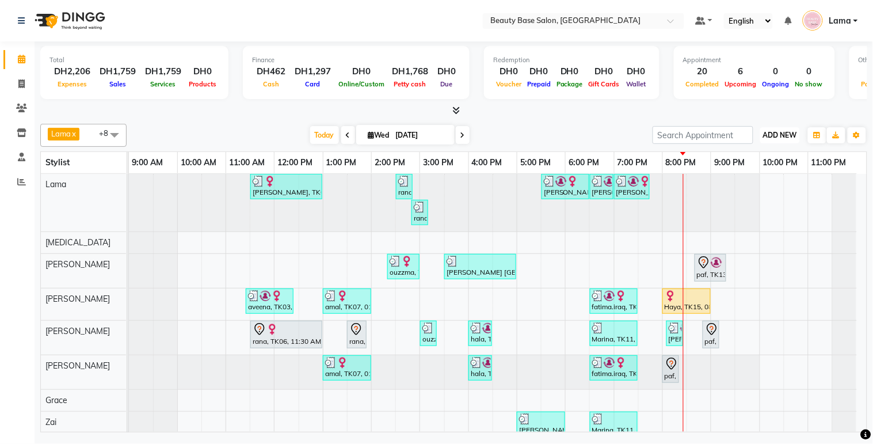
click at [781, 127] on button "ADD NEW Toggle Dropdown" at bounding box center [781, 135] width 40 height 16
click at [747, 149] on button "Add Appointment" at bounding box center [754, 156] width 91 height 15
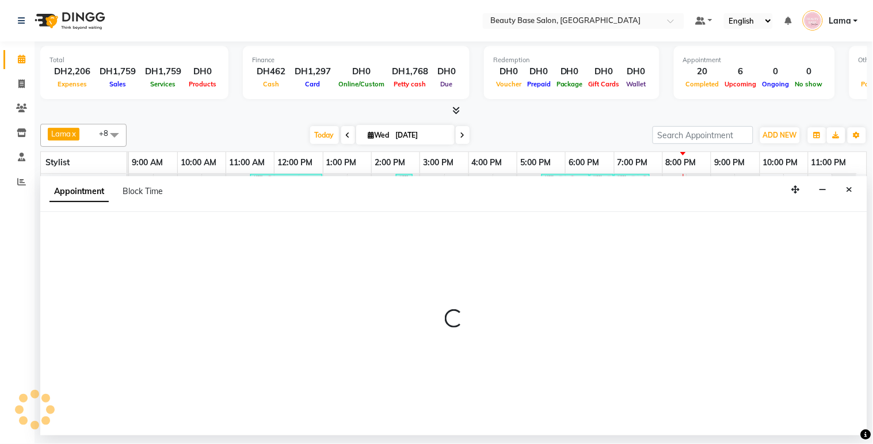
select select "600"
select select "tentative"
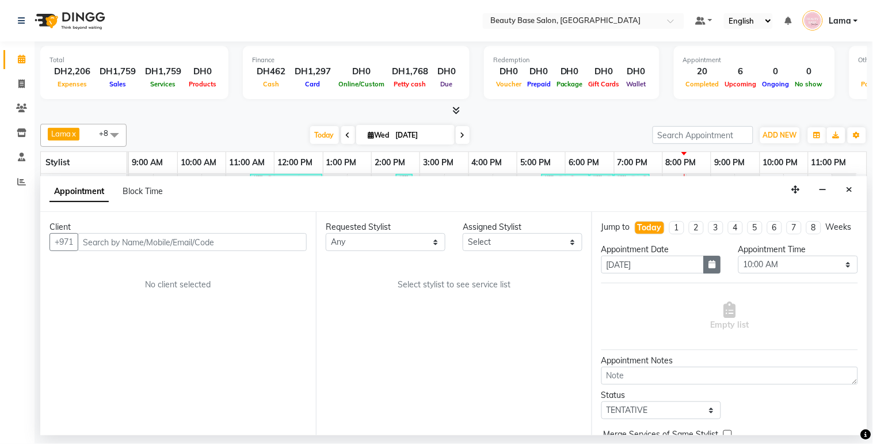
click at [707, 273] on button "button" at bounding box center [712, 265] width 17 height 18
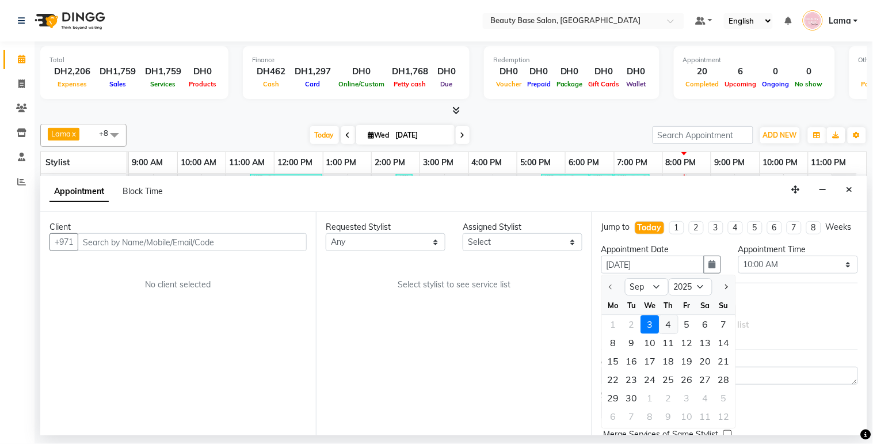
click at [671, 330] on div "4" at bounding box center [669, 325] width 18 height 18
type input "[DATE]"
select select "600"
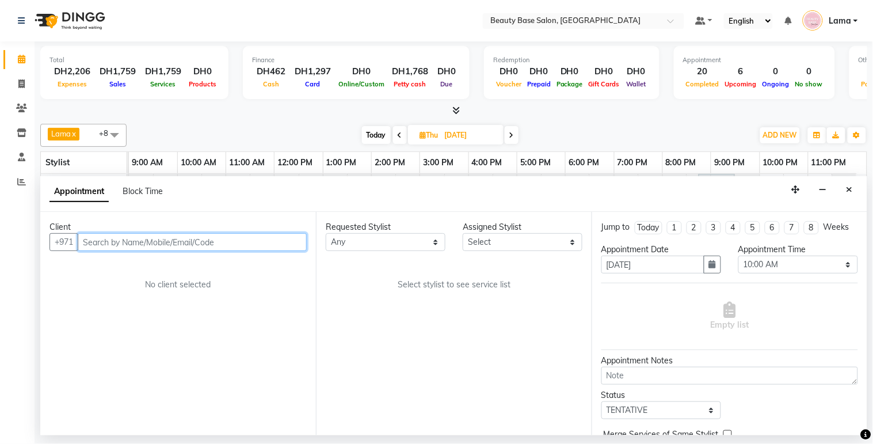
click at [234, 245] on input "text" at bounding box center [192, 242] width 229 height 18
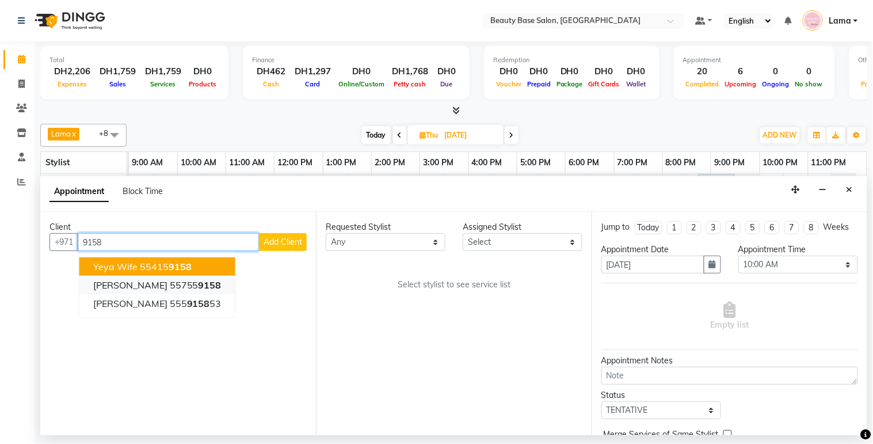
click at [170, 279] on ngb-highlight "55755 9158" at bounding box center [196, 285] width 52 height 12
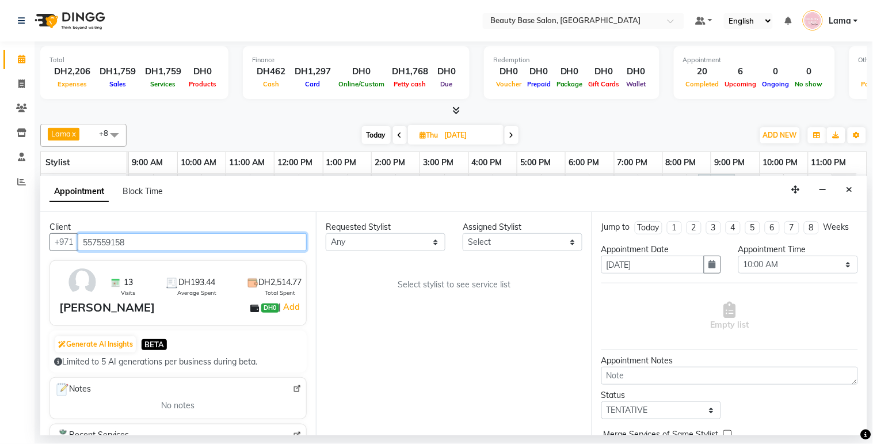
type input "557559158"
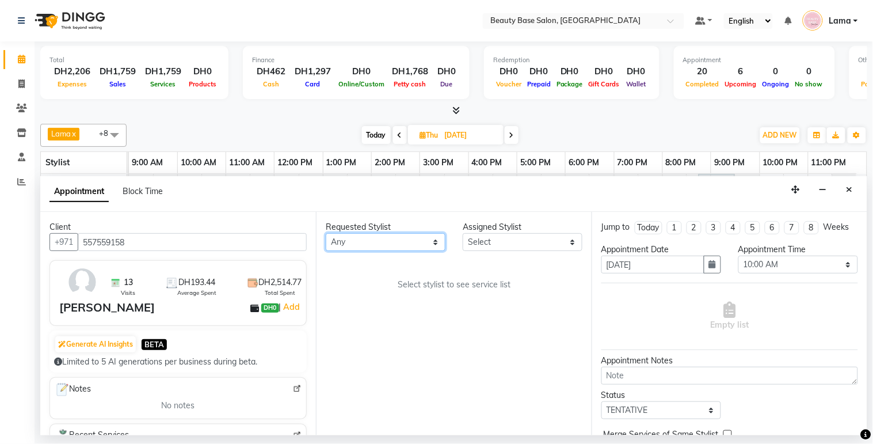
click at [392, 237] on select "Any [PERSON_NAME] [PERSON_NAME] [PERSON_NAME] [PERSON_NAME] [PERSON_NAME] [MEDI…" at bounding box center [386, 242] width 120 height 18
select select "13438"
click at [326, 233] on select "Any [PERSON_NAME] [PERSON_NAME] [PERSON_NAME] [PERSON_NAME] [PERSON_NAME] [MEDI…" at bounding box center [386, 242] width 120 height 18
select select "13438"
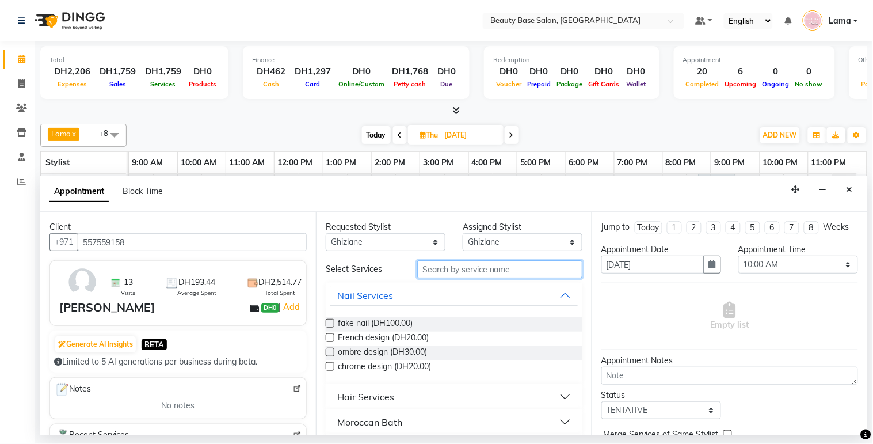
click at [435, 273] on input "text" at bounding box center [499, 269] width 165 height 18
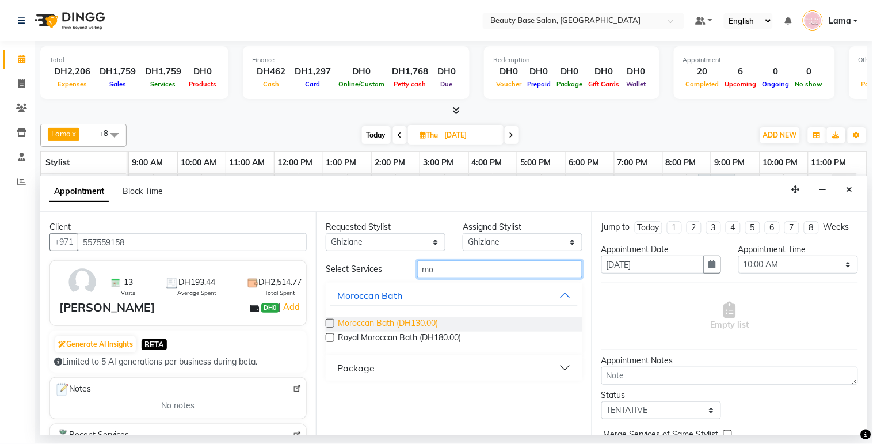
type input "mo"
click at [403, 318] on span "Moroccan Bath (DH130.00)" at bounding box center [388, 324] width 100 height 14
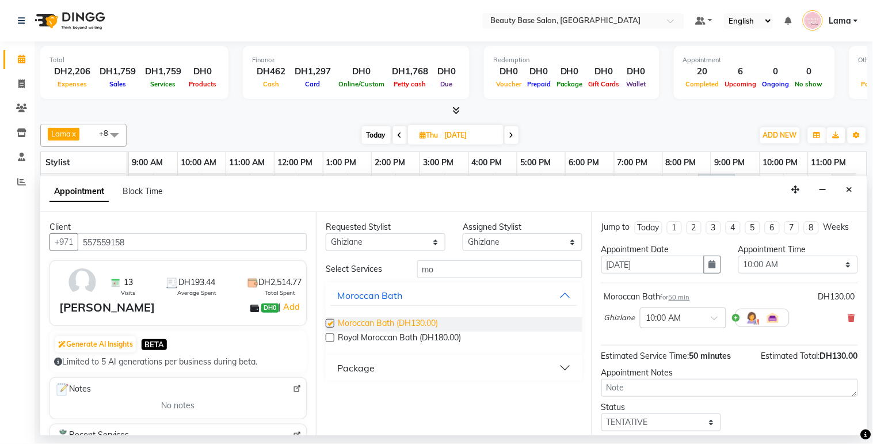
checkbox input "false"
click at [348, 248] on select "Any [PERSON_NAME] [PERSON_NAME] [PERSON_NAME] [PERSON_NAME] [PERSON_NAME] [MEDI…" at bounding box center [386, 242] width 120 height 18
select select "61471"
click at [326, 233] on select "Any [PERSON_NAME] [PERSON_NAME] [PERSON_NAME] [PERSON_NAME] [PERSON_NAME] [MEDI…" at bounding box center [386, 242] width 120 height 18
select select "61471"
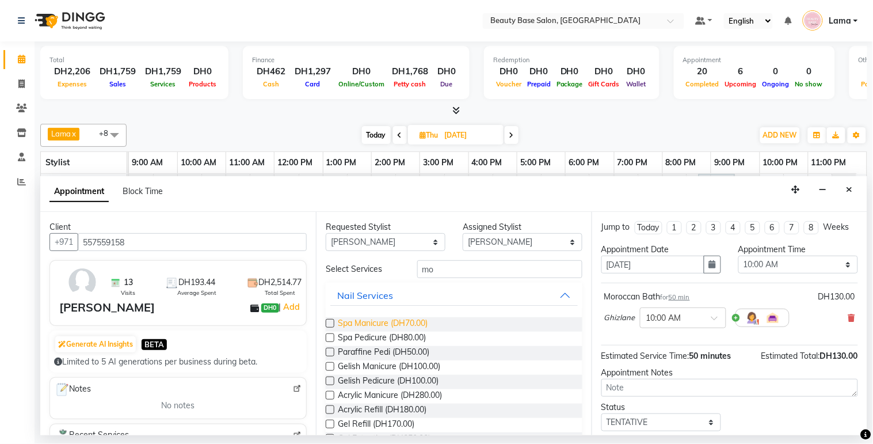
click at [379, 321] on span "Spa Manicure (DH70.00)" at bounding box center [383, 324] width 90 height 14
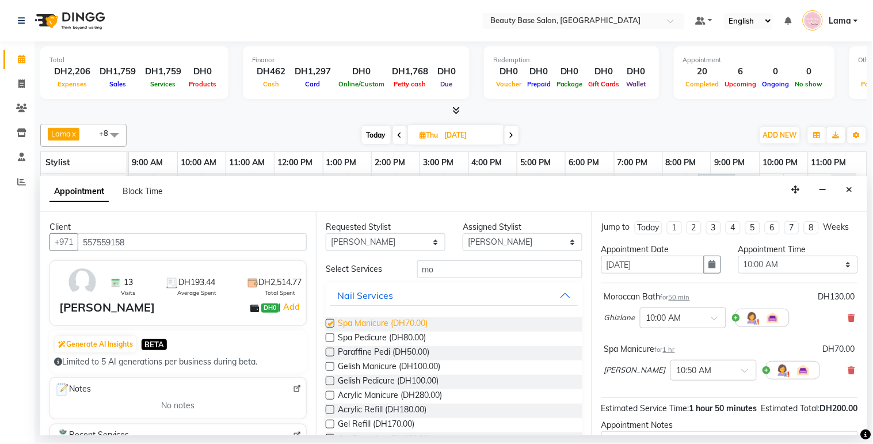
checkbox input "false"
click at [344, 240] on select "Any [PERSON_NAME] [PERSON_NAME] [PERSON_NAME] [PERSON_NAME] [PERSON_NAME] [MEDI…" at bounding box center [386, 242] width 120 height 18
select select "54542"
click at [326, 233] on select "Any [PERSON_NAME] [PERSON_NAME] [PERSON_NAME] [PERSON_NAME] [PERSON_NAME] [MEDI…" at bounding box center [386, 242] width 120 height 18
select select "54542"
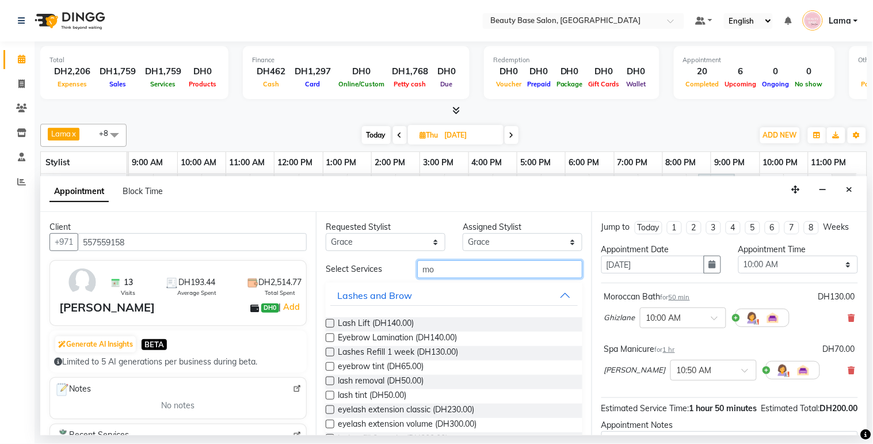
click at [440, 267] on input "mo" at bounding box center [499, 269] width 165 height 18
type input "m"
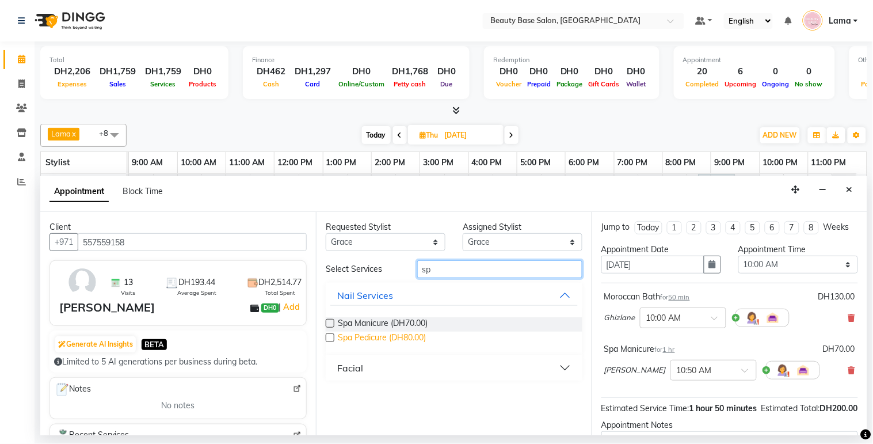
type input "sp"
click at [375, 335] on span "Spa Pedicure (DH80.00)" at bounding box center [382, 339] width 88 height 14
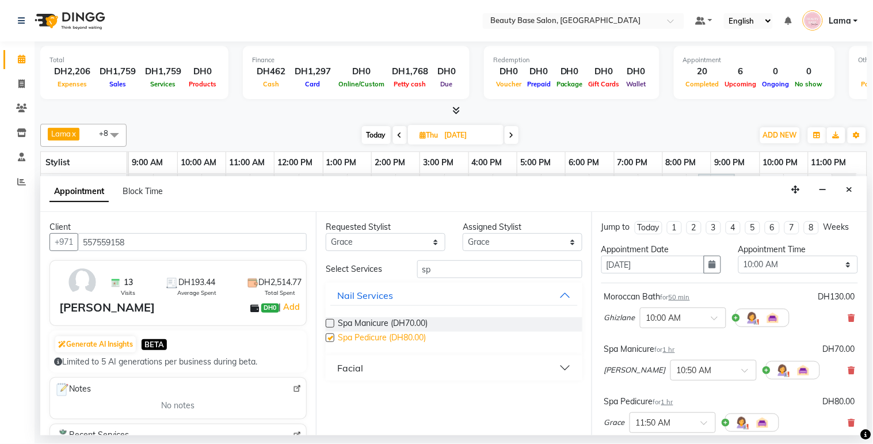
checkbox input "false"
click at [406, 240] on select "Any [PERSON_NAME] [PERSON_NAME] [PERSON_NAME] [PERSON_NAME] [PERSON_NAME] [MEDI…" at bounding box center [386, 242] width 120 height 18
select select "49318"
click at [326, 233] on select "Any [PERSON_NAME] [PERSON_NAME] [PERSON_NAME] [PERSON_NAME] [PERSON_NAME] [MEDI…" at bounding box center [386, 242] width 120 height 18
select select "49318"
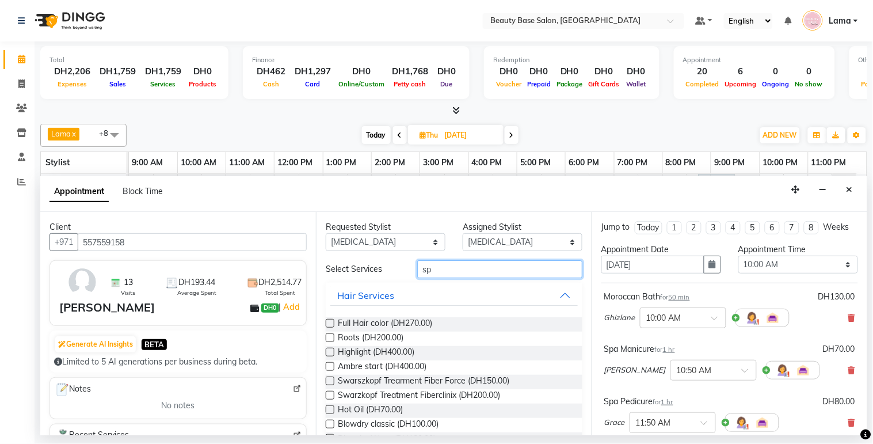
click at [469, 273] on input "sp" at bounding box center [499, 269] width 165 height 18
type input "s"
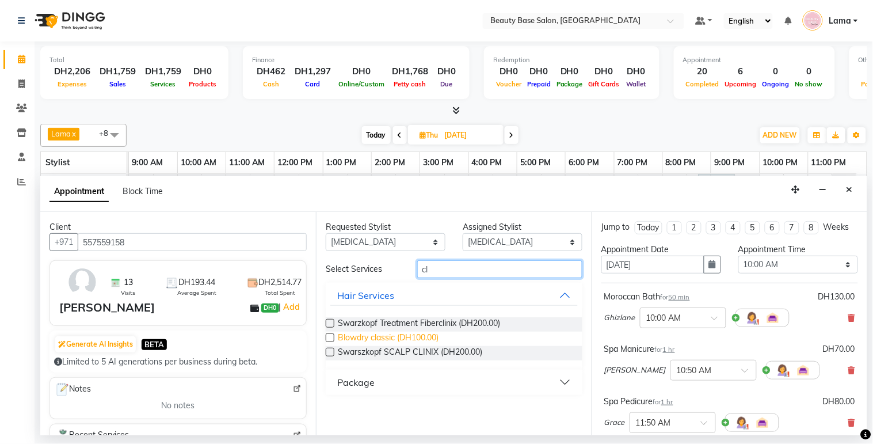
type input "cl"
click at [418, 336] on span "Blowdry classic (DH100.00)" at bounding box center [388, 339] width 101 height 14
checkbox input "false"
click at [730, 267] on div "Appointment Time Select 10:00 AM 10:05 AM 10:10 AM 10:15 AM 10:20 AM 10:25 AM 1…" at bounding box center [798, 263] width 137 height 39
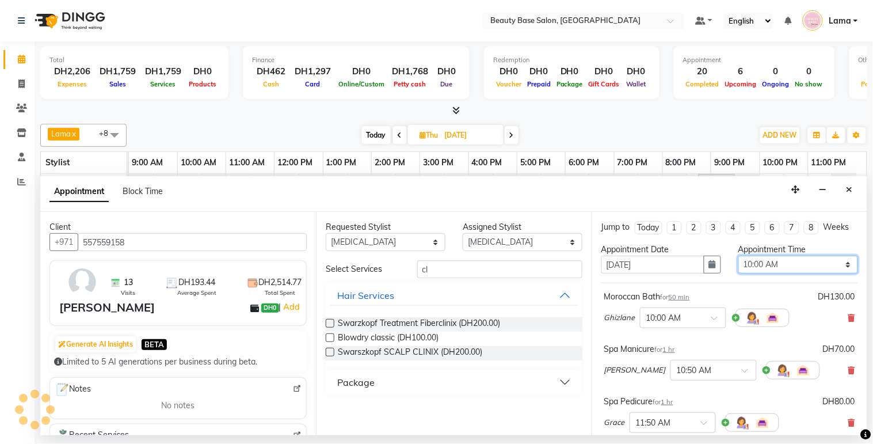
click at [757, 273] on select "Select 10:00 AM 10:05 AM 10:10 AM 10:15 AM 10:20 AM 10:25 AM 10:30 AM 10:35 AM …" at bounding box center [799, 265] width 120 height 18
click at [793, 273] on select "Select 10:00 AM 10:05 AM 10:10 AM 10:15 AM 10:20 AM 10:25 AM 10:30 AM 10:35 AM …" at bounding box center [799, 265] width 120 height 18
select select "900"
click at [739, 266] on select "Select 10:00 AM 10:05 AM 10:10 AM 10:15 AM 10:20 AM 10:25 AM 10:30 AM 10:35 AM …" at bounding box center [799, 265] width 120 height 18
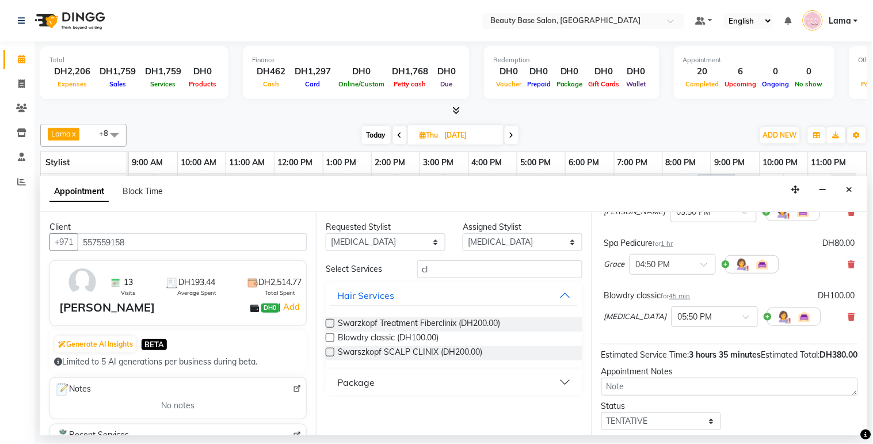
scroll to position [249, 0]
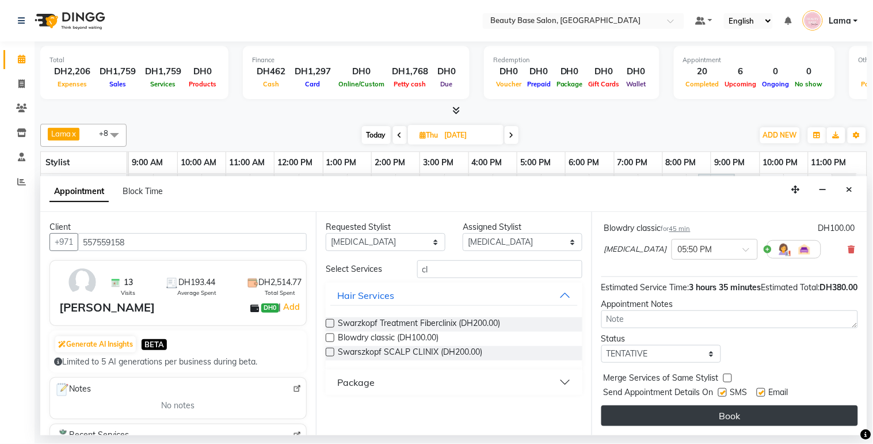
click at [729, 424] on button "Book" at bounding box center [730, 415] width 257 height 21
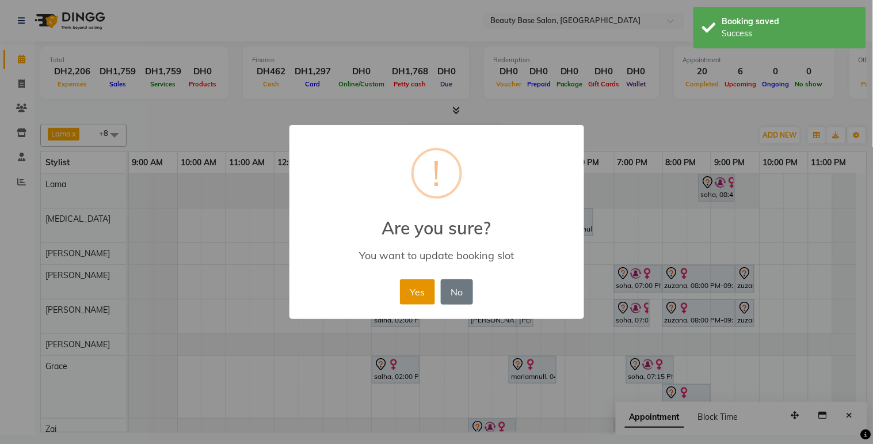
click at [402, 290] on button "Yes" at bounding box center [417, 291] width 35 height 25
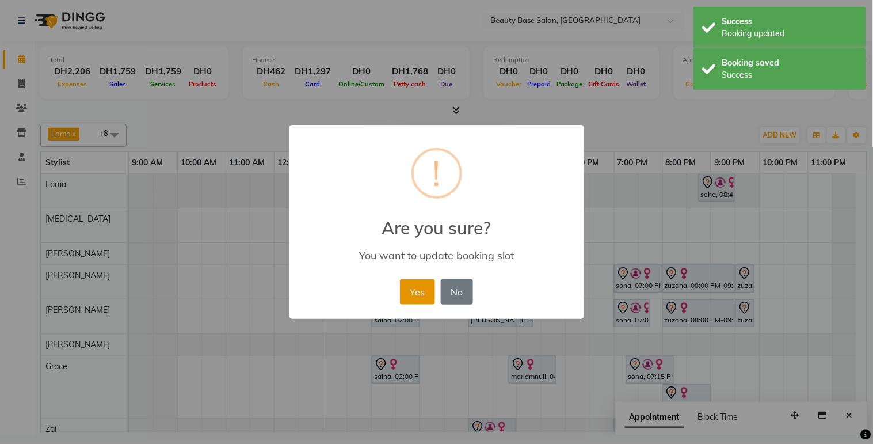
click at [418, 292] on button "Yes" at bounding box center [417, 291] width 35 height 25
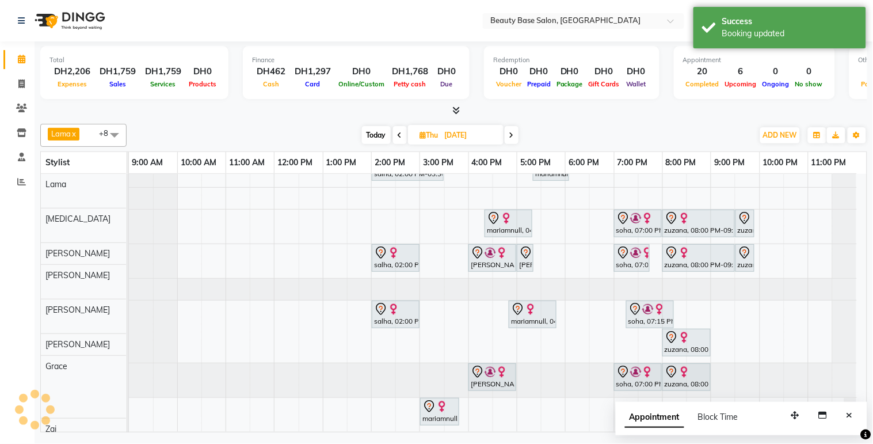
scroll to position [65, 0]
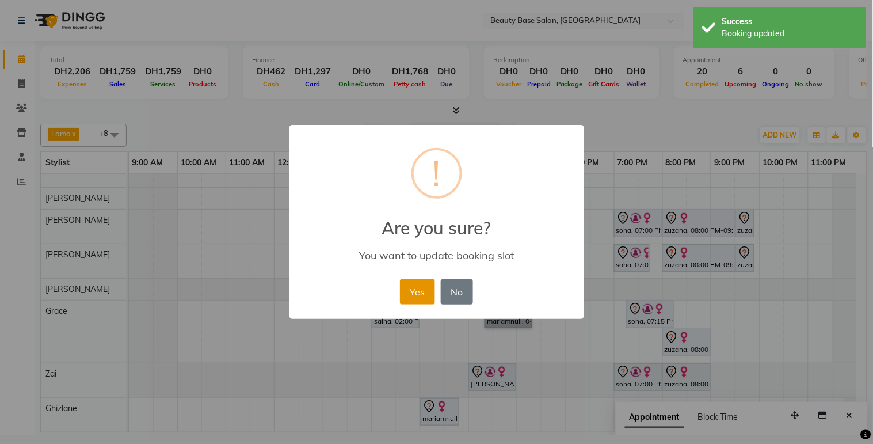
click at [428, 301] on button "Yes" at bounding box center [417, 291] width 35 height 25
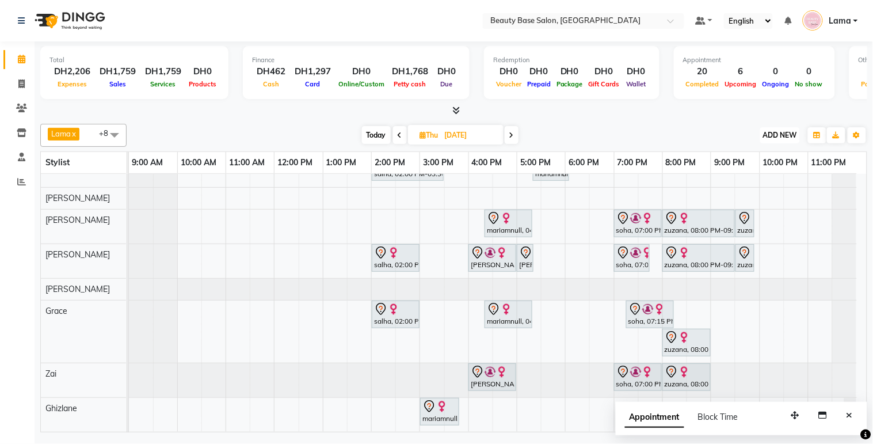
click at [786, 127] on button "ADD NEW Toggle Dropdown" at bounding box center [781, 135] width 40 height 16
click at [759, 157] on button "Add Appointment" at bounding box center [754, 156] width 91 height 15
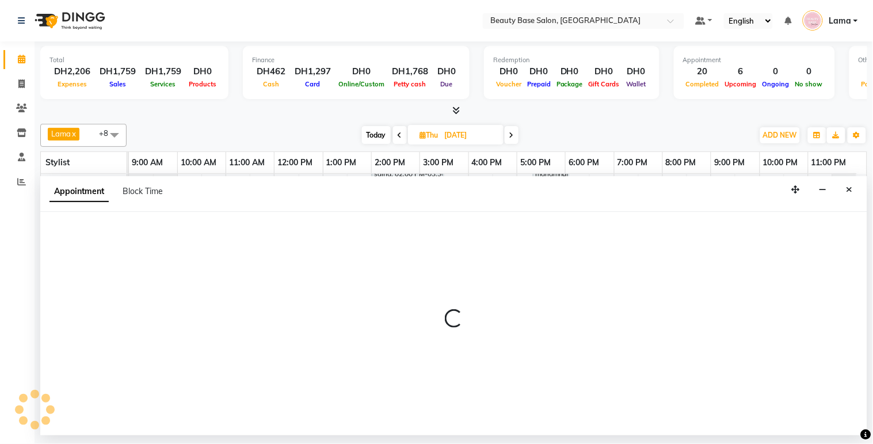
select select "600"
select select "tentative"
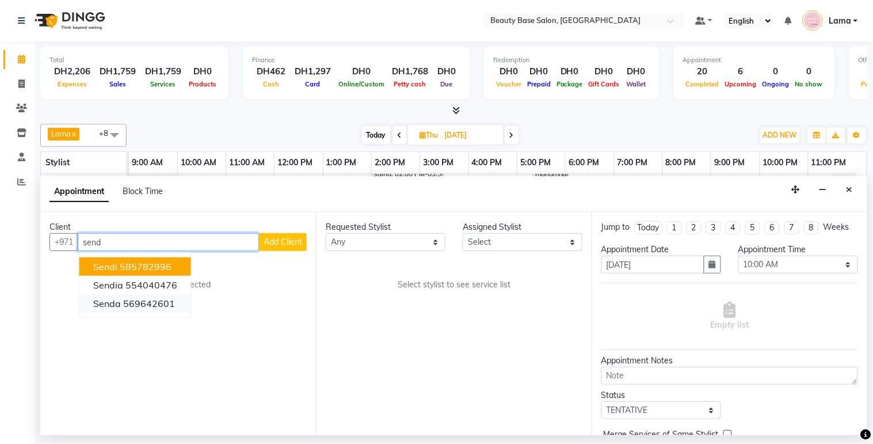
click at [130, 306] on ngb-highlight "569642601" at bounding box center [149, 304] width 52 height 12
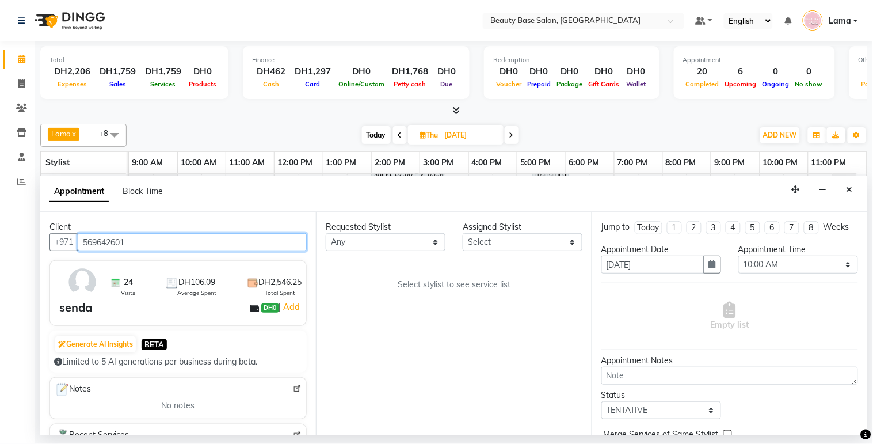
type input "569642601"
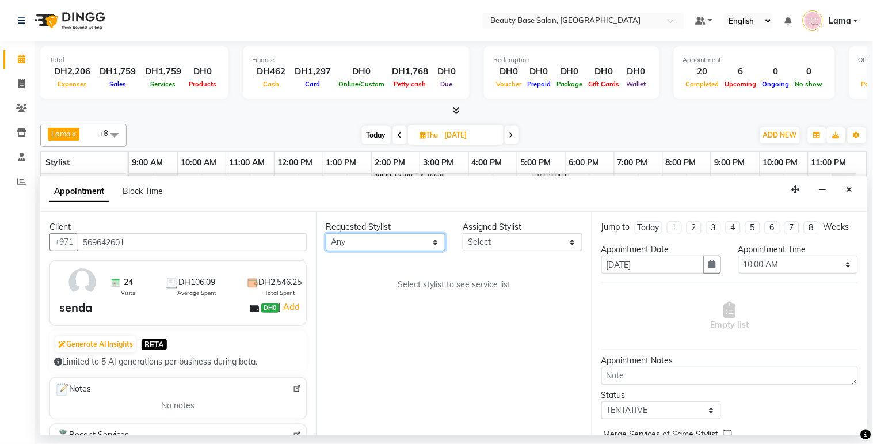
click at [398, 242] on select "Any [PERSON_NAME] [PERSON_NAME] [PERSON_NAME] [PERSON_NAME] [PERSON_NAME] [MEDI…" at bounding box center [386, 242] width 120 height 18
select select "54541"
click at [326, 233] on select "Any [PERSON_NAME] [PERSON_NAME] [PERSON_NAME] [PERSON_NAME] [PERSON_NAME] [MEDI…" at bounding box center [386, 242] width 120 height 18
select select "54541"
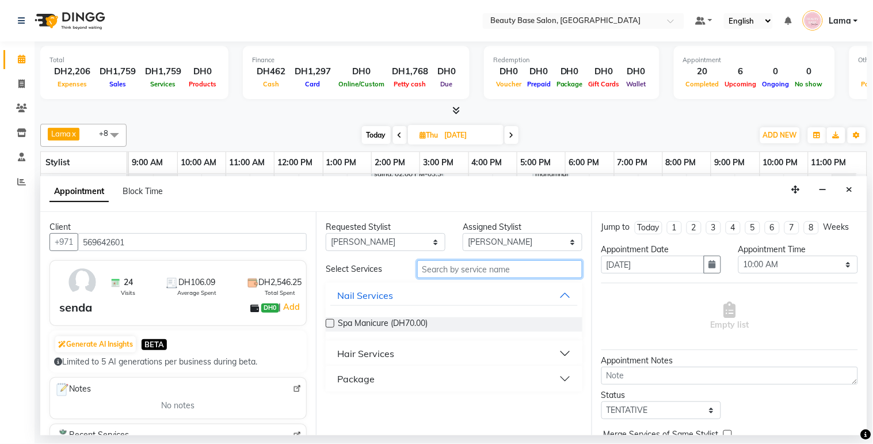
click at [444, 267] on input "text" at bounding box center [499, 269] width 165 height 18
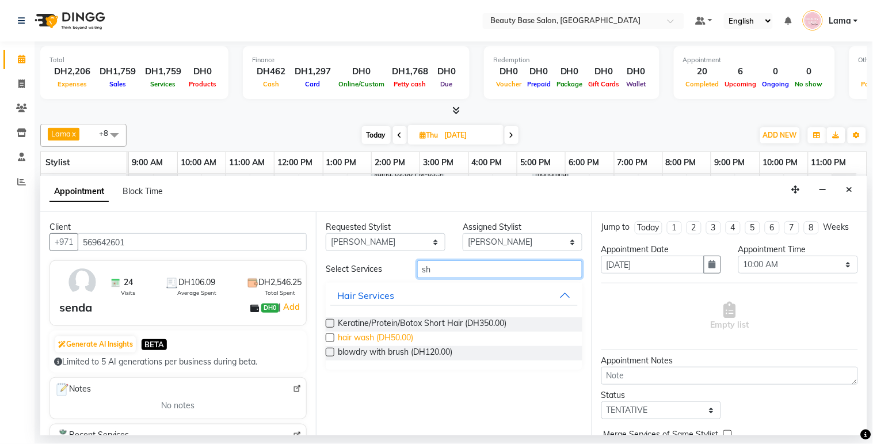
type input "sh"
click at [394, 335] on span "hair wash (DH50.00)" at bounding box center [375, 339] width 75 height 14
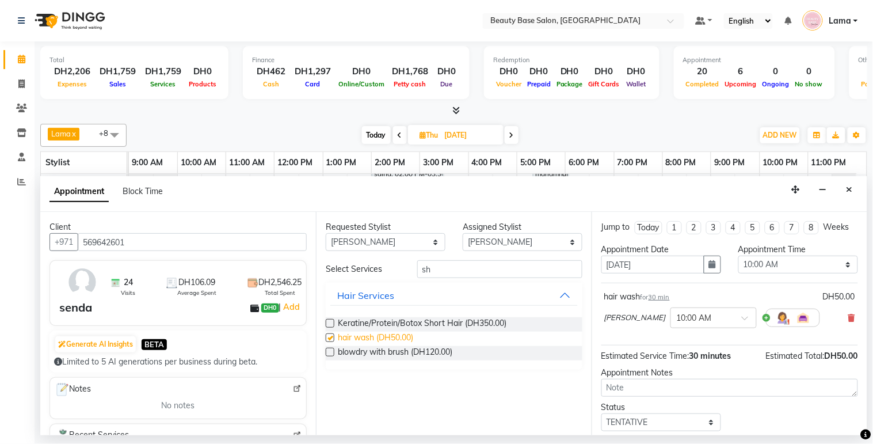
checkbox input "false"
click at [417, 240] on select "Any [PERSON_NAME] [PERSON_NAME] [PERSON_NAME] [PERSON_NAME] [PERSON_NAME] [MEDI…" at bounding box center [386, 242] width 120 height 18
select select "61471"
click at [326, 233] on select "Any [PERSON_NAME] [PERSON_NAME] [PERSON_NAME] [PERSON_NAME] [PERSON_NAME] [MEDI…" at bounding box center [386, 242] width 120 height 18
select select "61471"
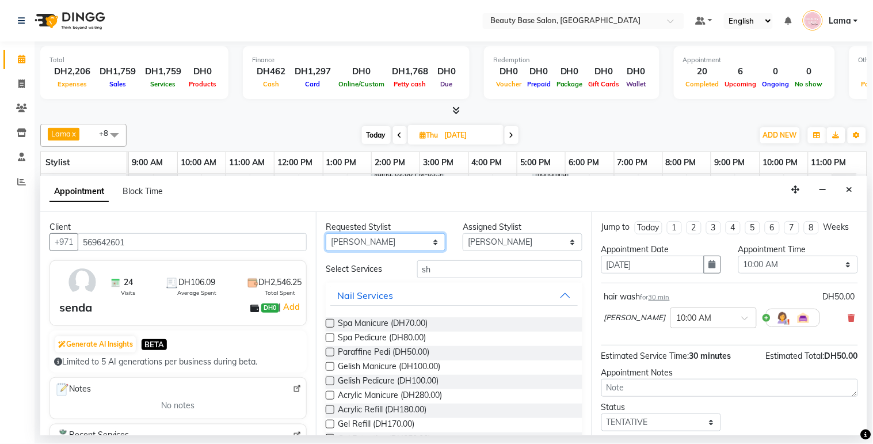
click at [416, 242] on select "Any [PERSON_NAME] [PERSON_NAME] [PERSON_NAME] [PERSON_NAME] [PERSON_NAME] [MEDI…" at bounding box center [386, 242] width 120 height 18
select select "13437"
click at [326, 233] on select "Any [PERSON_NAME] [PERSON_NAME] [PERSON_NAME] [PERSON_NAME] [PERSON_NAME] [MEDI…" at bounding box center [386, 242] width 120 height 18
select select "13437"
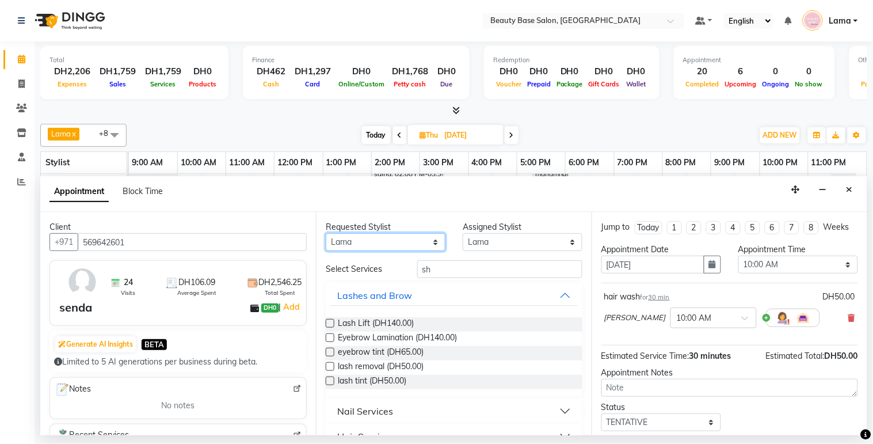
click at [417, 237] on select "Any [PERSON_NAME] [PERSON_NAME] [PERSON_NAME] [PERSON_NAME] [PERSON_NAME] [MEDI…" at bounding box center [386, 242] width 120 height 18
select select "54542"
click at [326, 233] on select "Any [PERSON_NAME] [PERSON_NAME] [PERSON_NAME] [PERSON_NAME] [PERSON_NAME] [MEDI…" at bounding box center [386, 242] width 120 height 18
select select "54542"
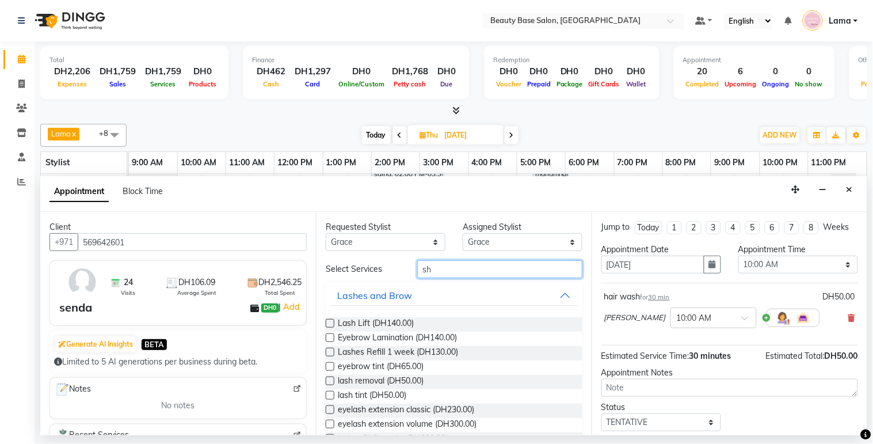
click at [447, 268] on input "sh" at bounding box center [499, 269] width 165 height 18
type input "s"
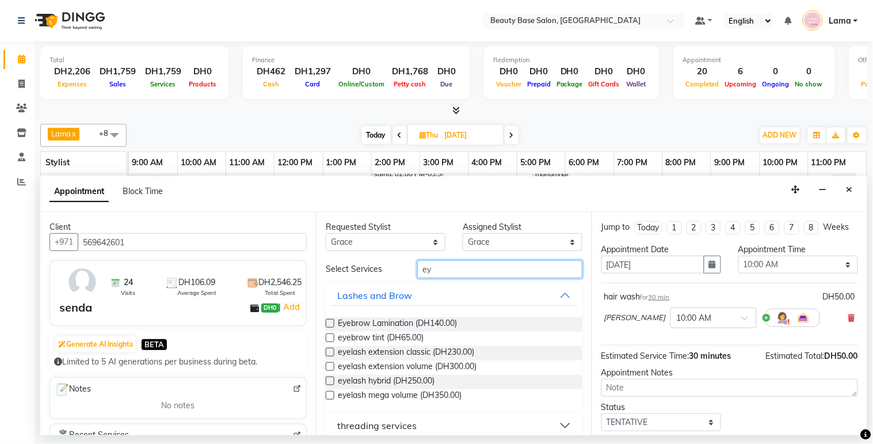
scroll to position [12, 0]
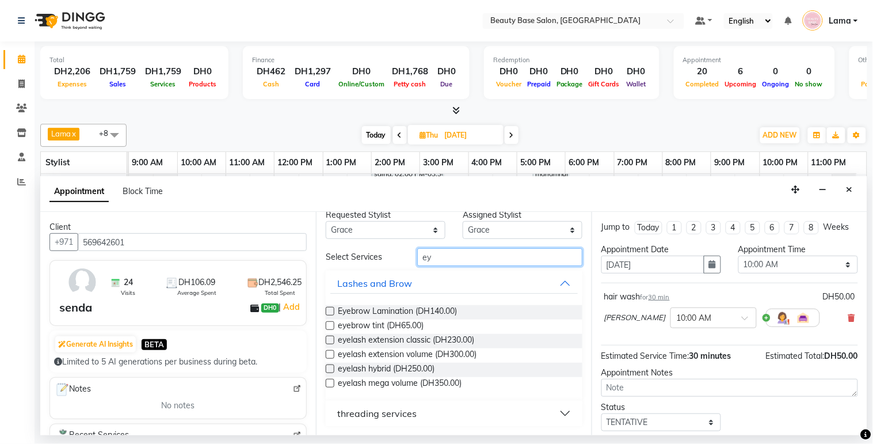
type input "ey"
click at [354, 406] on div "threading services" at bounding box center [376, 413] width 79 height 14
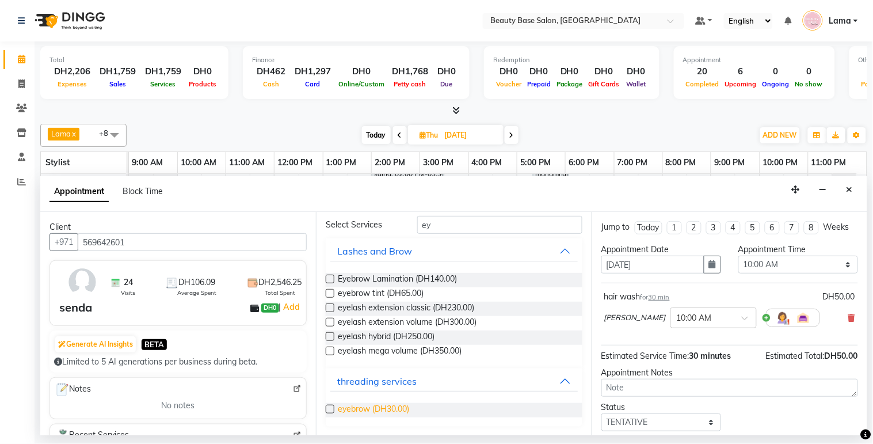
click at [365, 412] on span "eyebrow (DH30.00)" at bounding box center [373, 410] width 71 height 14
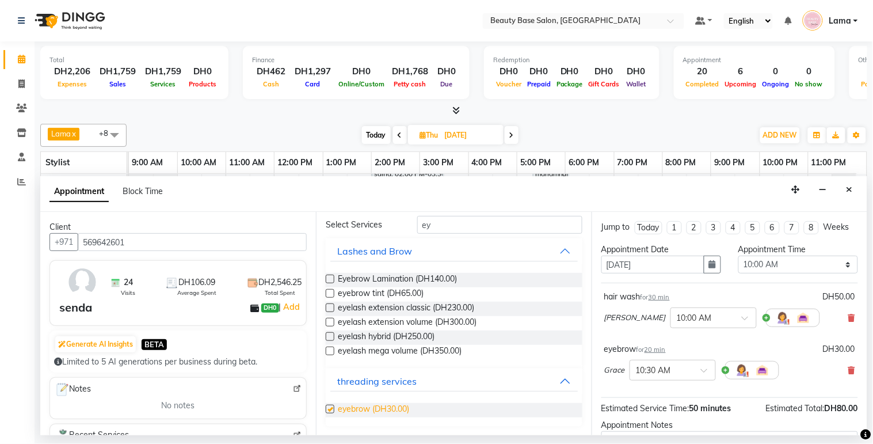
checkbox input "false"
click at [779, 273] on select "Select 10:00 AM 10:05 AM 10:10 AM 10:15 AM 10:20 AM 10:25 AM 10:30 AM 10:35 AM …" at bounding box center [799, 265] width 120 height 18
select select "1260"
click at [739, 266] on select "Select 10:00 AM 10:05 AM 10:10 AM 10:15 AM 10:20 AM 10:25 AM 10:30 AM 10:35 AM …" at bounding box center [799, 265] width 120 height 18
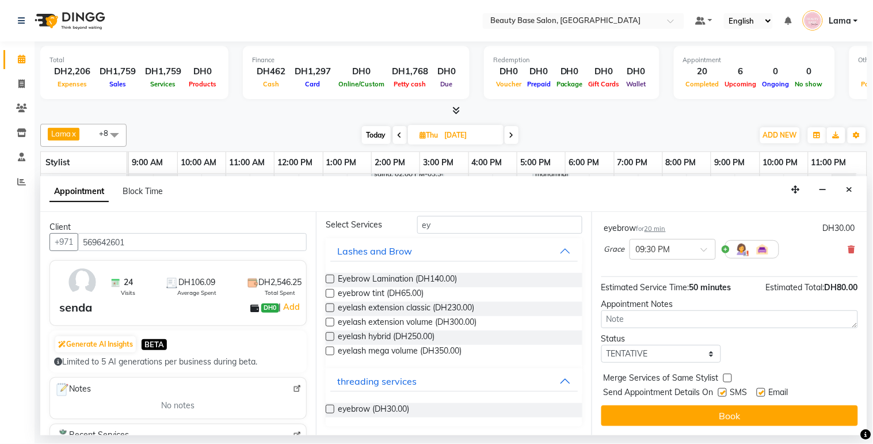
scroll to position [132, 0]
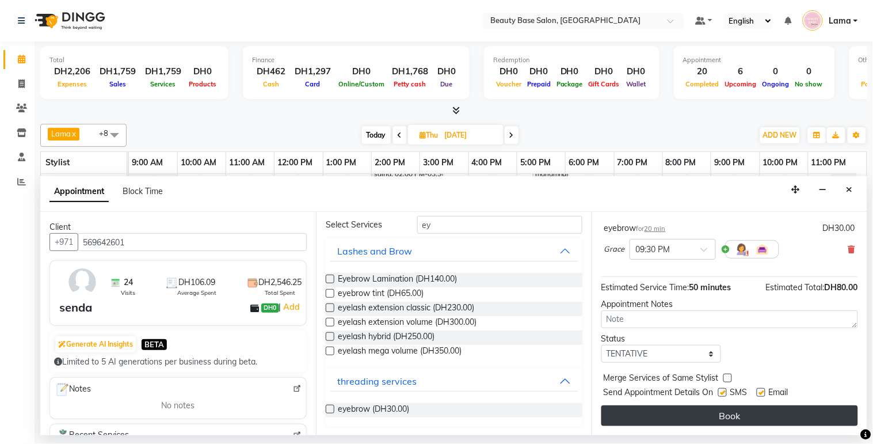
click at [695, 413] on button "Book" at bounding box center [730, 415] width 257 height 21
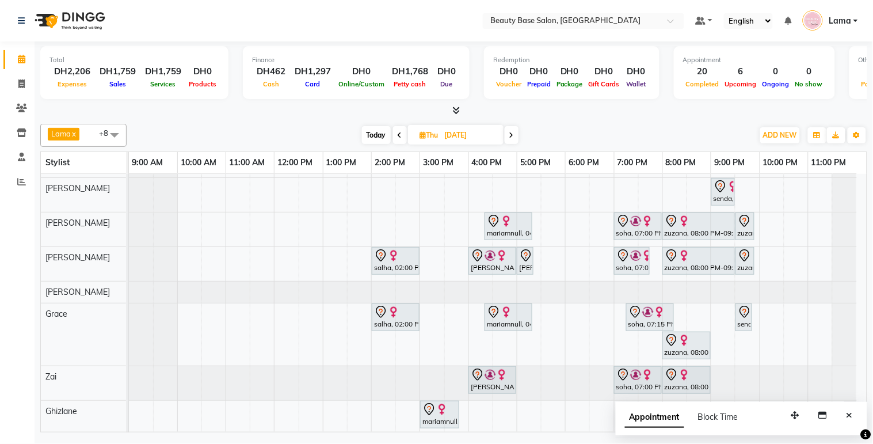
click at [386, 136] on span "Today" at bounding box center [376, 135] width 29 height 18
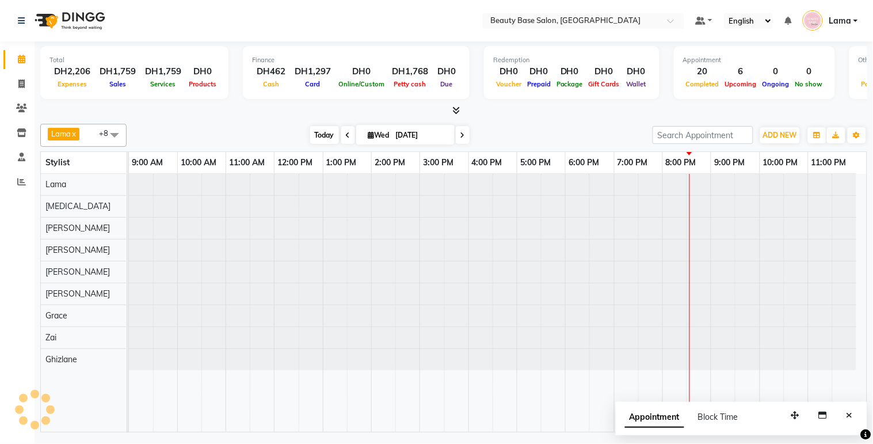
scroll to position [0, 0]
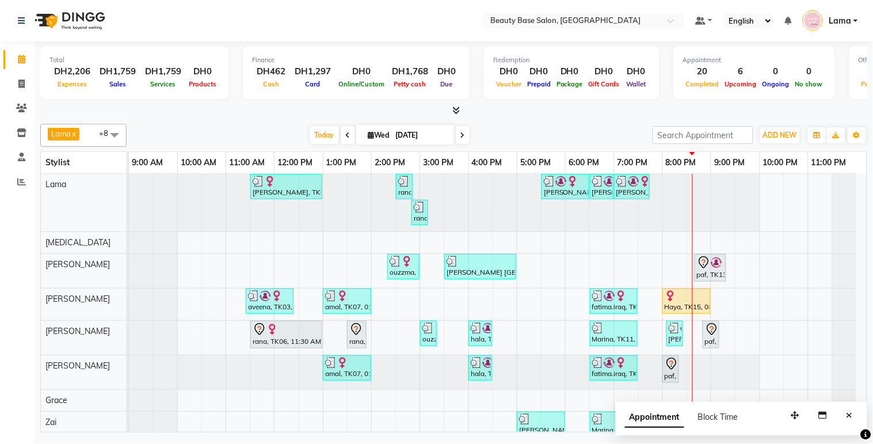
click at [456, 140] on span at bounding box center [463, 135] width 14 height 18
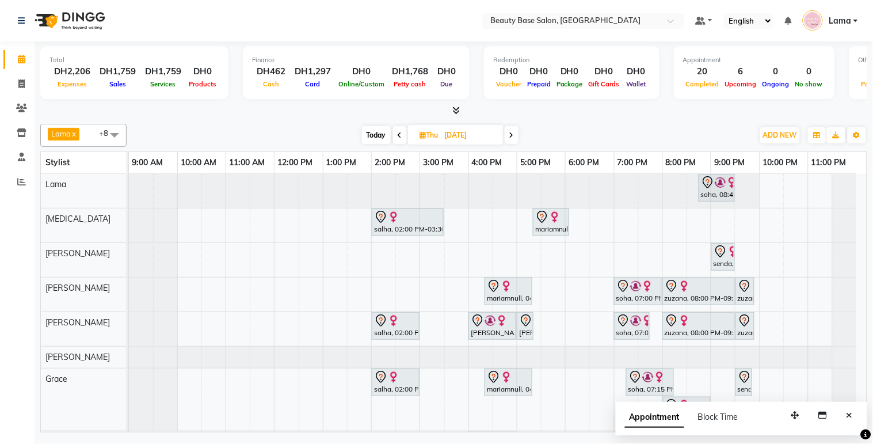
click at [505, 129] on div "[DATE] [DATE]" at bounding box center [440, 135] width 159 height 17
click at [511, 134] on icon at bounding box center [512, 135] width 5 height 7
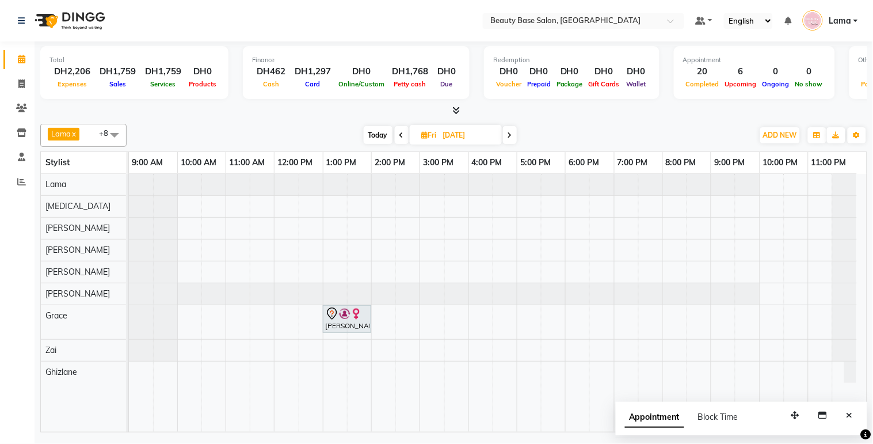
click at [378, 134] on span "Today" at bounding box center [378, 135] width 29 height 18
type input "[DATE]"
